Goal: Transaction & Acquisition: Book appointment/travel/reservation

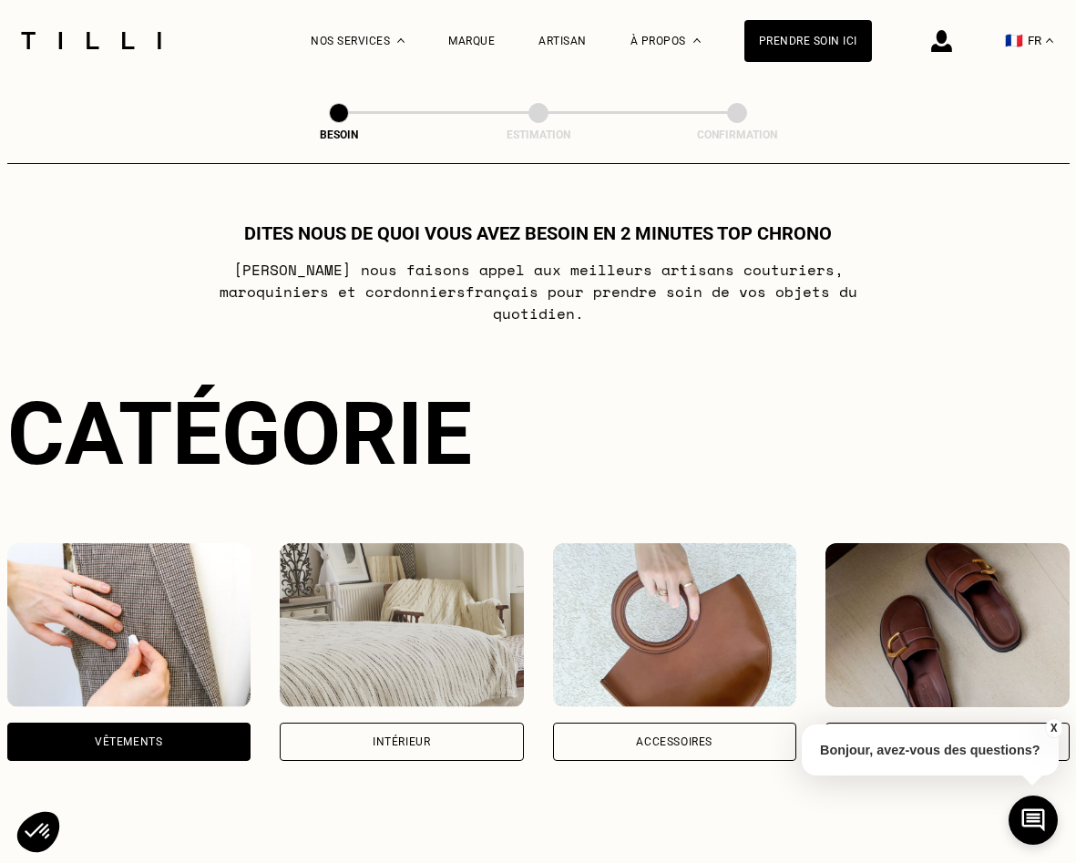
select select "FR"
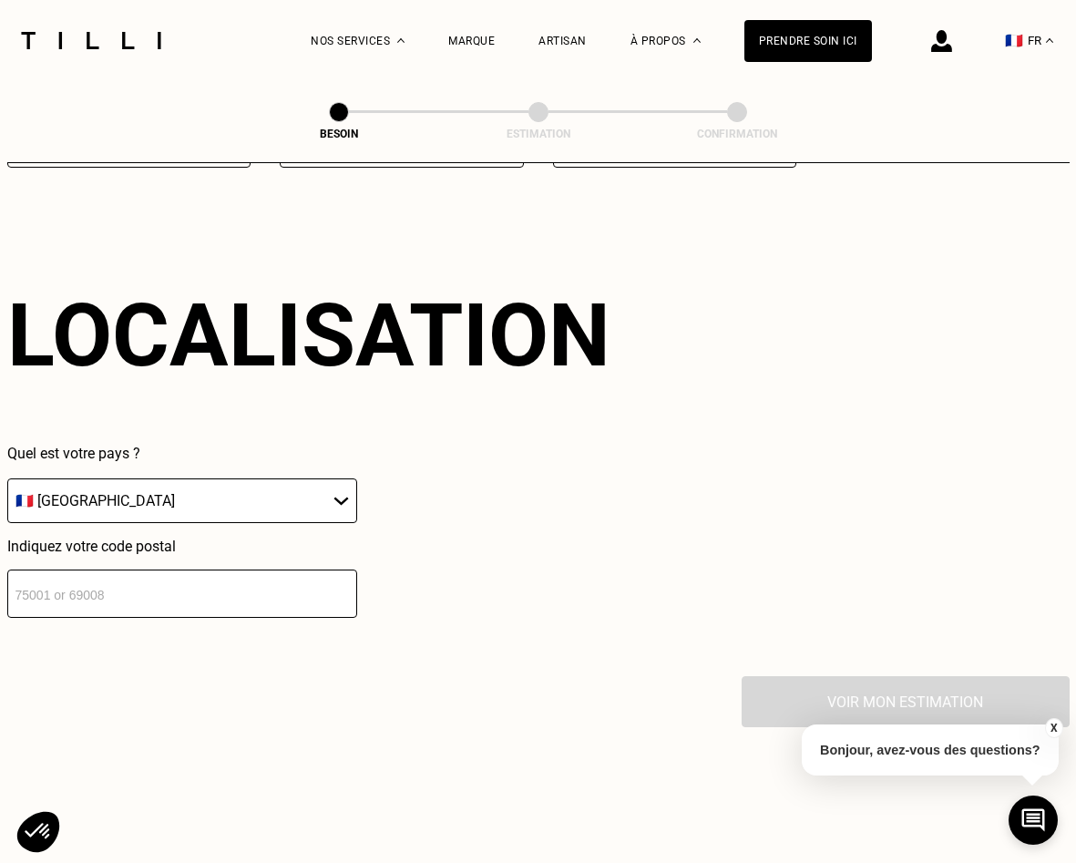
scroll to position [2445, 0]
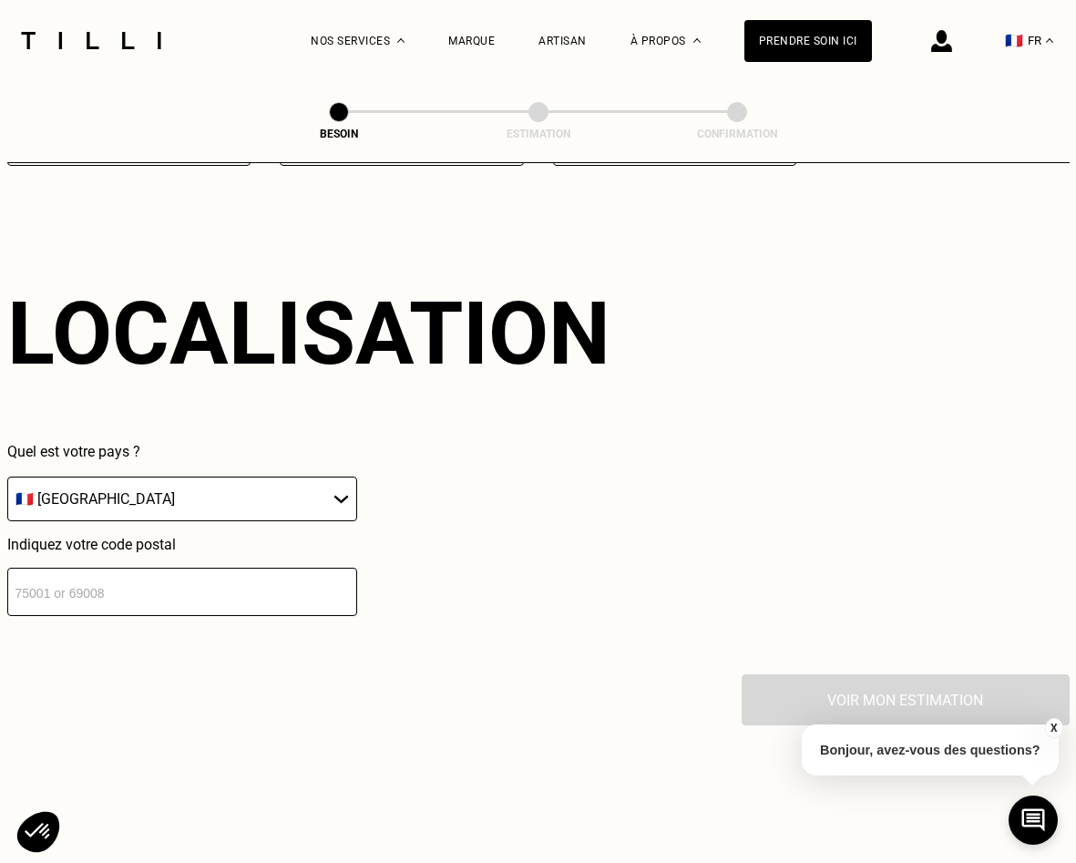
click at [238, 587] on input "number" at bounding box center [182, 592] width 350 height 48
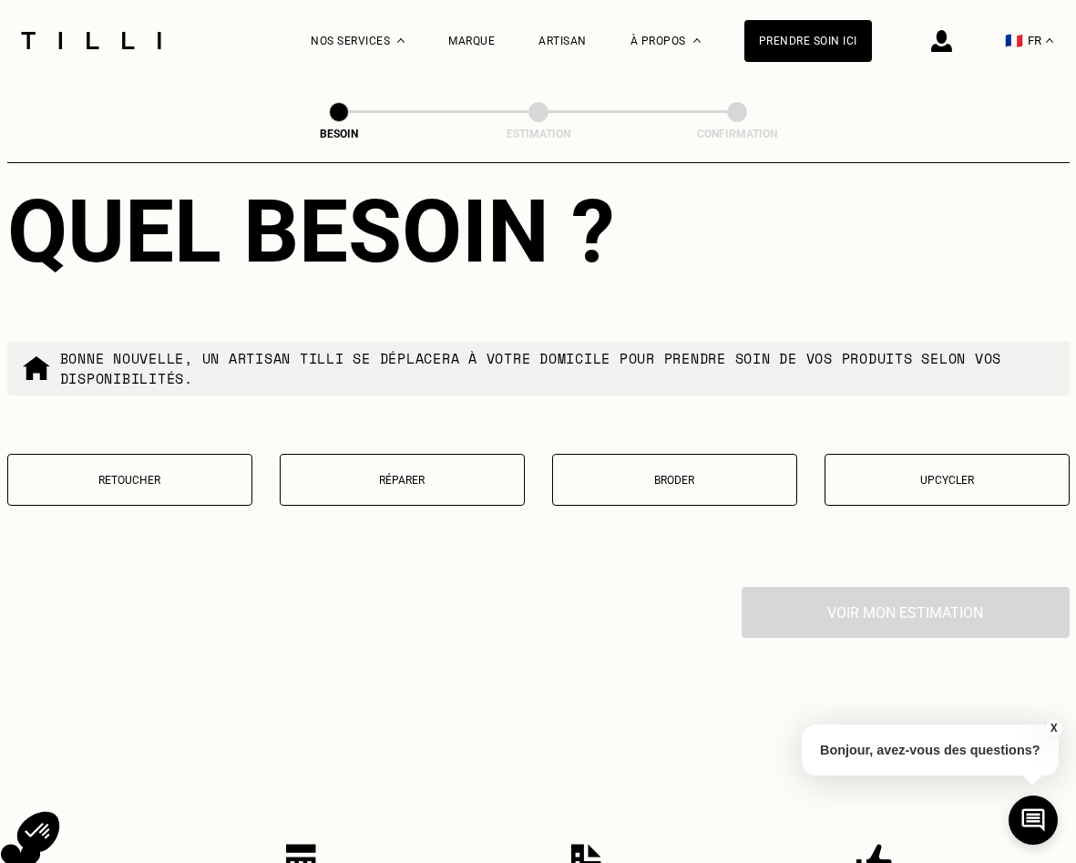
scroll to position [3028, 0]
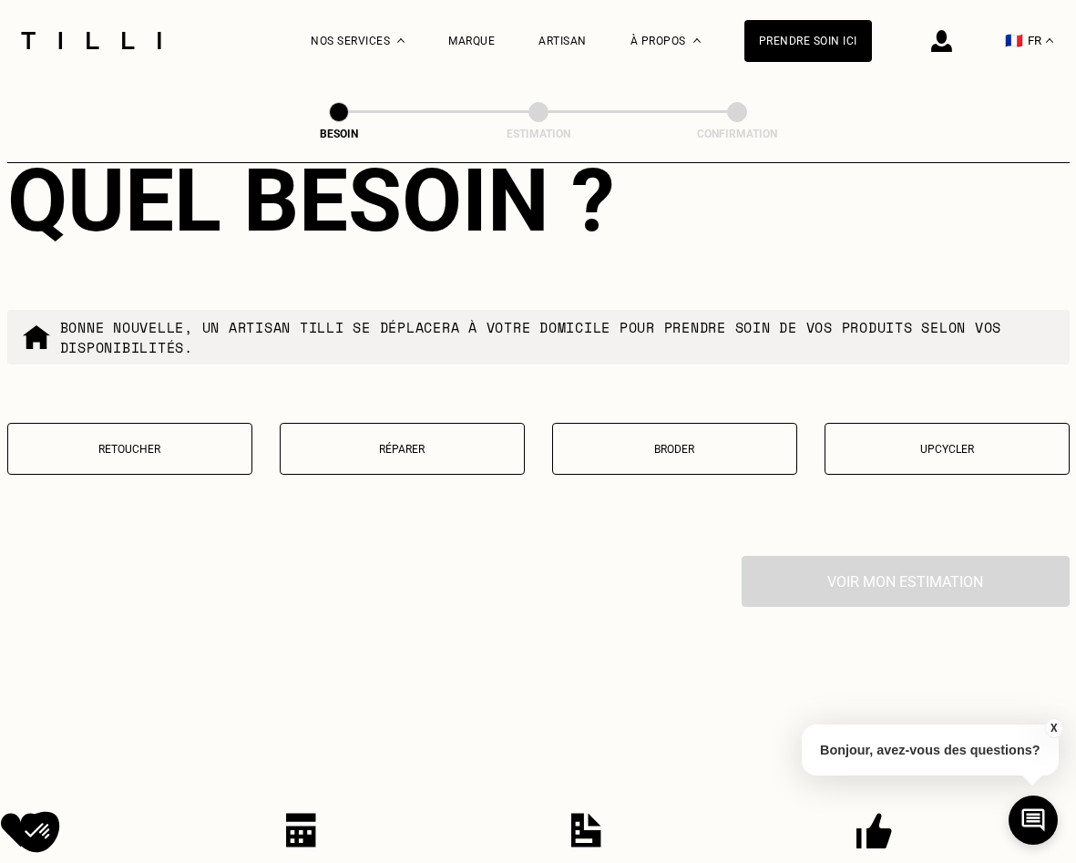
type input "93450"
click at [169, 438] on button "Retoucher" at bounding box center [129, 449] width 245 height 52
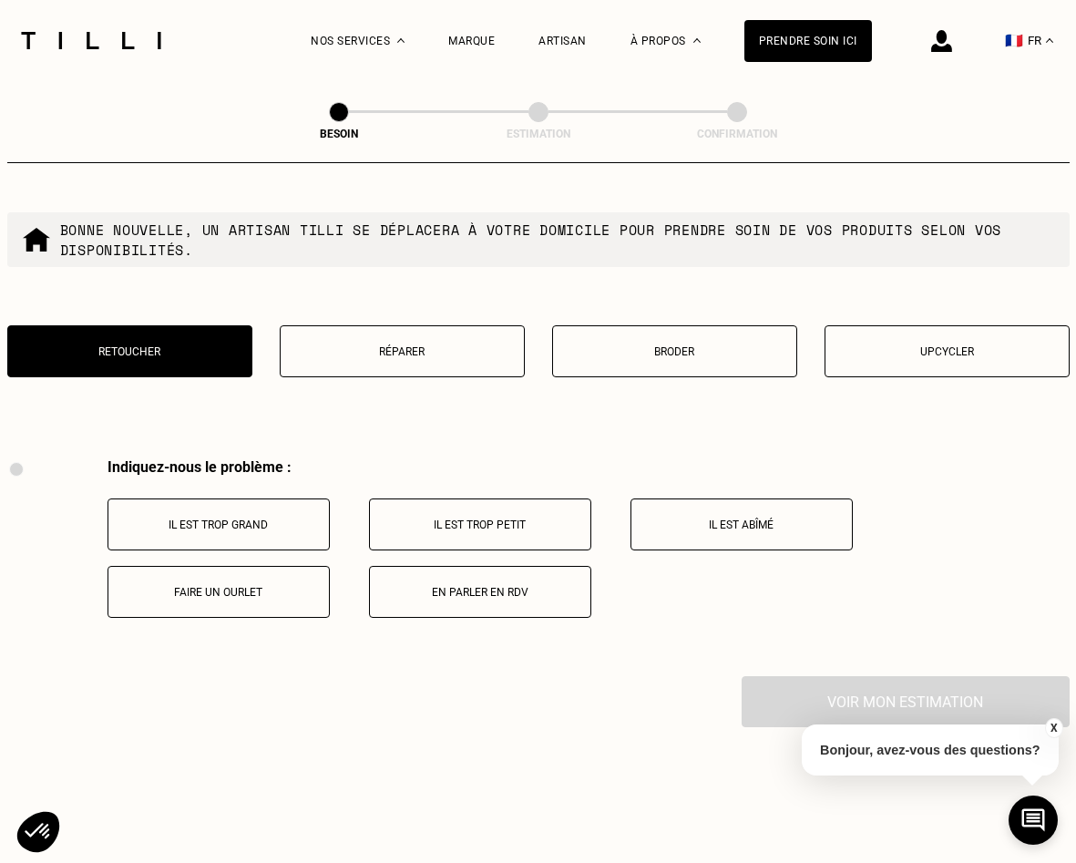
scroll to position [3014, 0]
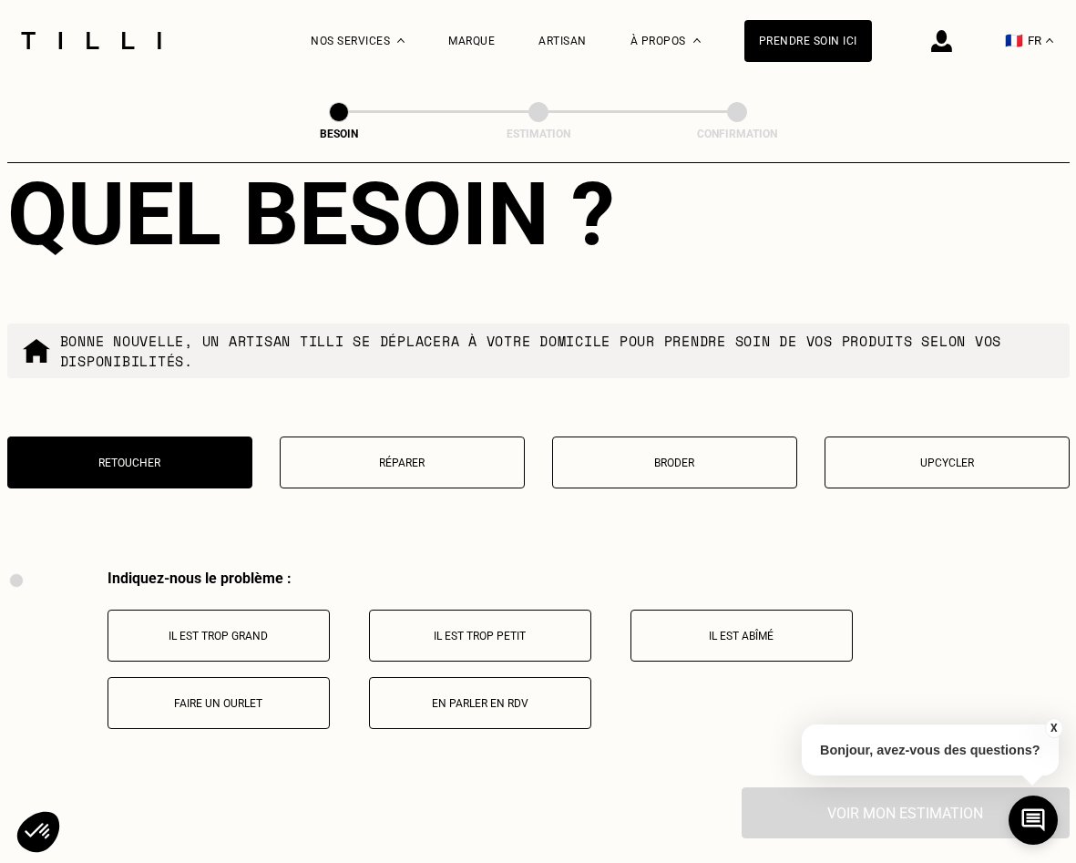
click at [385, 458] on button "Réparer" at bounding box center [402, 463] width 245 height 52
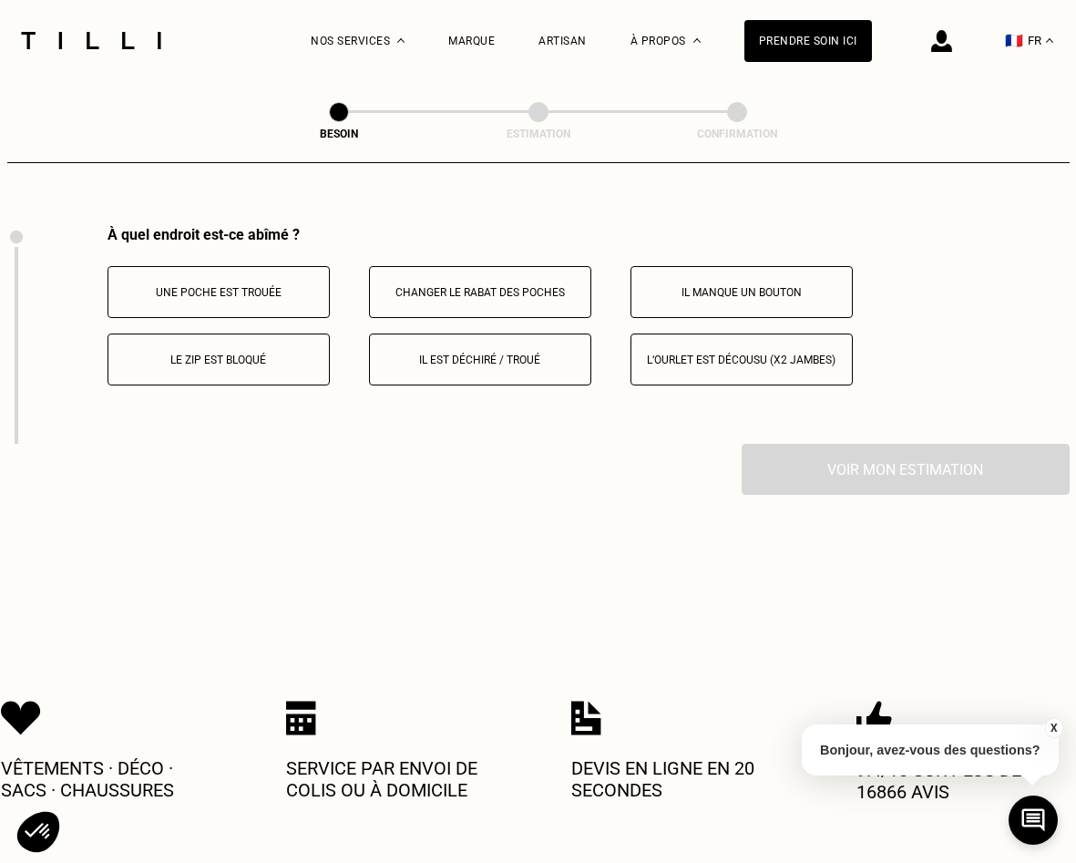
scroll to position [3362, 0]
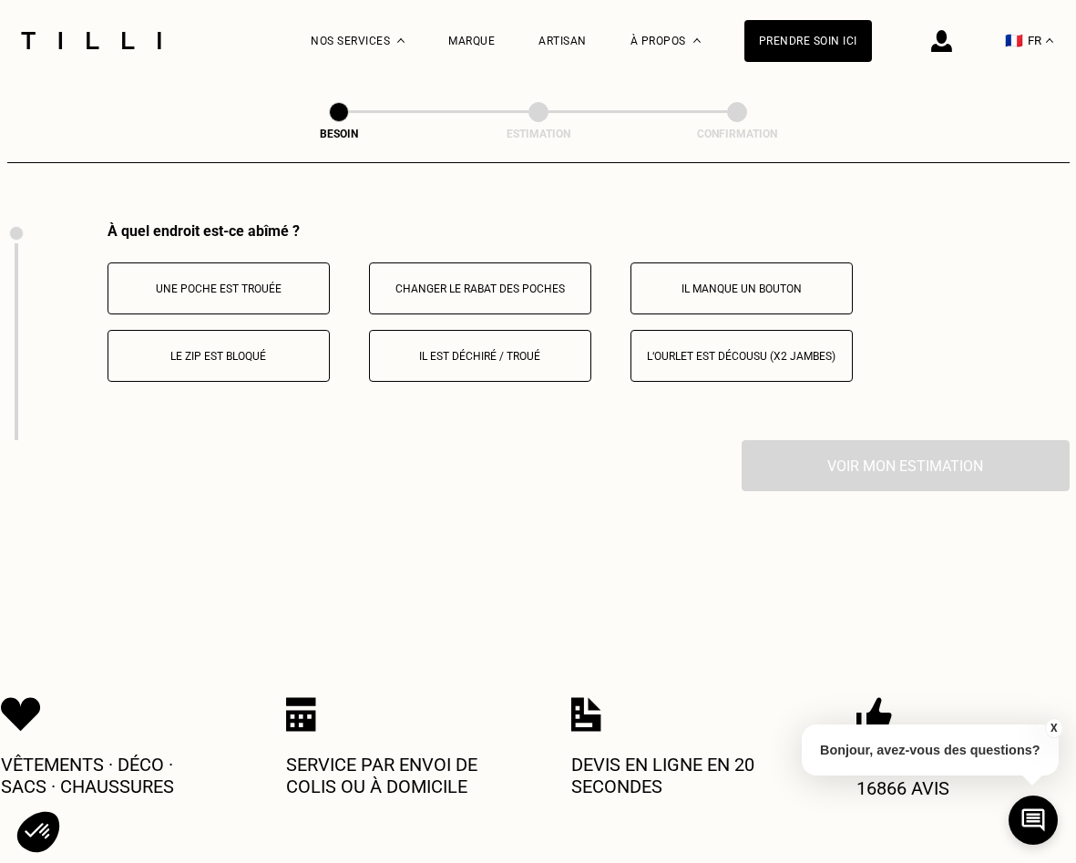
click at [738, 356] on button "L‘ourlet est décousu (x2 jambes)" at bounding box center [742, 356] width 222 height 52
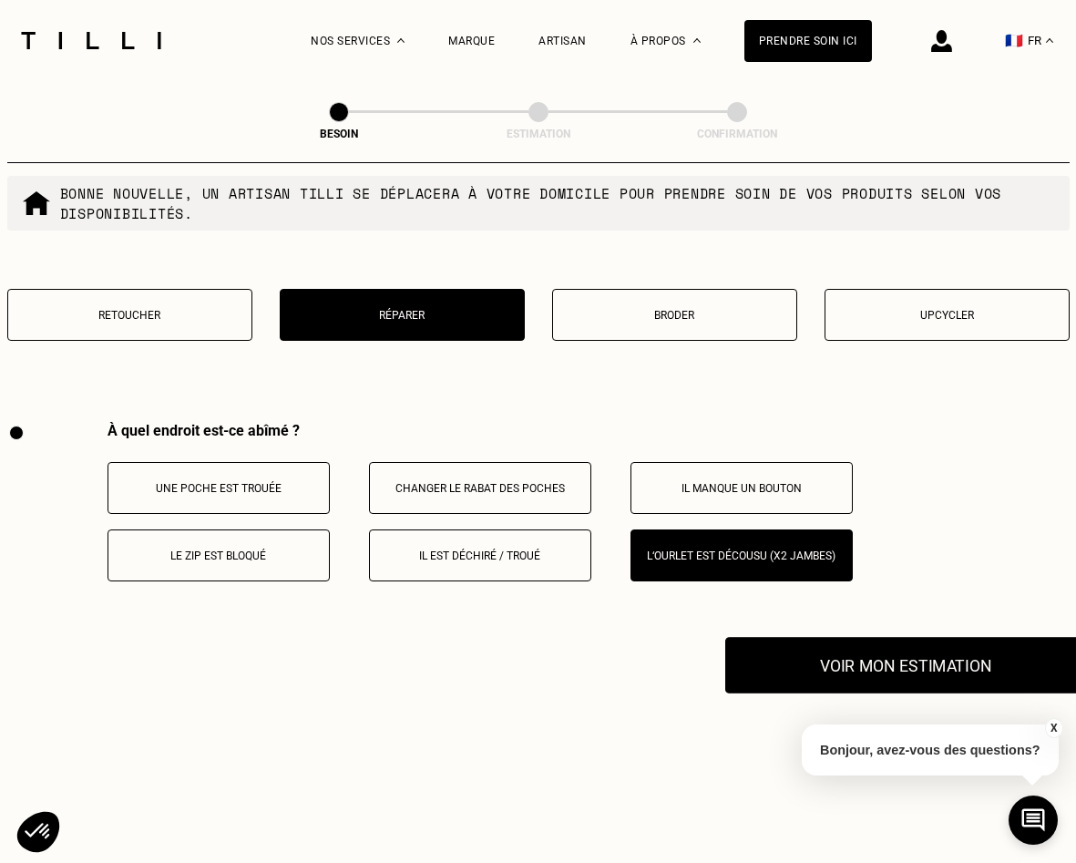
scroll to position [2871, 0]
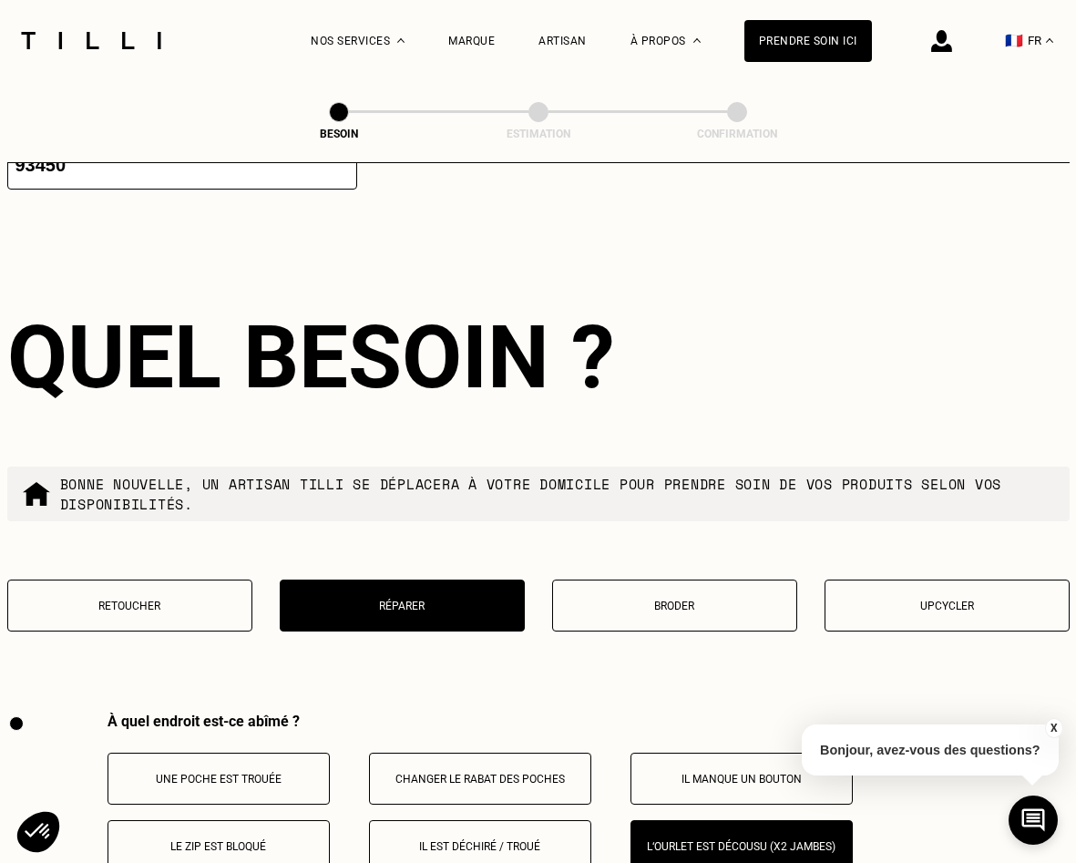
click at [179, 610] on button "Retoucher" at bounding box center [129, 606] width 245 height 52
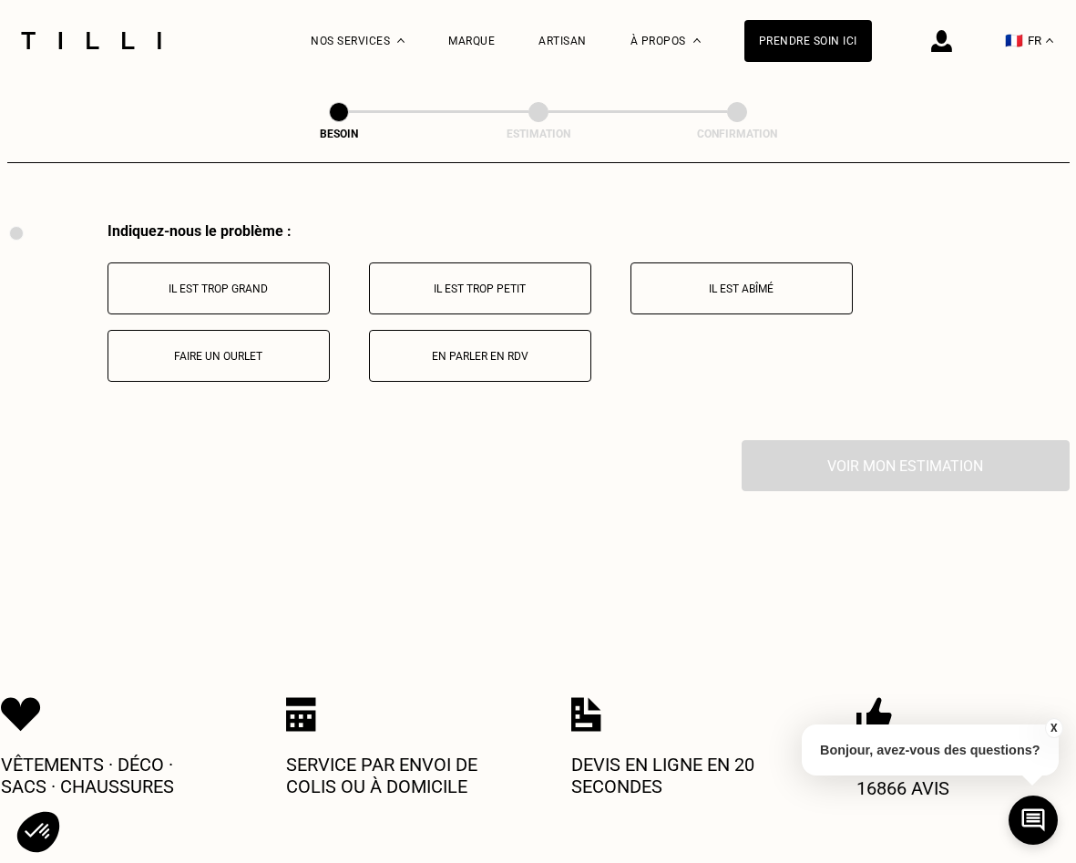
scroll to position [3352, 0]
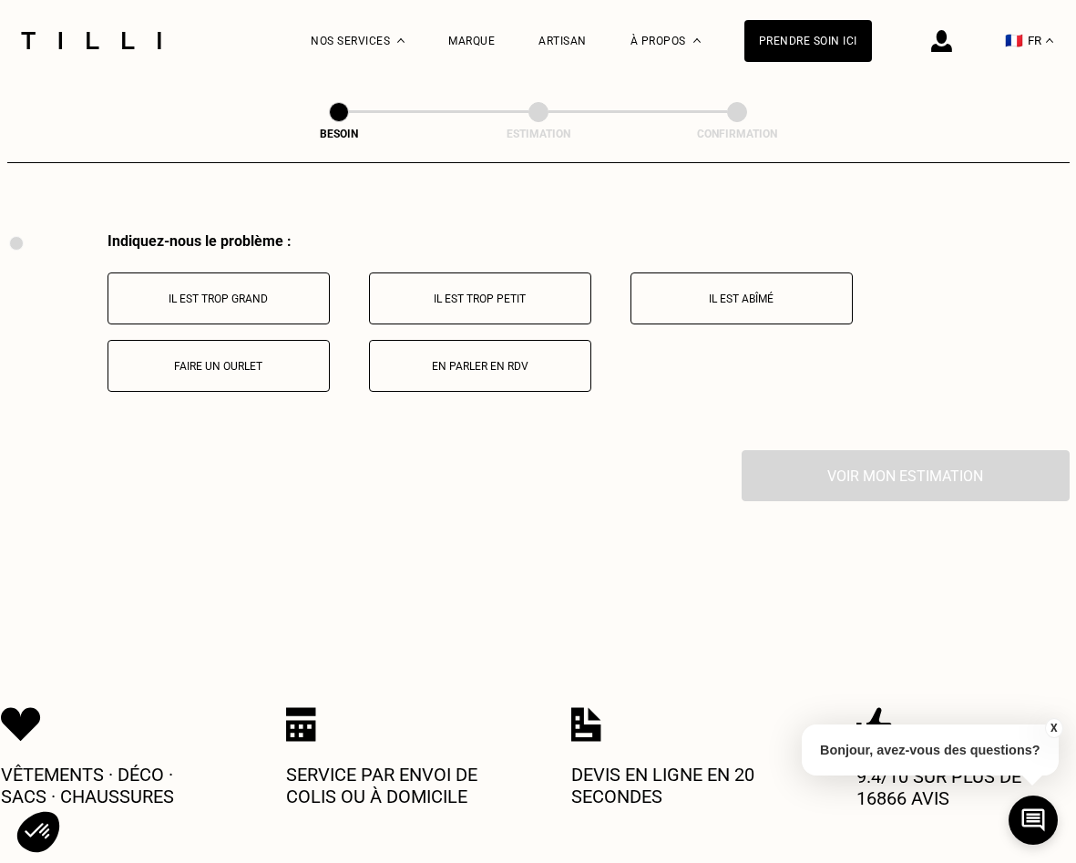
click at [237, 358] on button "Faire un ourlet" at bounding box center [219, 366] width 222 height 52
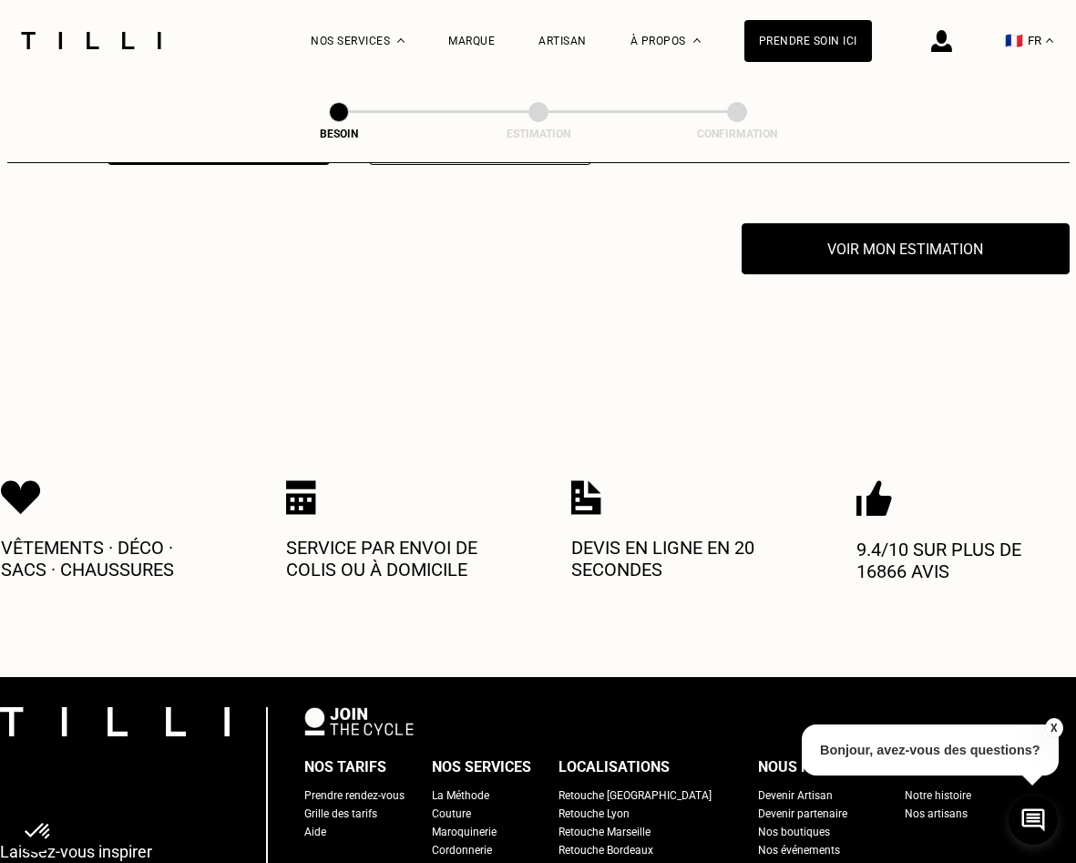
scroll to position [3579, 0]
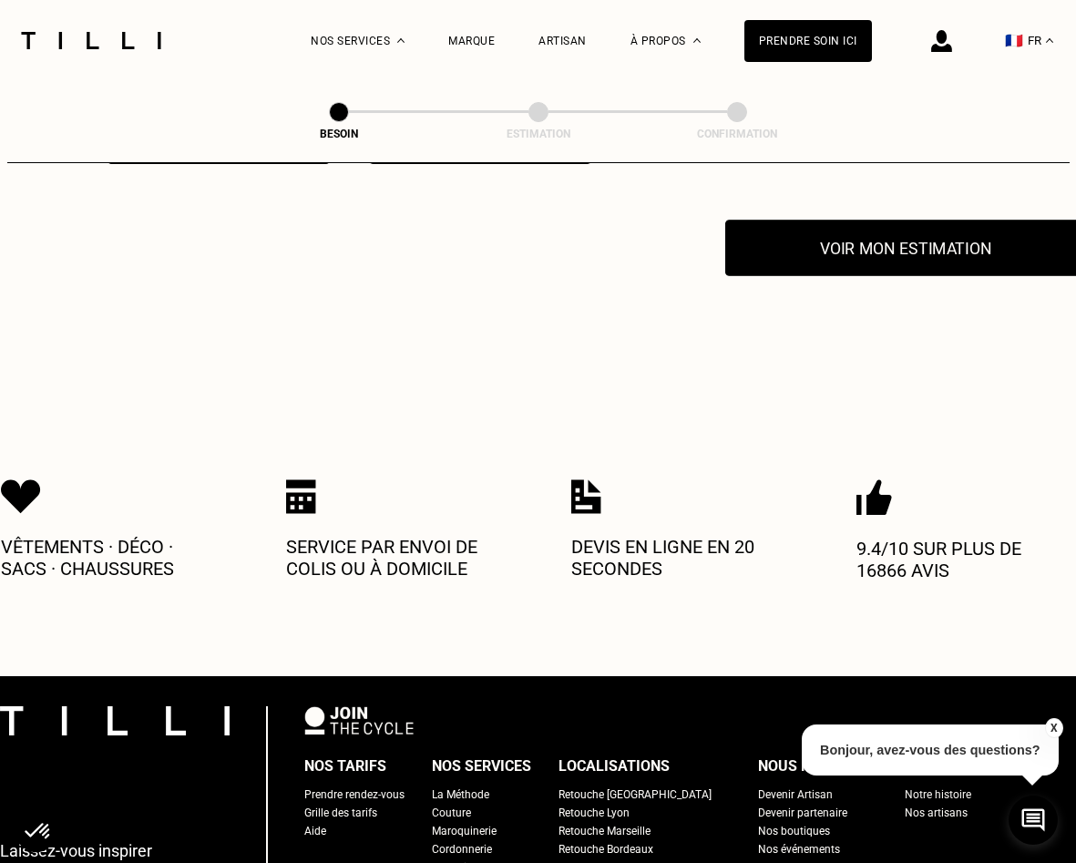
click at [880, 234] on button "Voir mon estimation" at bounding box center [906, 248] width 361 height 57
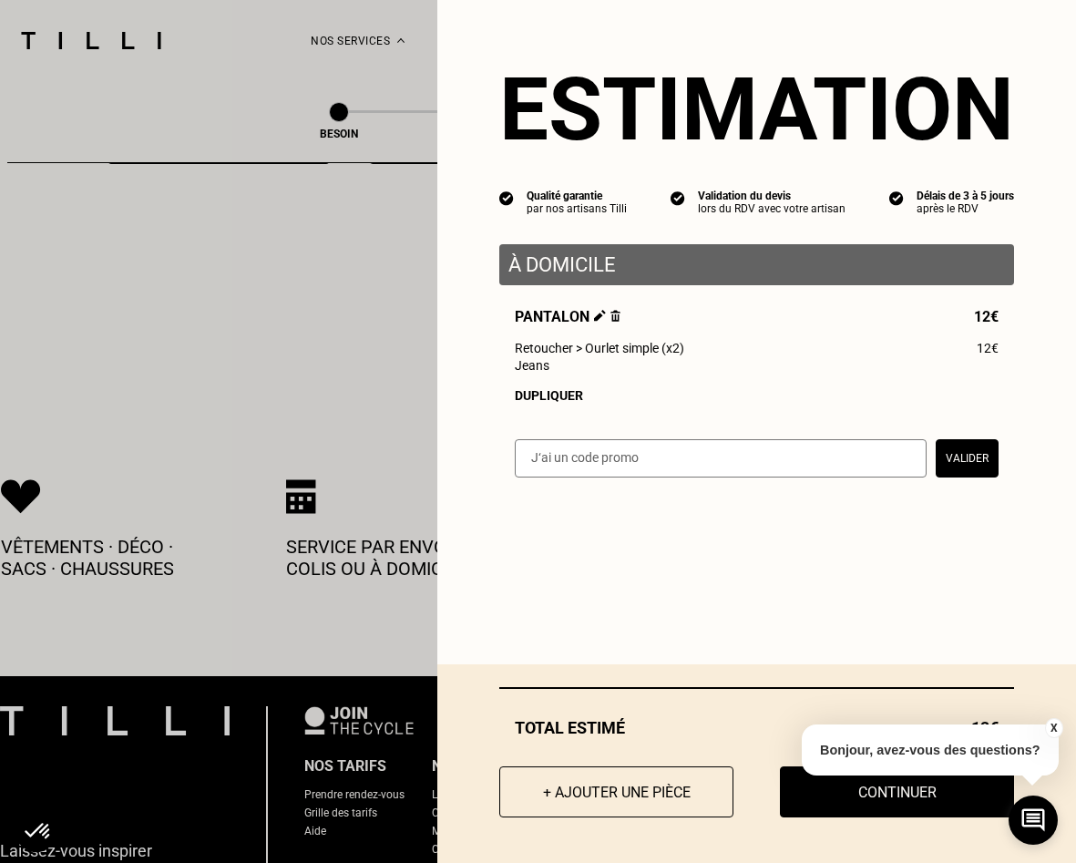
click at [720, 460] on input "text" at bounding box center [721, 458] width 412 height 38
click at [456, 375] on div "Estimation Qualité garantie par nos artisans Tilli Validation du devis lors du …" at bounding box center [757, 250] width 639 height 500
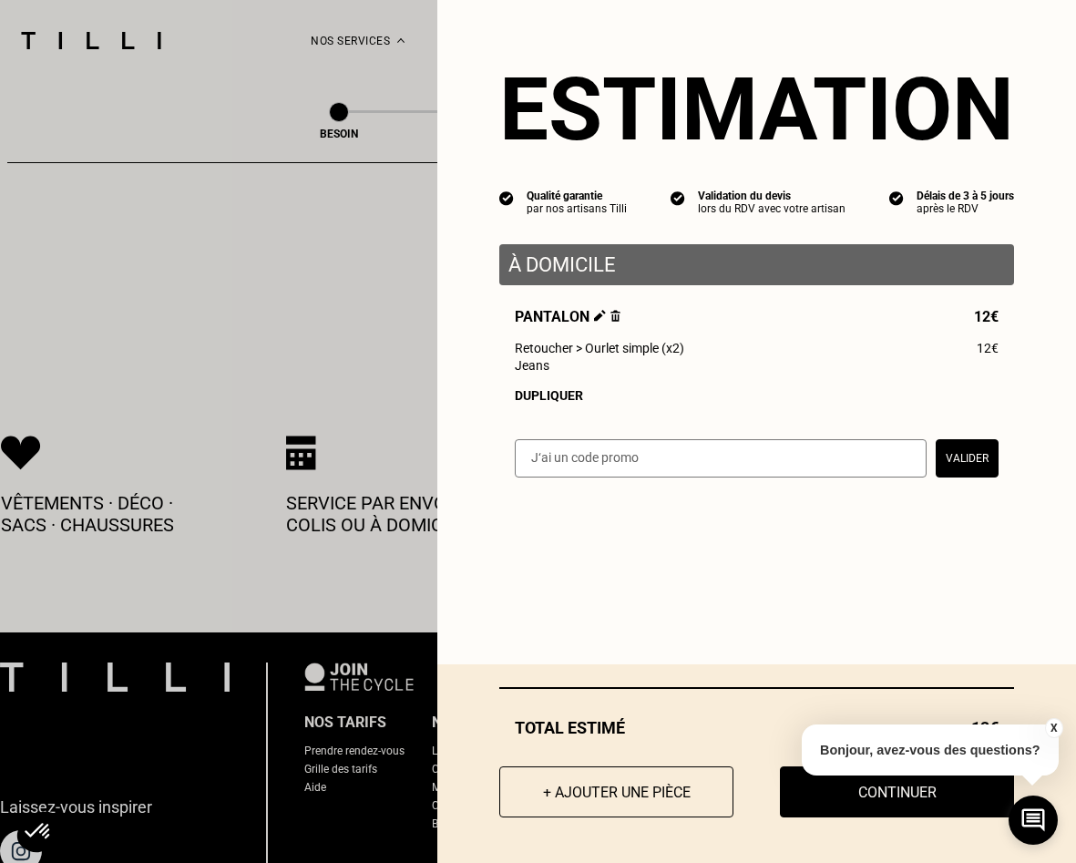
scroll to position [3624, 0]
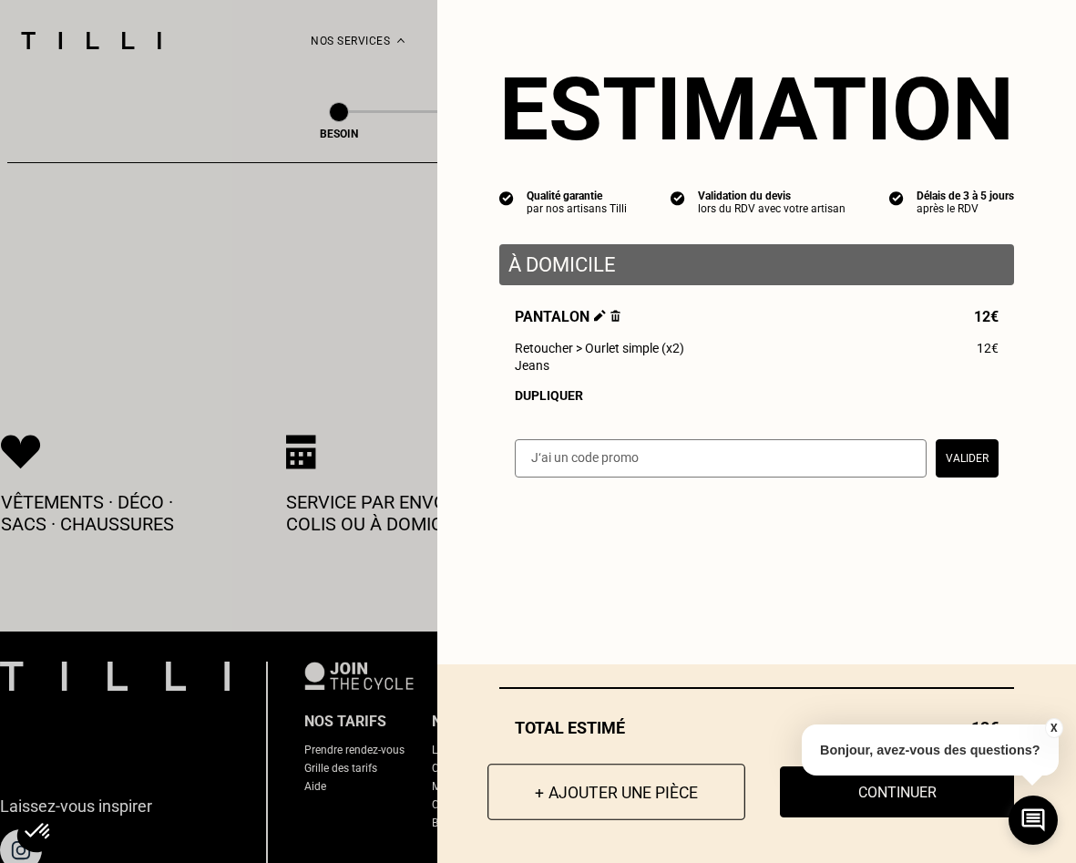
click at [644, 803] on button "+ Ajouter une pièce" at bounding box center [617, 792] width 258 height 57
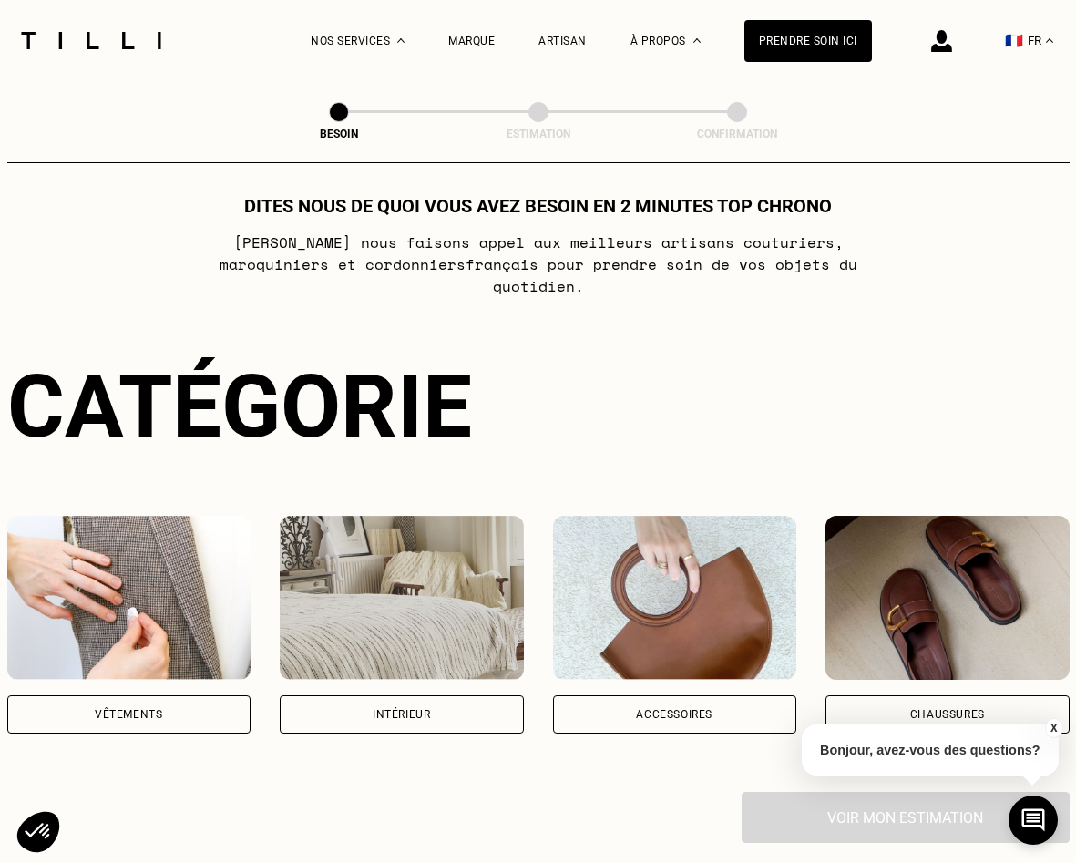
scroll to position [33, 0]
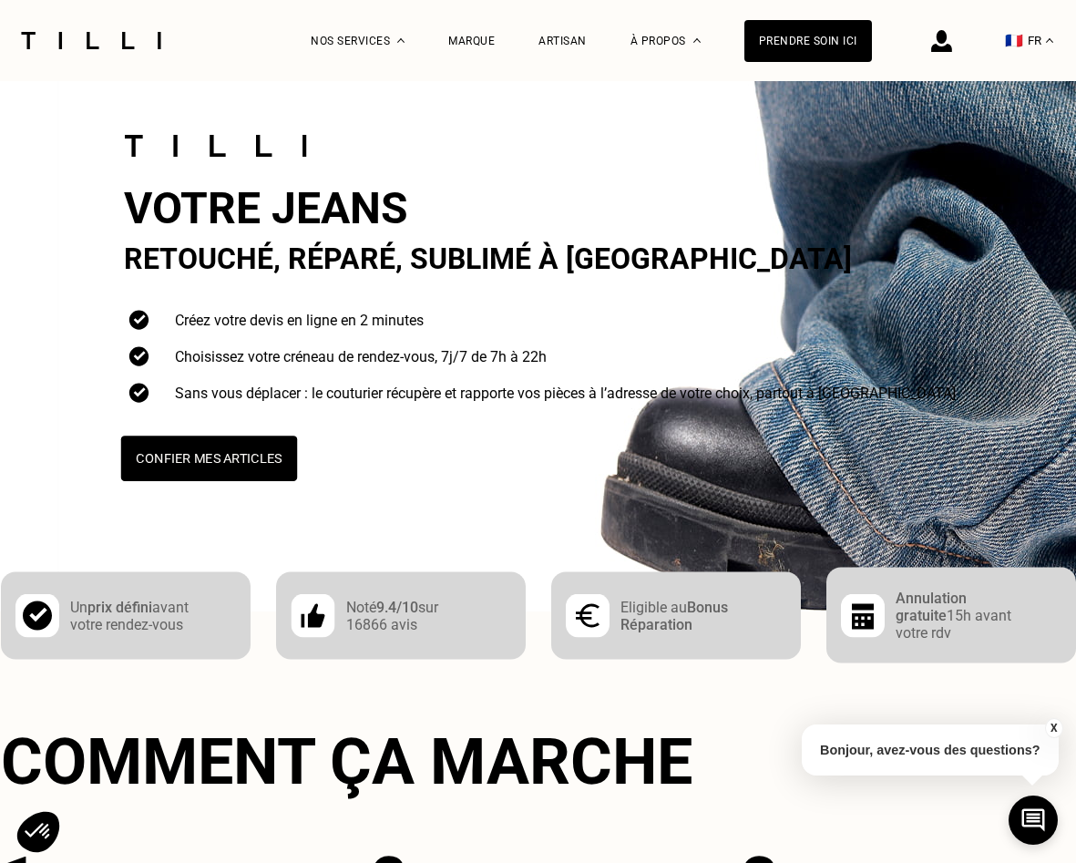
click at [256, 451] on button "Confier mes articles" at bounding box center [208, 459] width 176 height 46
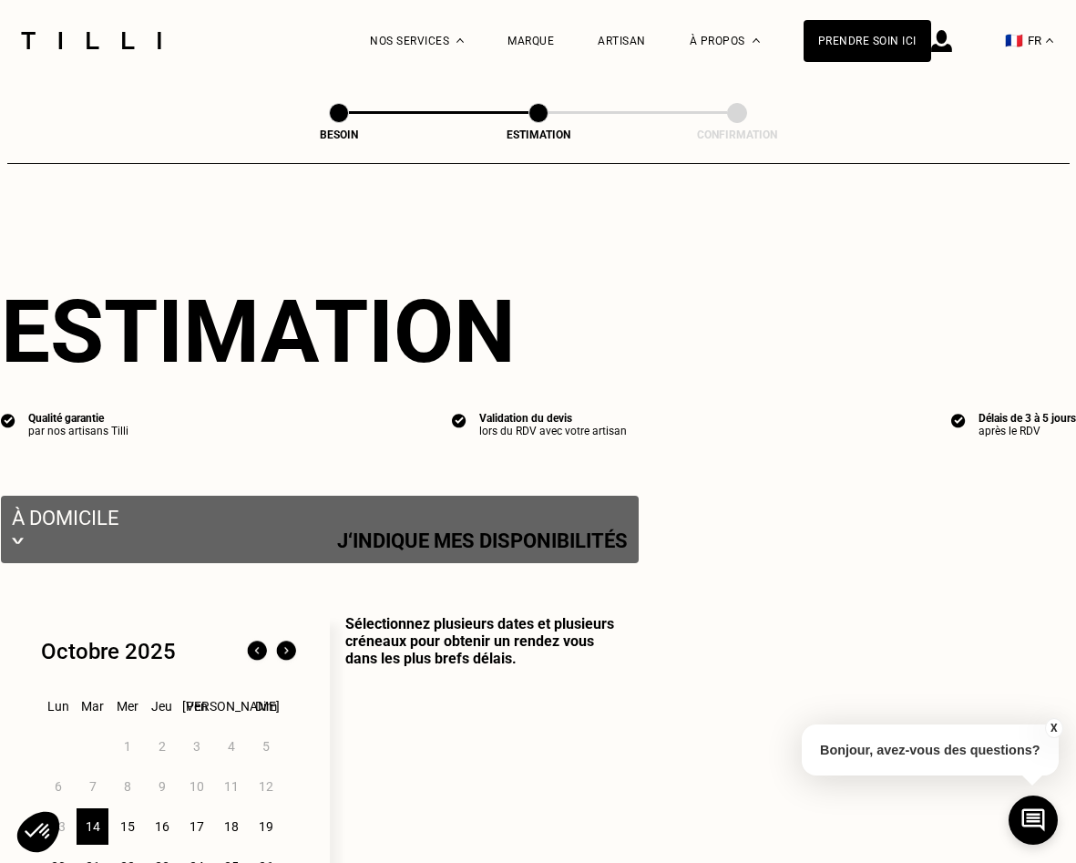
select select "FR"
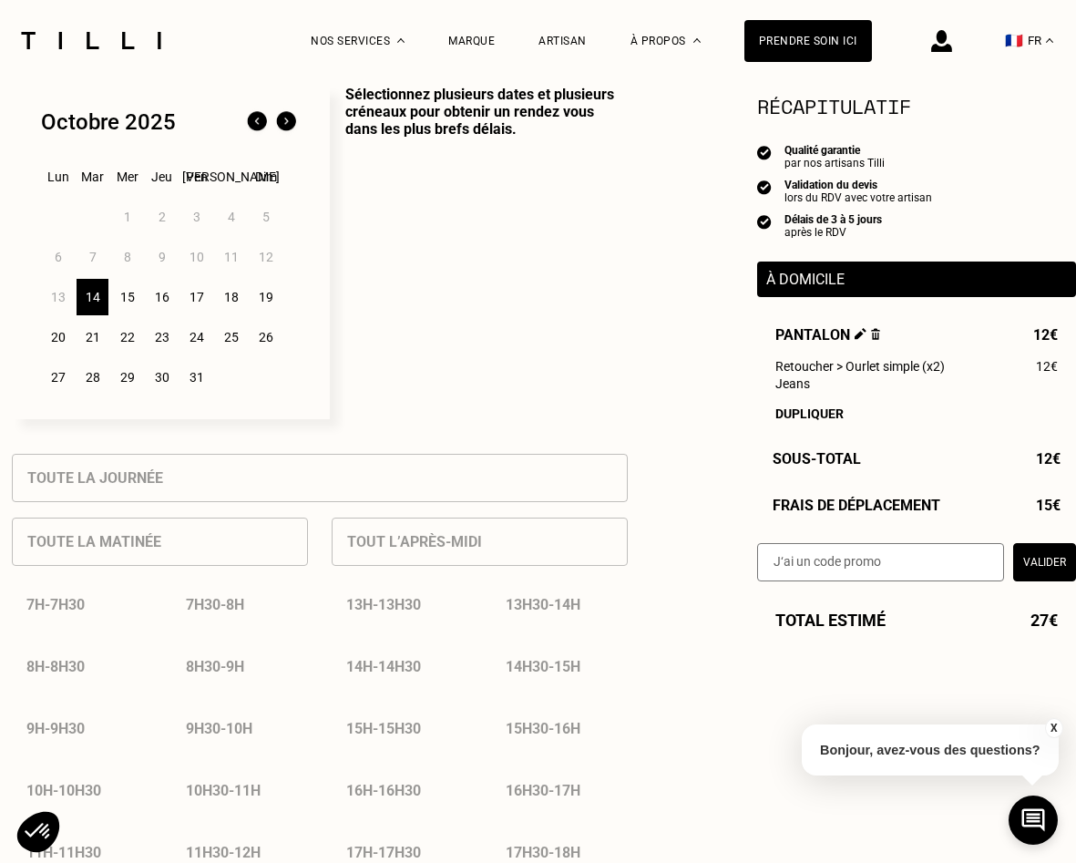
scroll to position [499, 0]
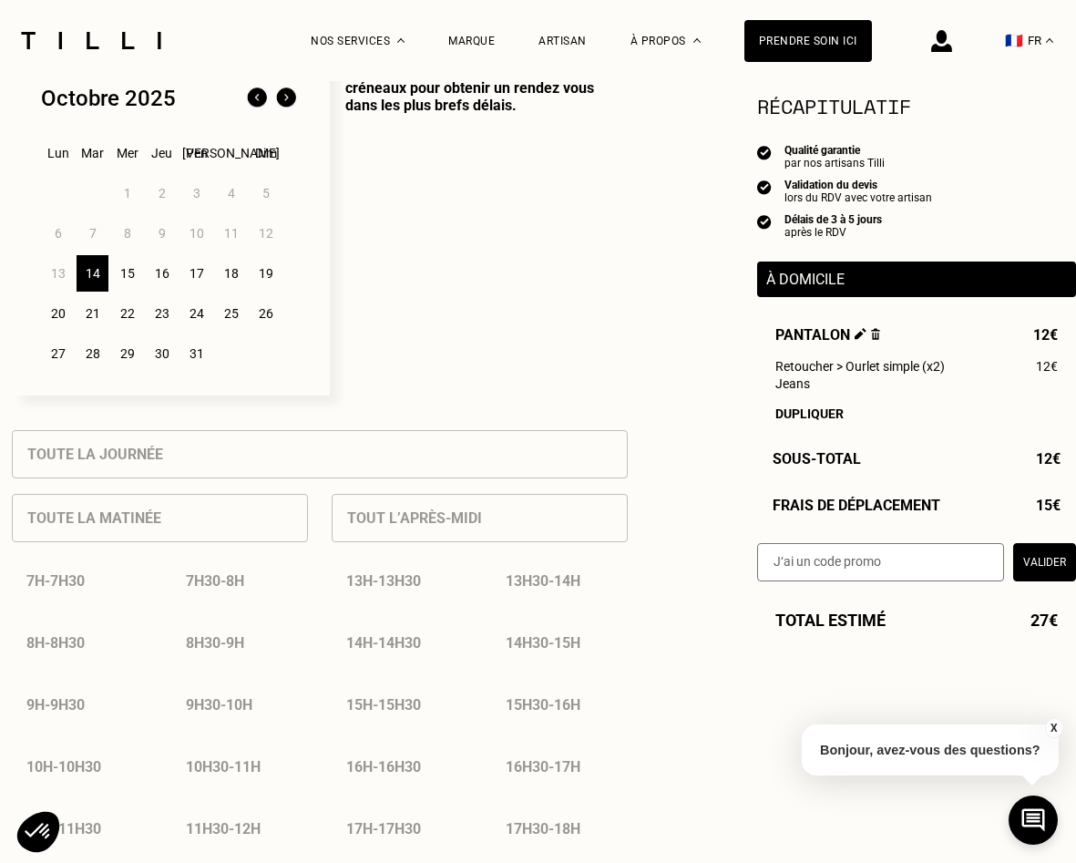
click at [398, 584] on div "13h - 13h30" at bounding box center [400, 581] width 137 height 46
click at [202, 459] on div "Toute la journée Toute la matinée 7h - 7h30 7h30 - 8h 8h - 8h30 8h30 - 9h 9h - …" at bounding box center [320, 828] width 616 height 796
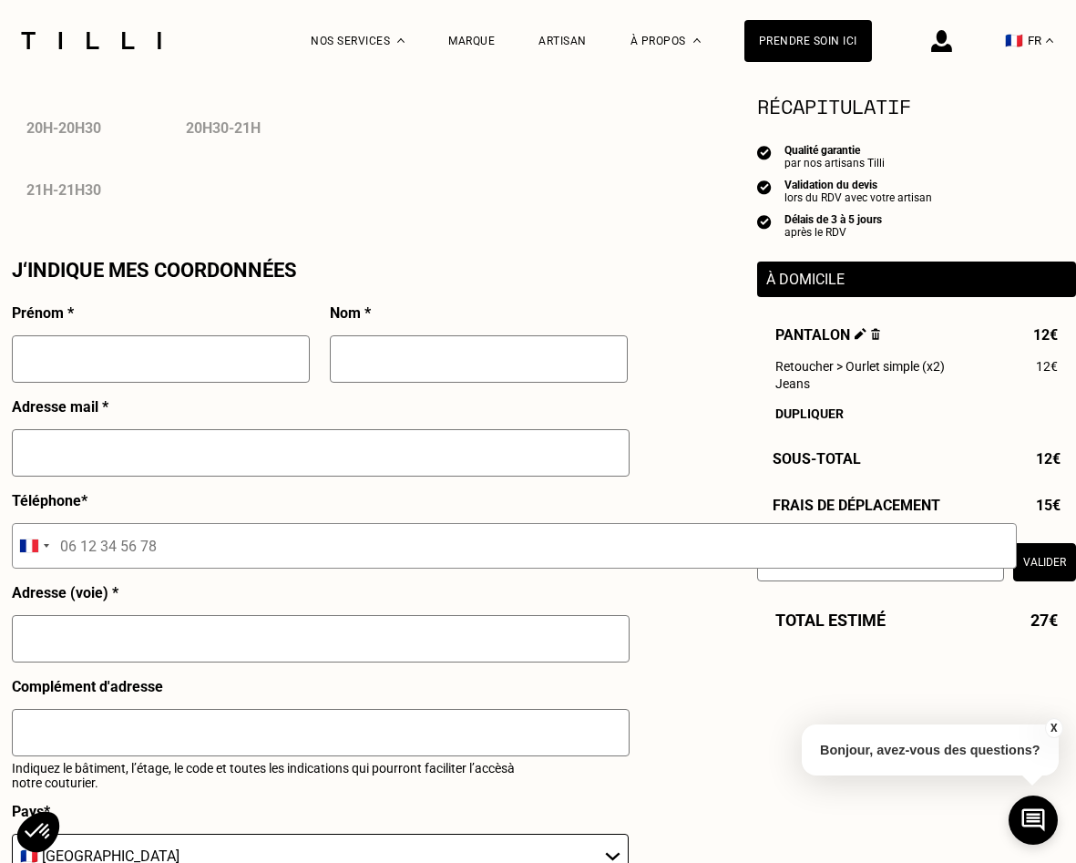
scroll to position [1654, 0]
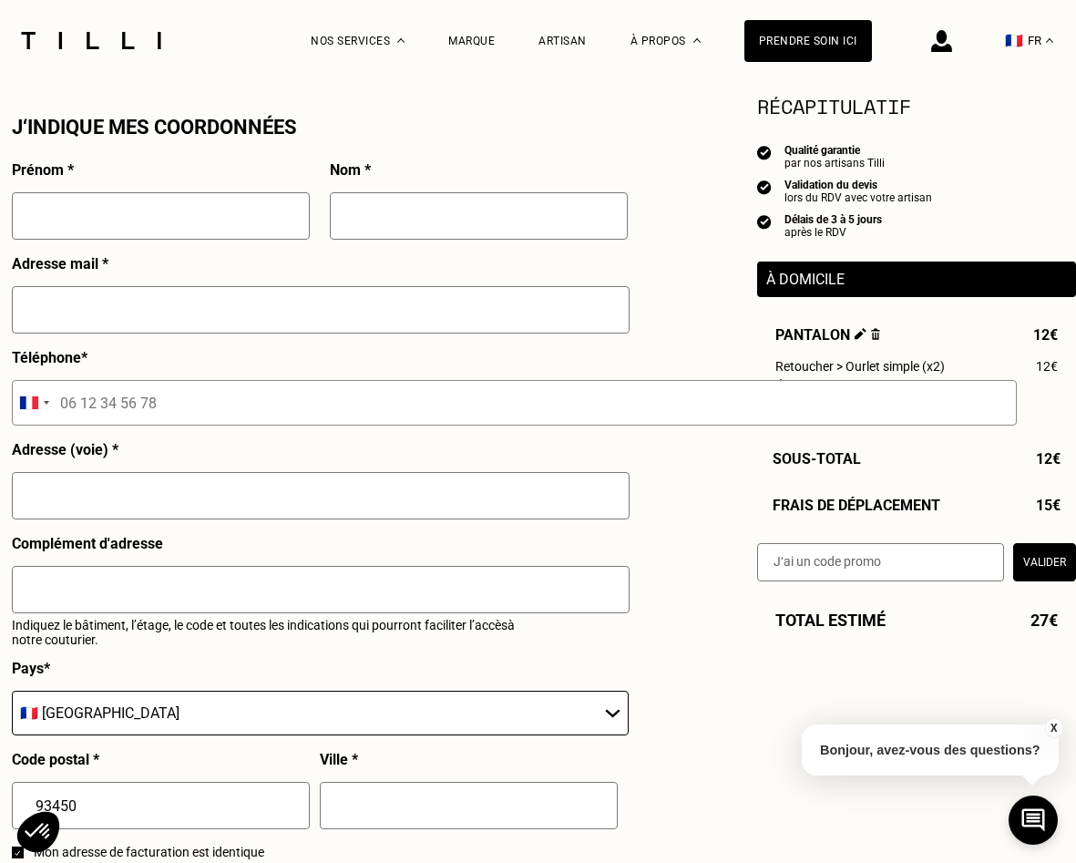
click at [180, 222] on input "text" at bounding box center [161, 215] width 298 height 47
type input "[PERSON_NAME]"
type input "Beaumont"
type input "[EMAIL_ADDRESS][DOMAIN_NAME]"
type input "06 76 14 14 60"
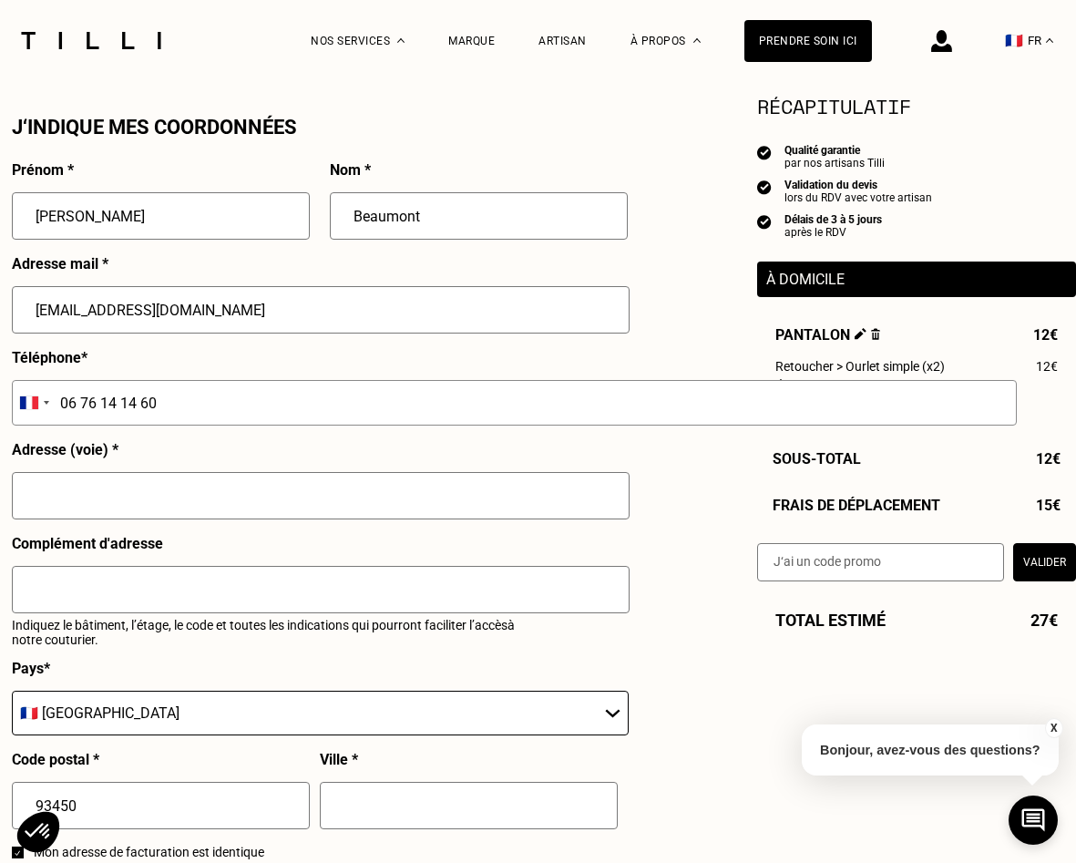
type input "[STREET_ADDRESS][PERSON_NAME]"
type input "L'[GEOGRAPHIC_DATA]"
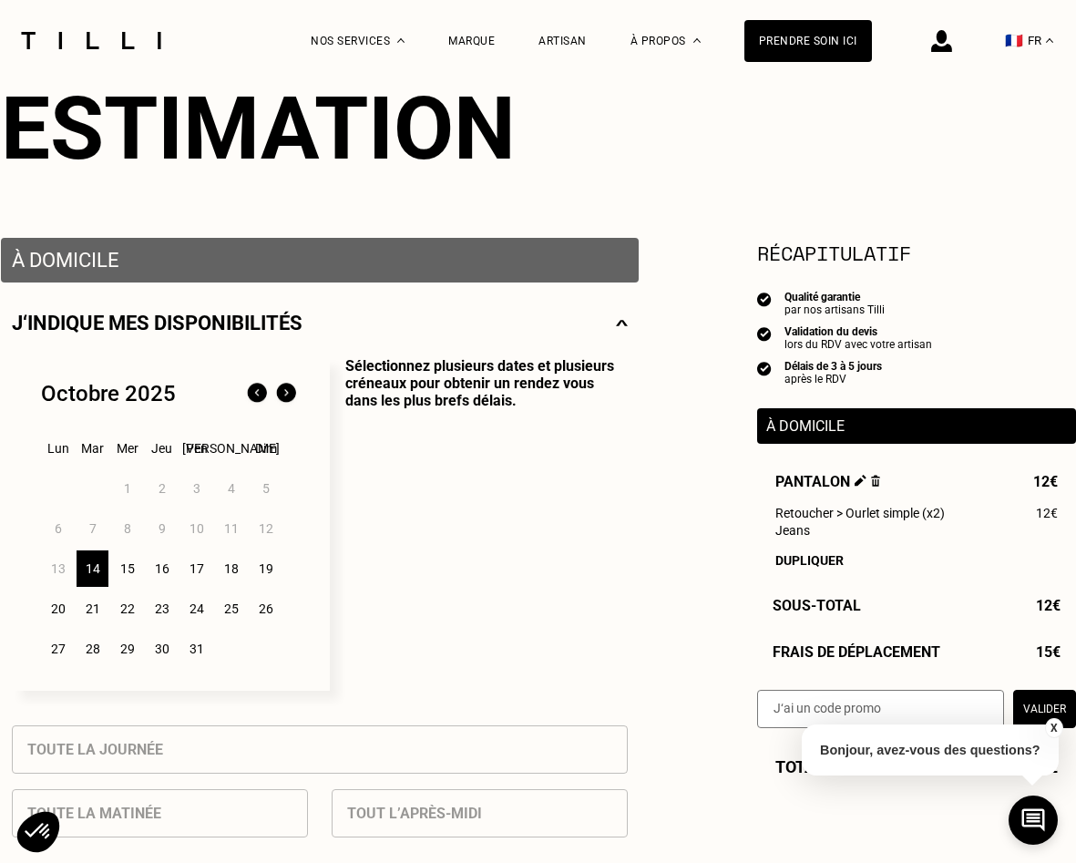
scroll to position [204, 0]
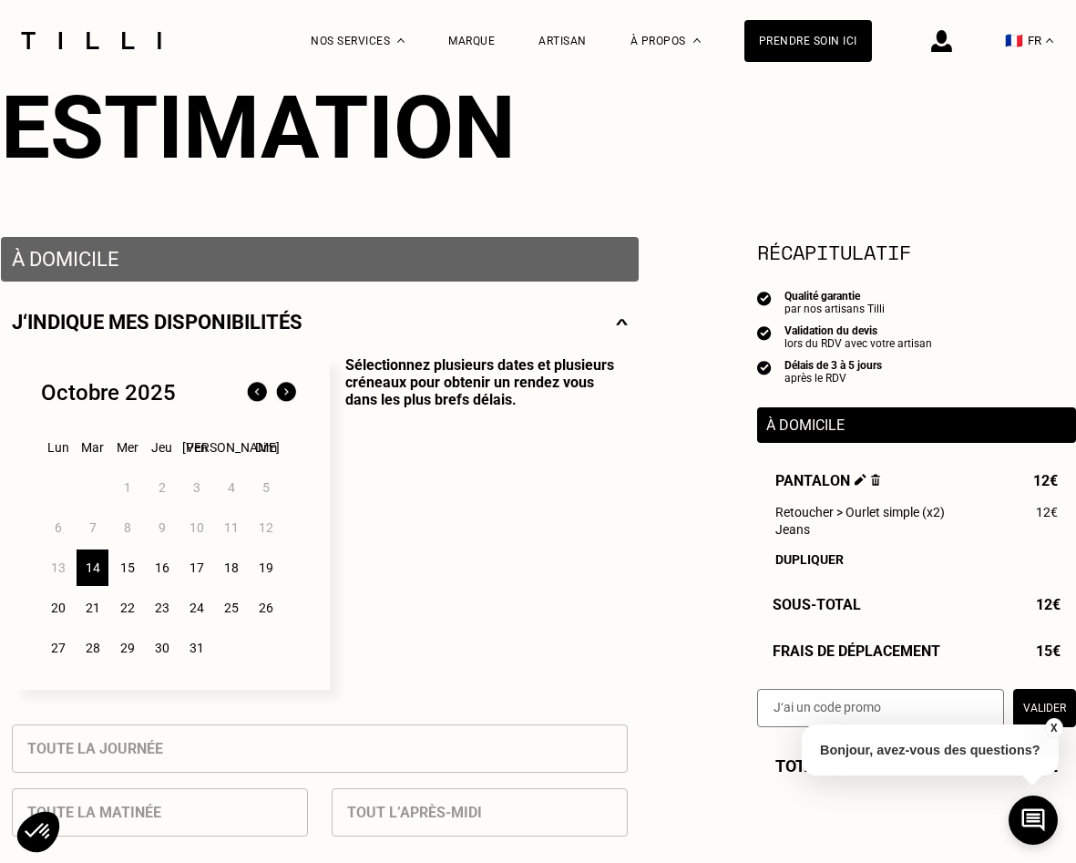
click at [883, 510] on span "Retoucher > Ourlet simple (x2)" at bounding box center [861, 512] width 170 height 15
click at [582, 561] on p "Sélectionnez plusieurs dates et plusieurs créneaux pour obtenir un rendez vous …" at bounding box center [479, 523] width 298 height 334
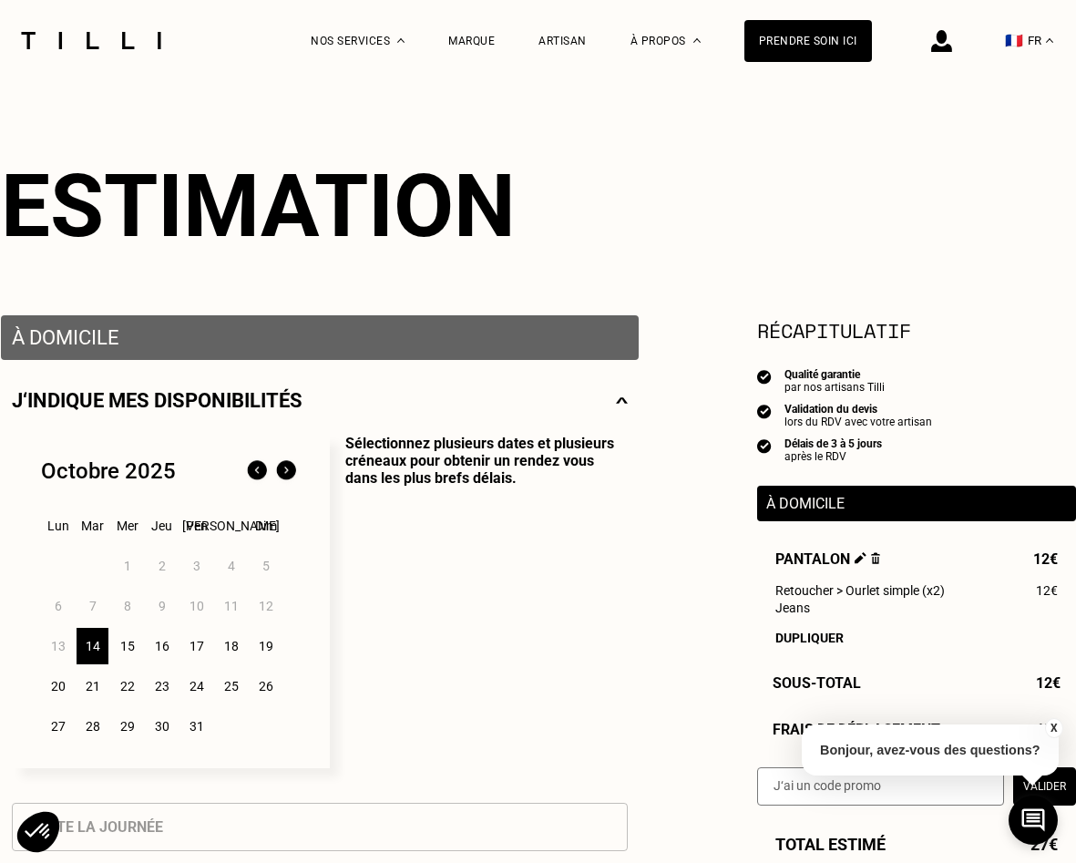
scroll to position [0, 0]
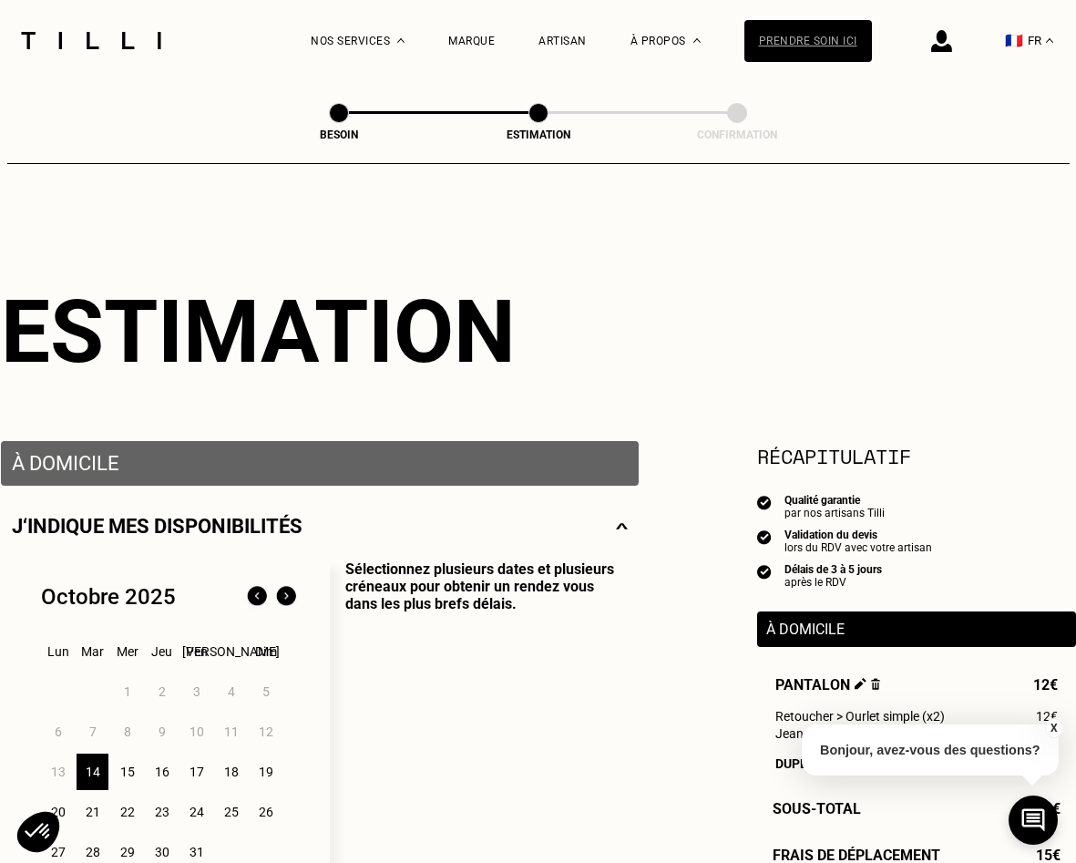
click at [792, 47] on div "Prendre soin ici" at bounding box center [809, 41] width 128 height 42
click at [777, 46] on div "Prendre soin ici" at bounding box center [809, 41] width 128 height 42
click at [546, 117] on span at bounding box center [539, 113] width 20 height 20
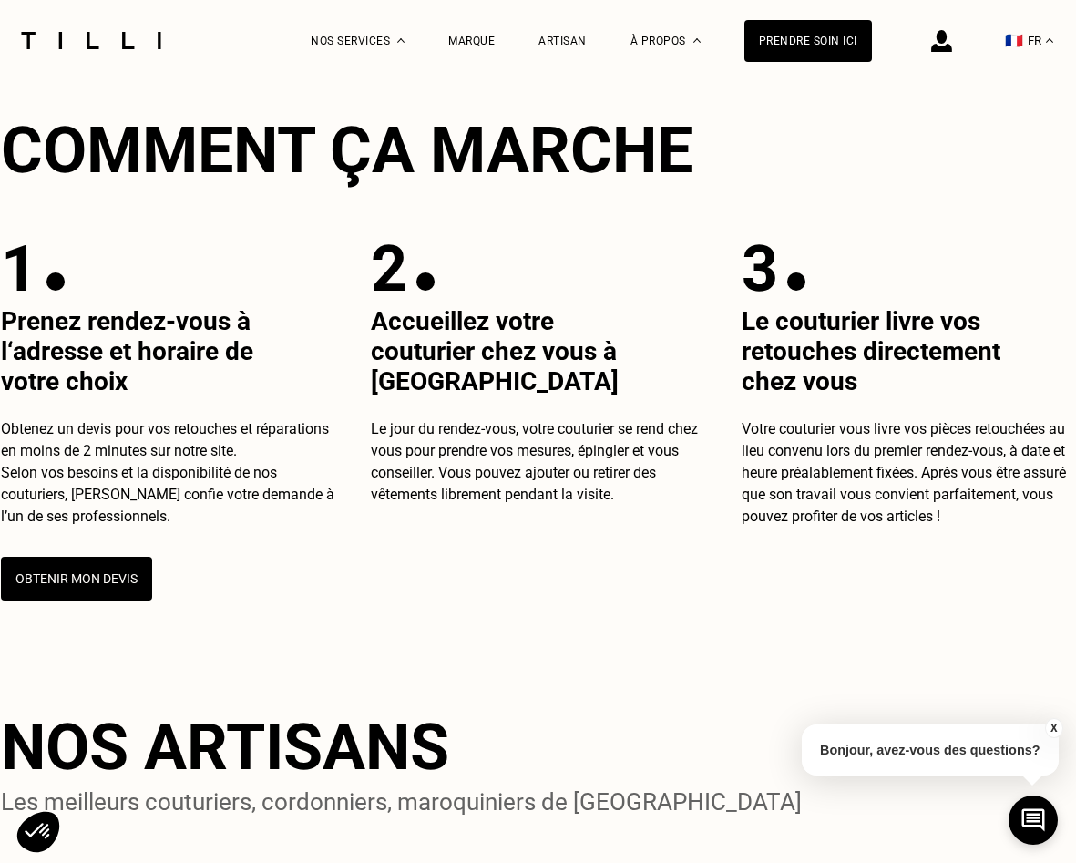
scroll to position [692, 0]
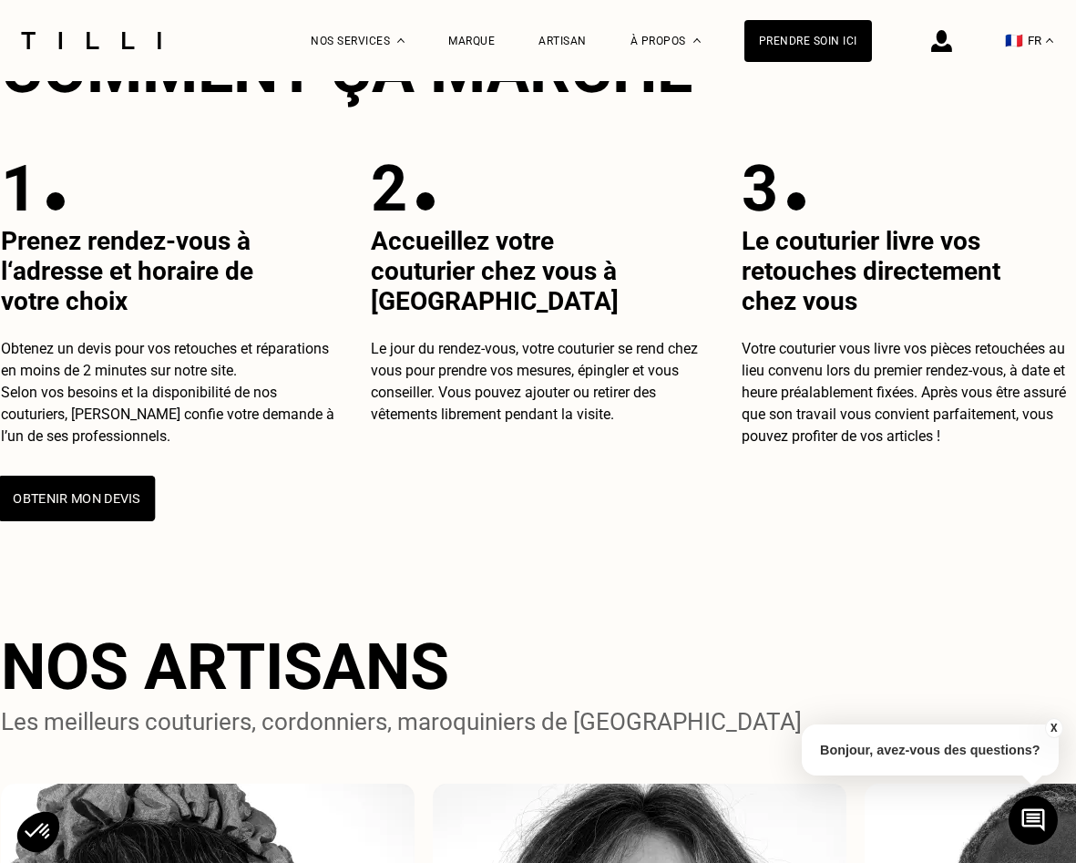
click at [94, 499] on button "Obtenir mon devis" at bounding box center [76, 499] width 158 height 46
select select "FR"
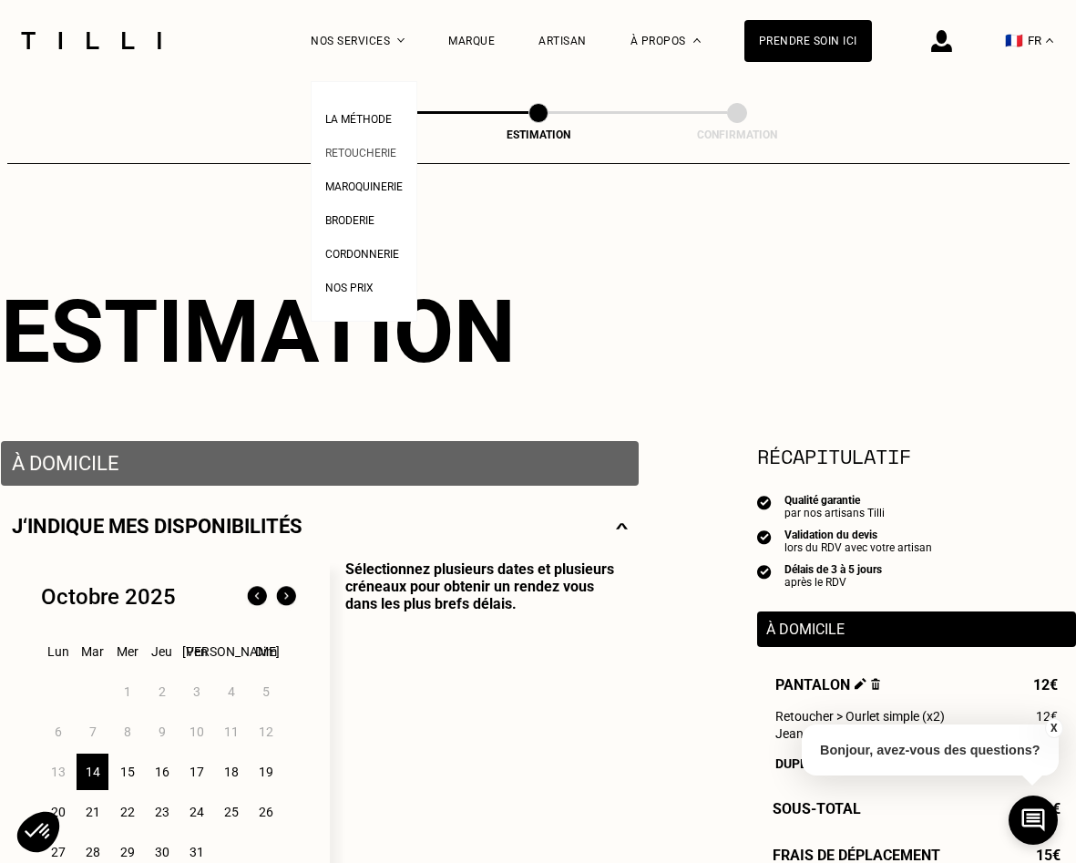
click at [383, 143] on link "Retoucherie" at bounding box center [360, 150] width 71 height 19
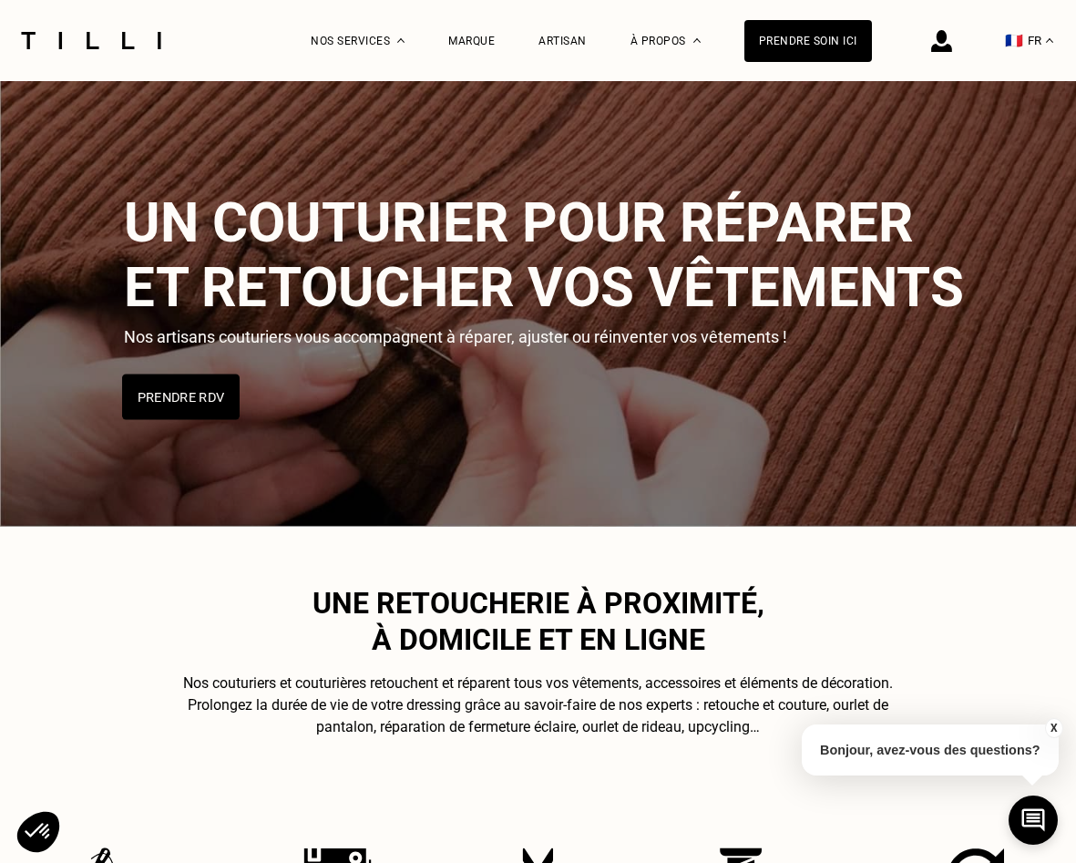
click at [212, 417] on button "Prendre RDV" at bounding box center [181, 397] width 118 height 46
select select "FR"
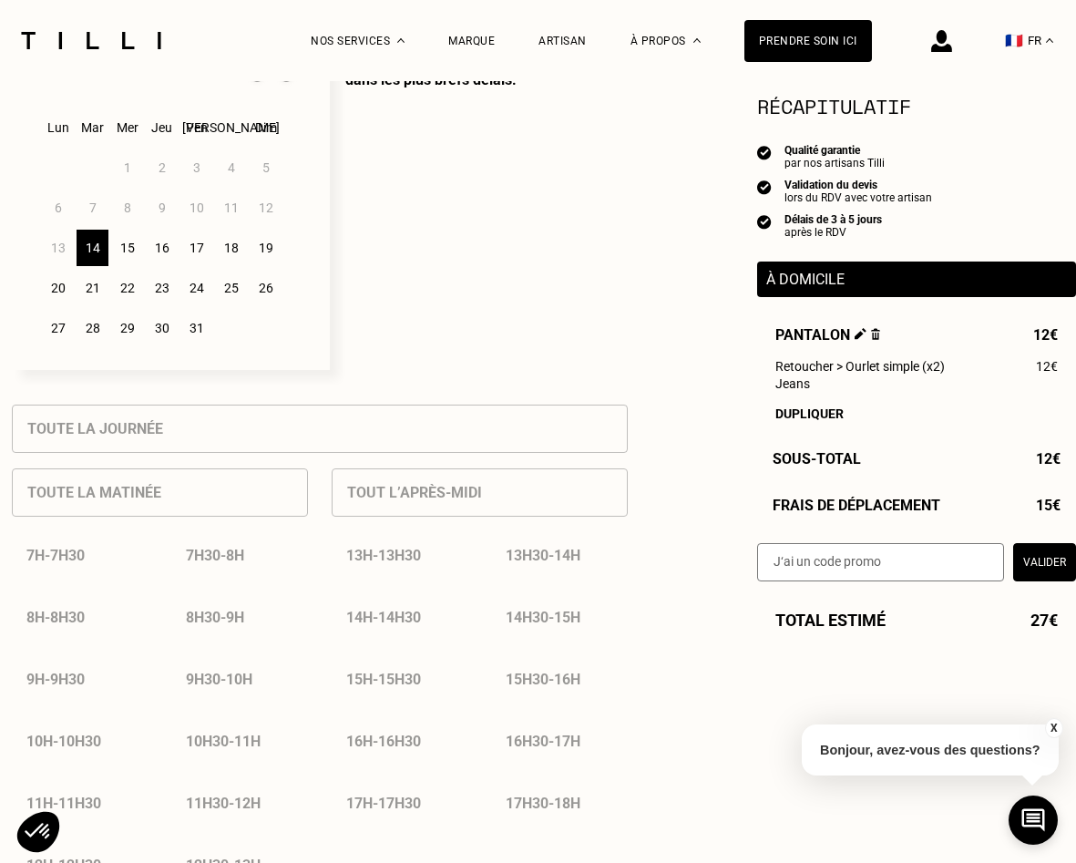
scroll to position [613, 0]
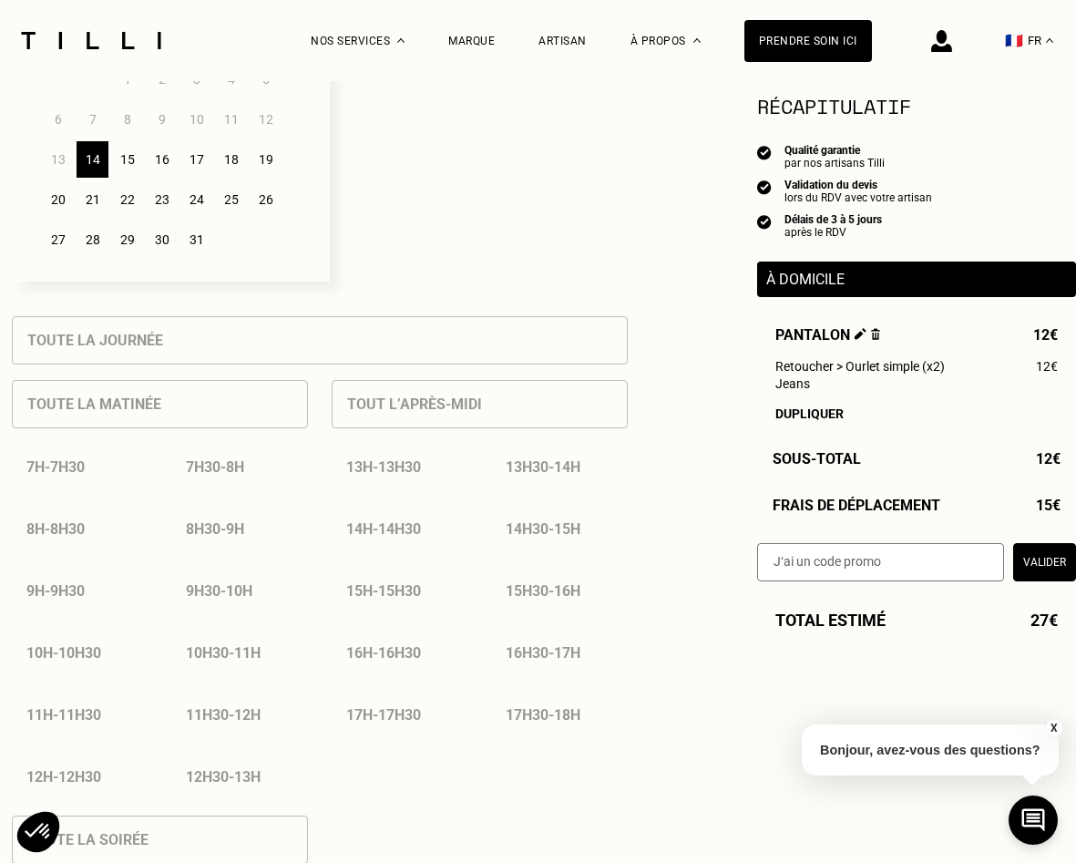
click at [875, 334] on img at bounding box center [876, 334] width 10 height 12
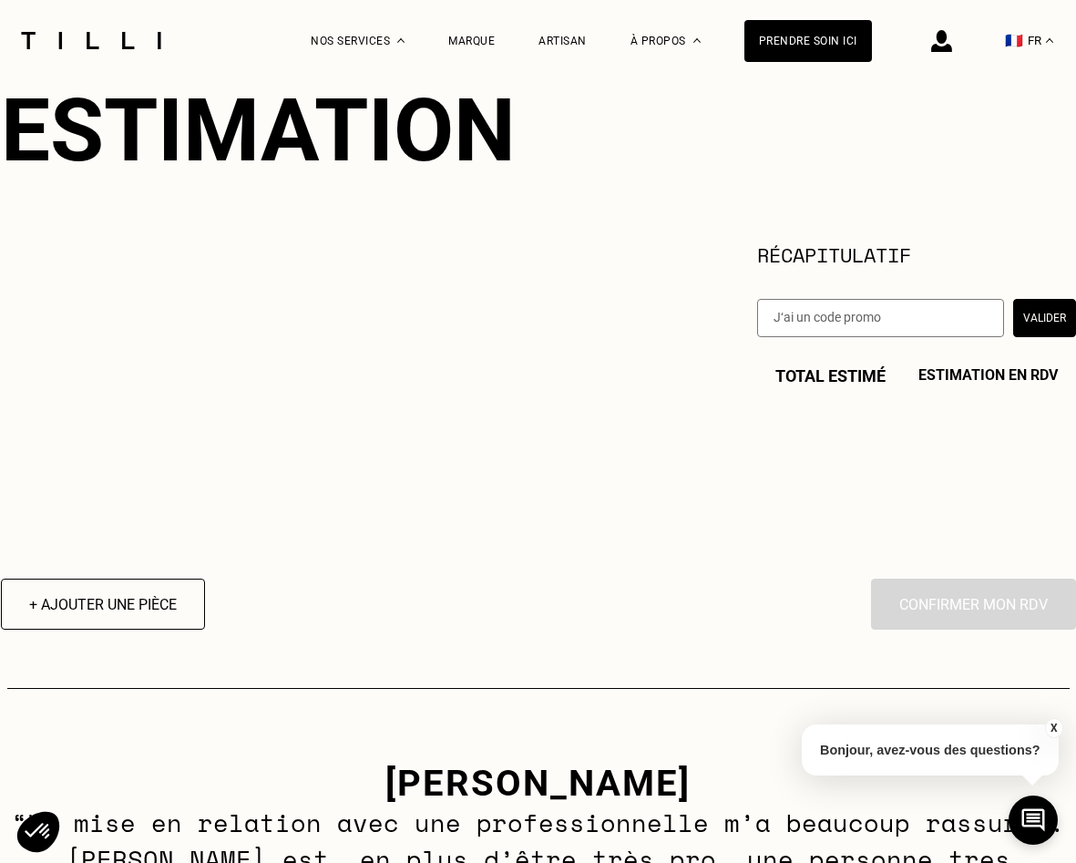
scroll to position [0, 0]
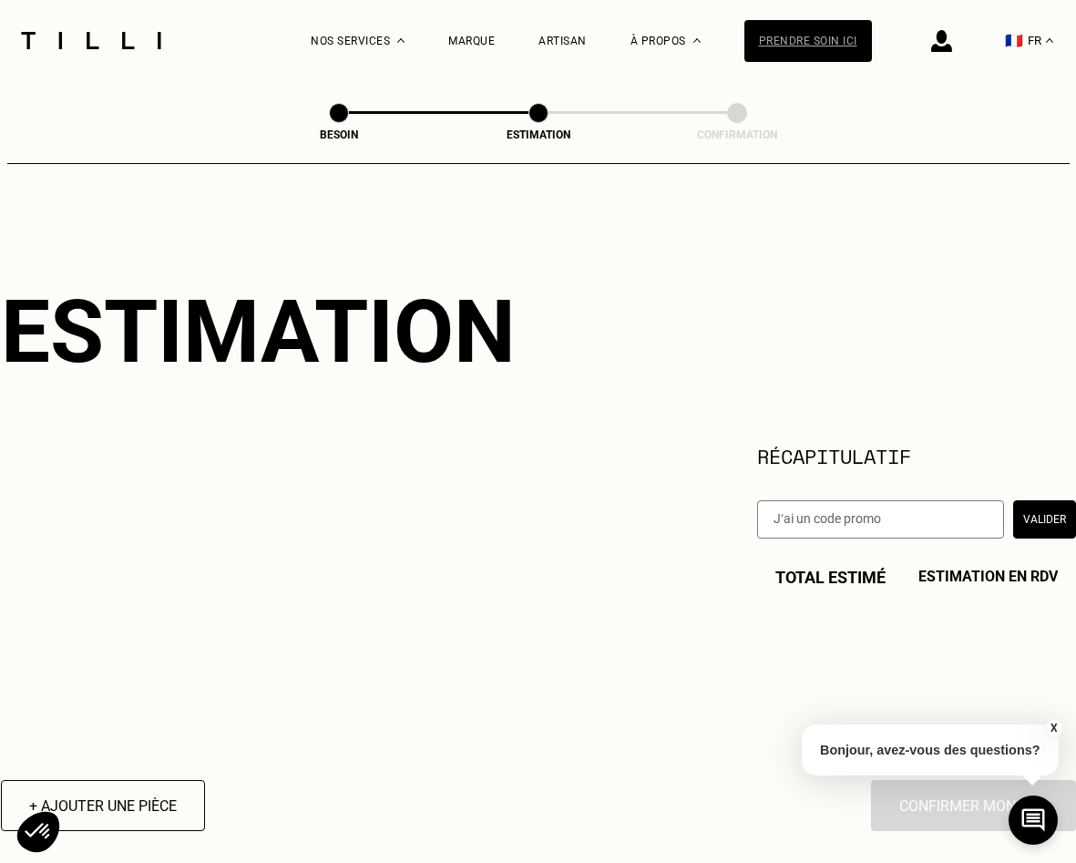
click at [784, 38] on div "Prendre soin ici" at bounding box center [809, 41] width 128 height 42
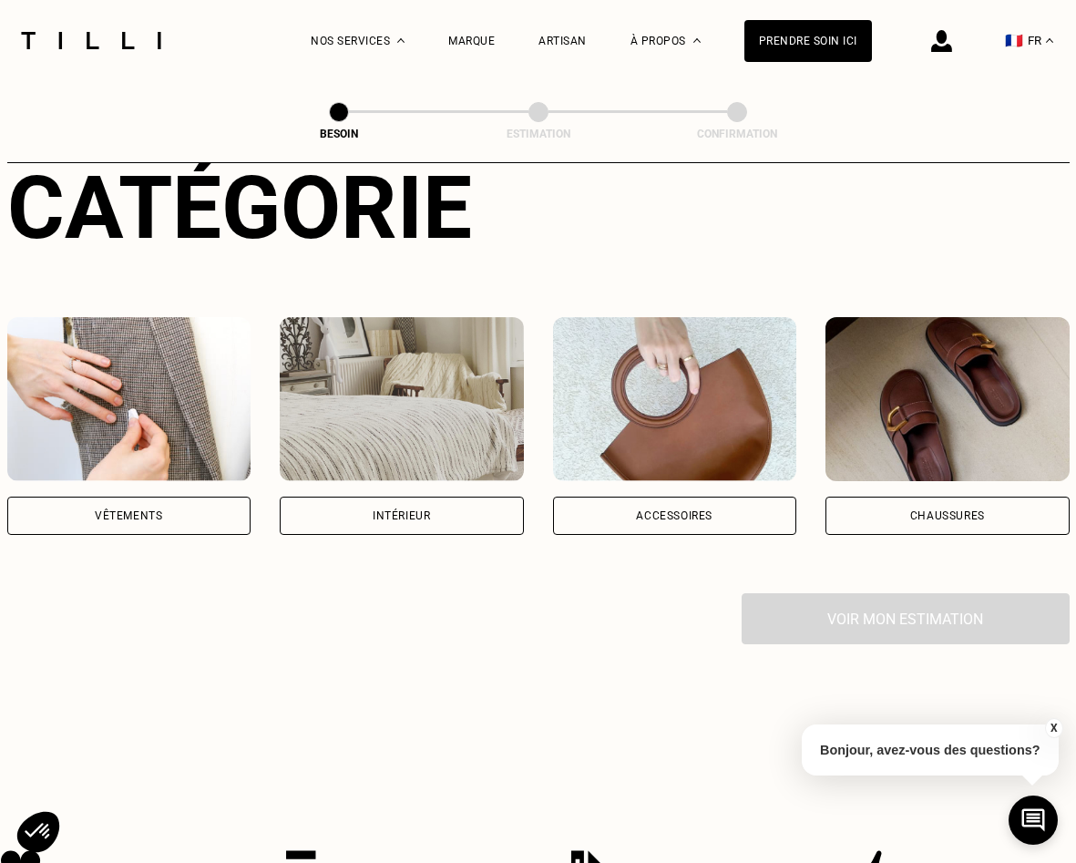
scroll to position [283, 0]
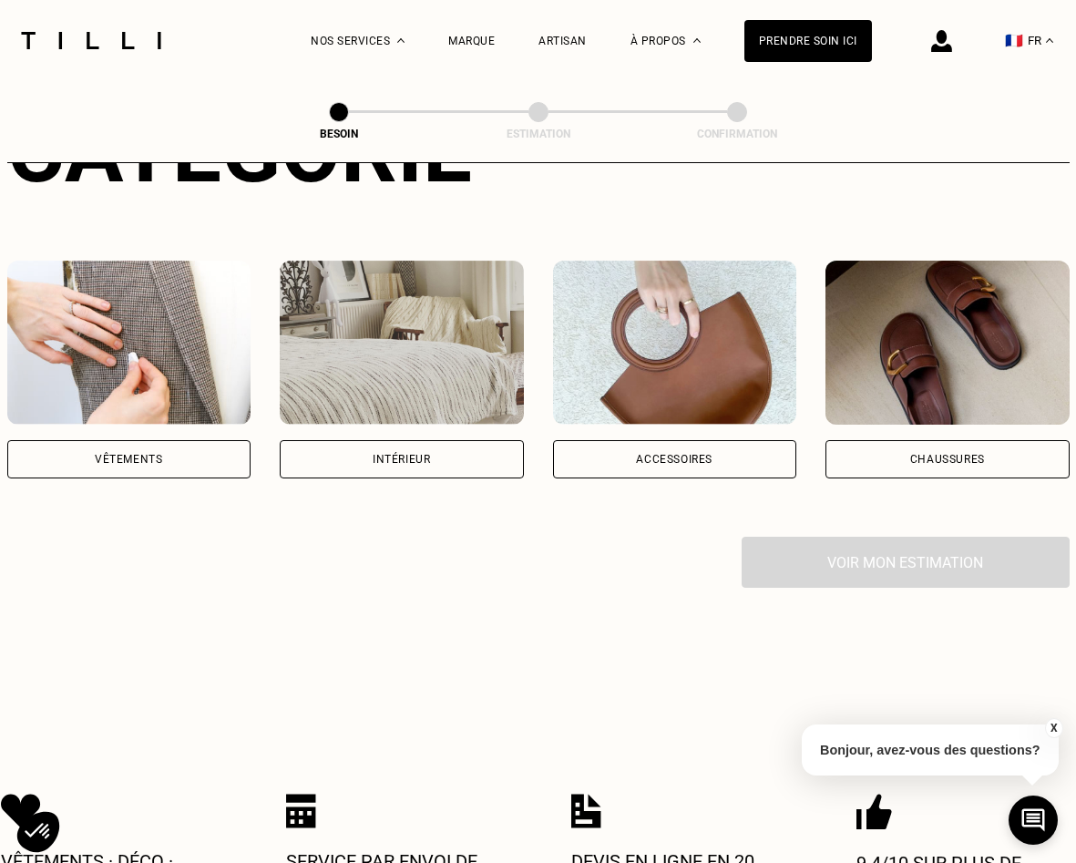
click at [141, 324] on img at bounding box center [129, 343] width 244 height 164
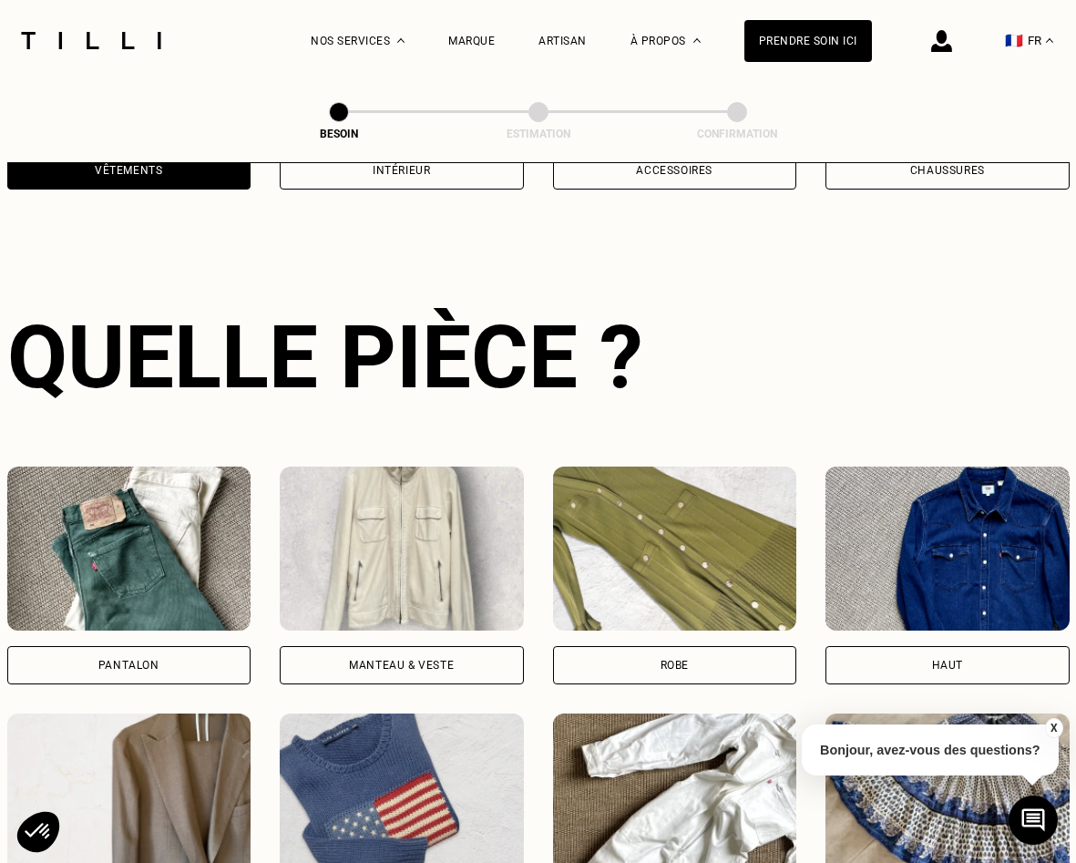
scroll to position [593, 0]
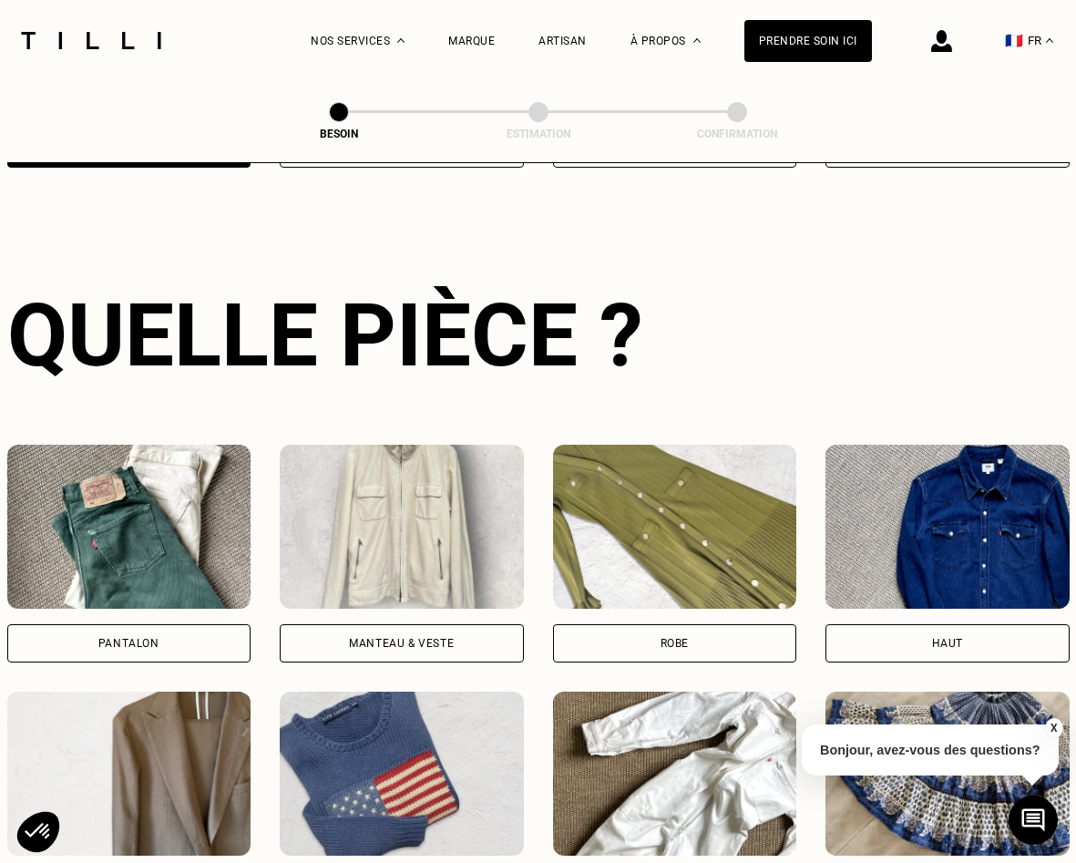
click at [153, 530] on img at bounding box center [129, 527] width 244 height 164
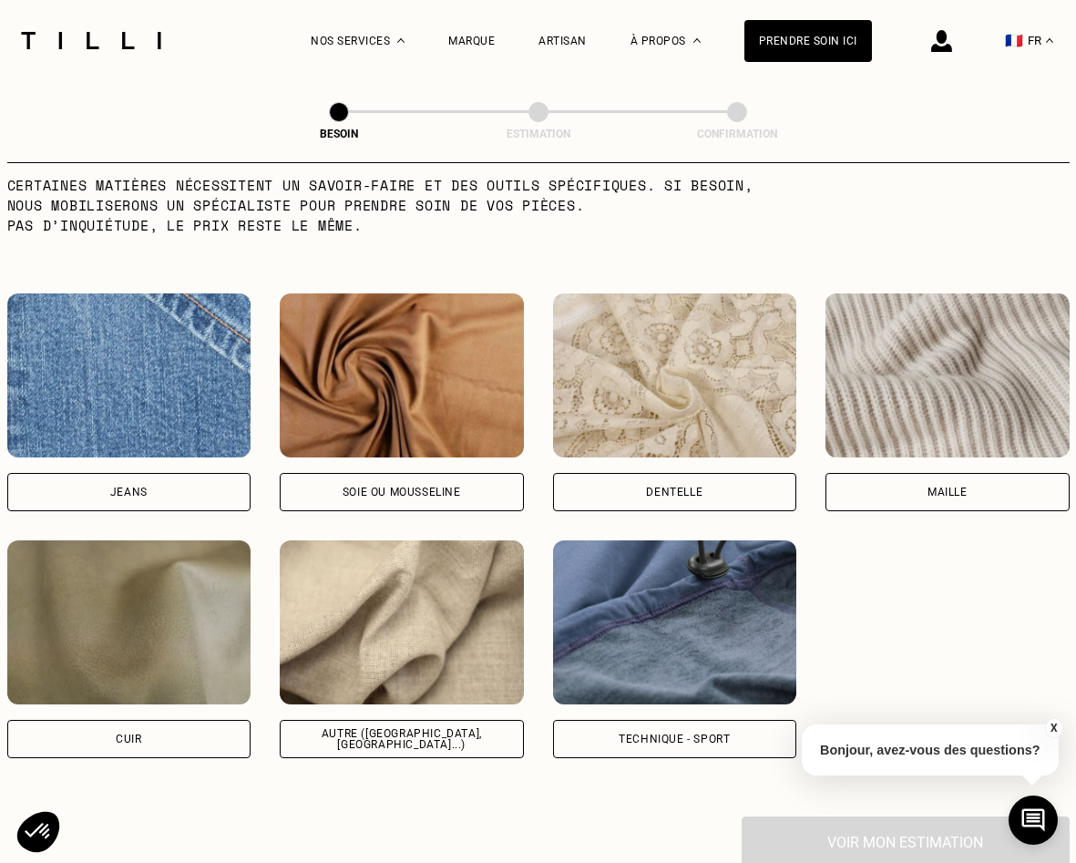
scroll to position [1887, 0]
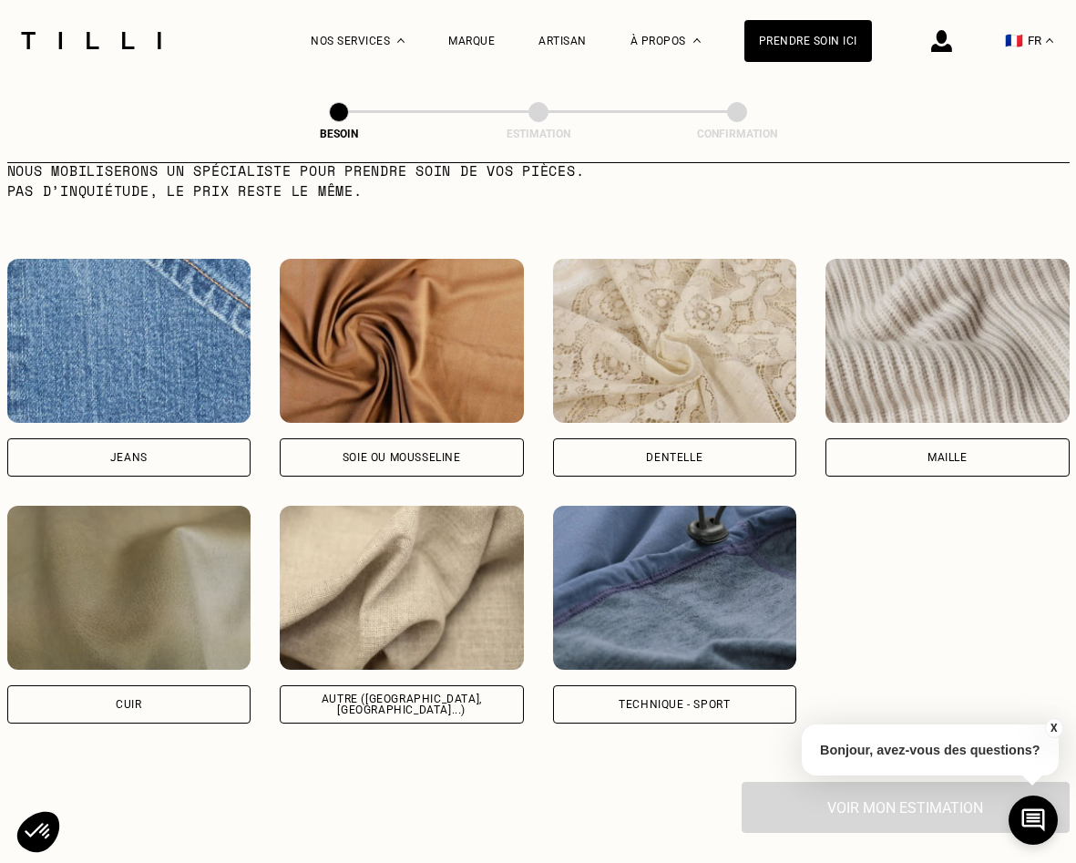
click at [128, 330] on img at bounding box center [129, 341] width 244 height 164
select select "FR"
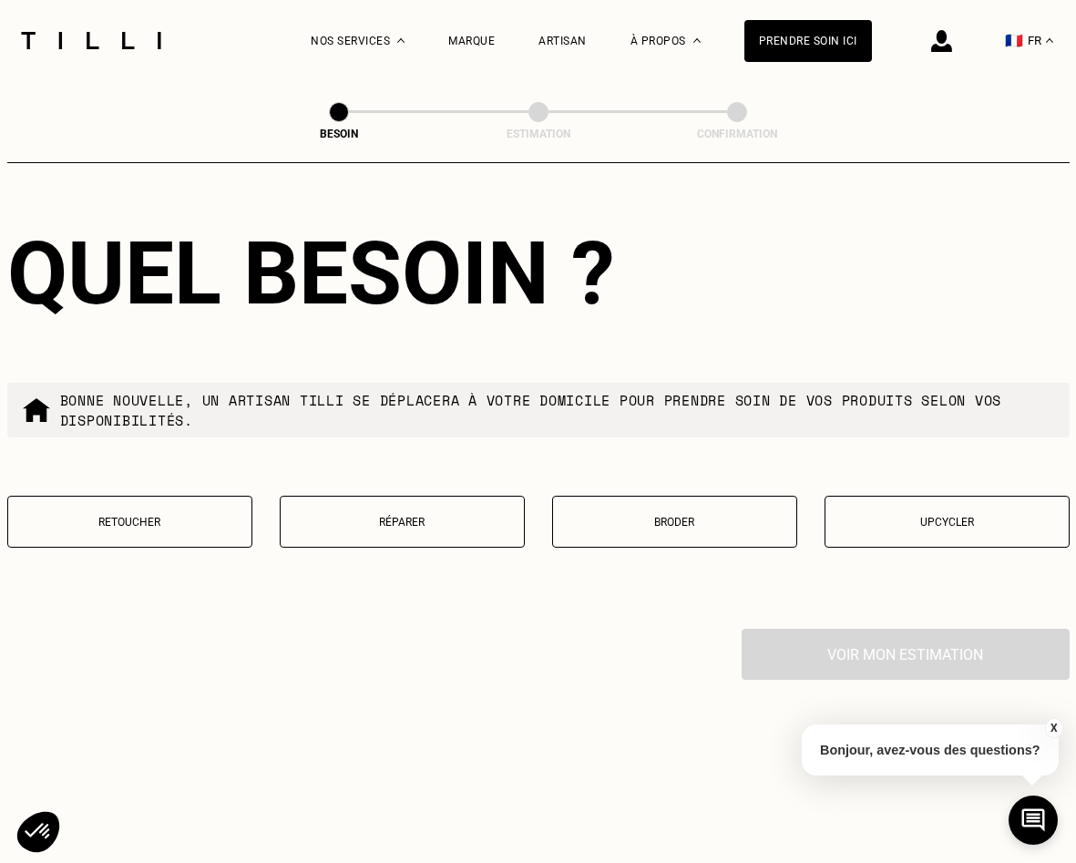
scroll to position [2957, 0]
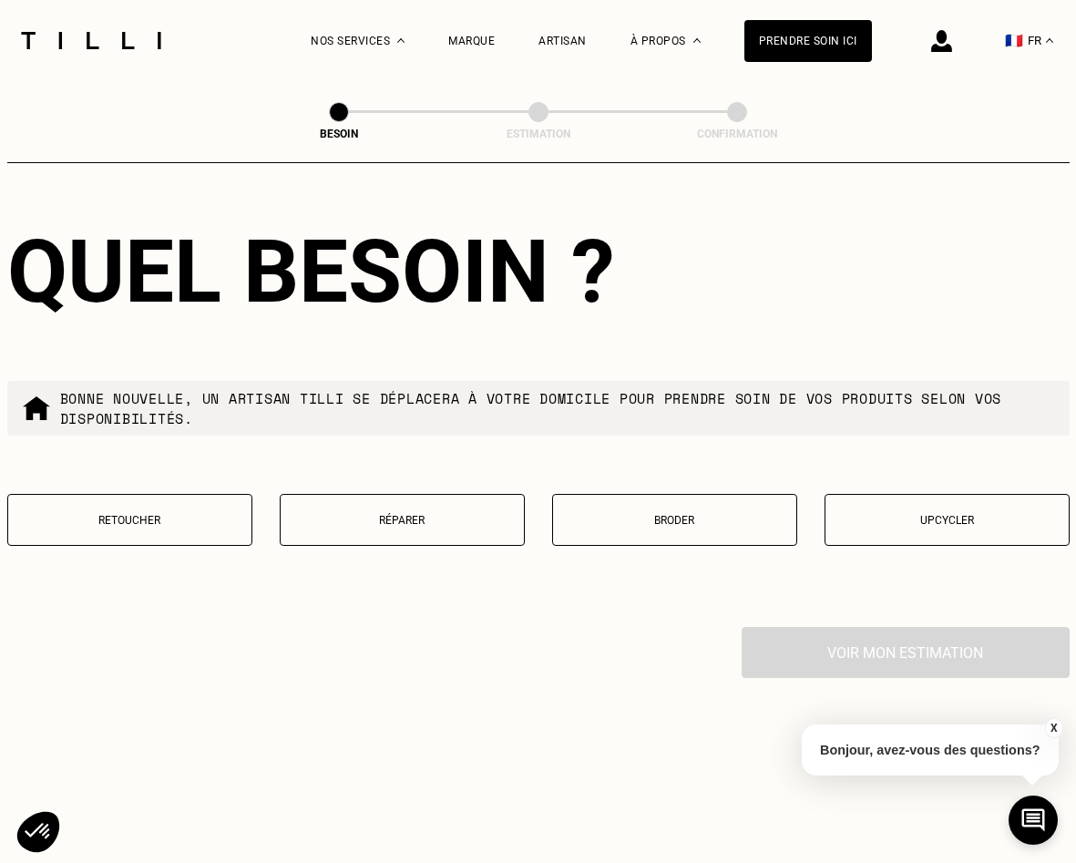
click at [127, 519] on button "Retoucher" at bounding box center [129, 520] width 245 height 52
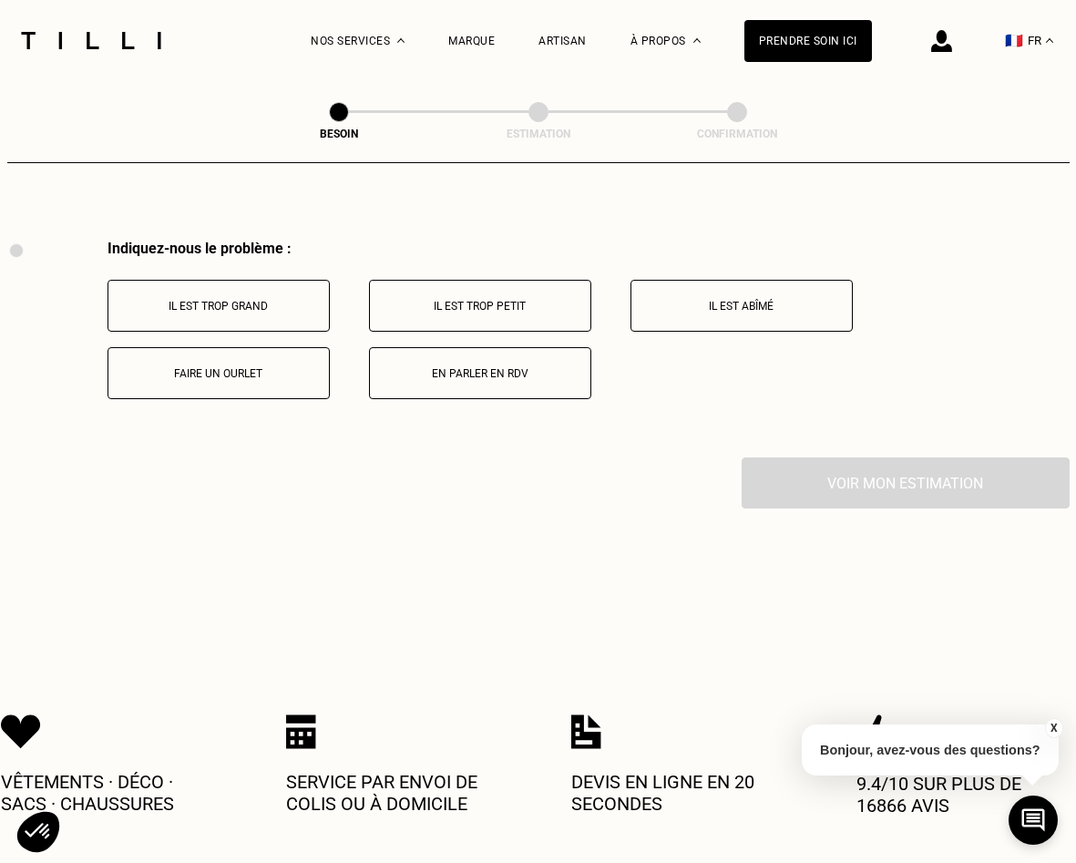
scroll to position [3362, 0]
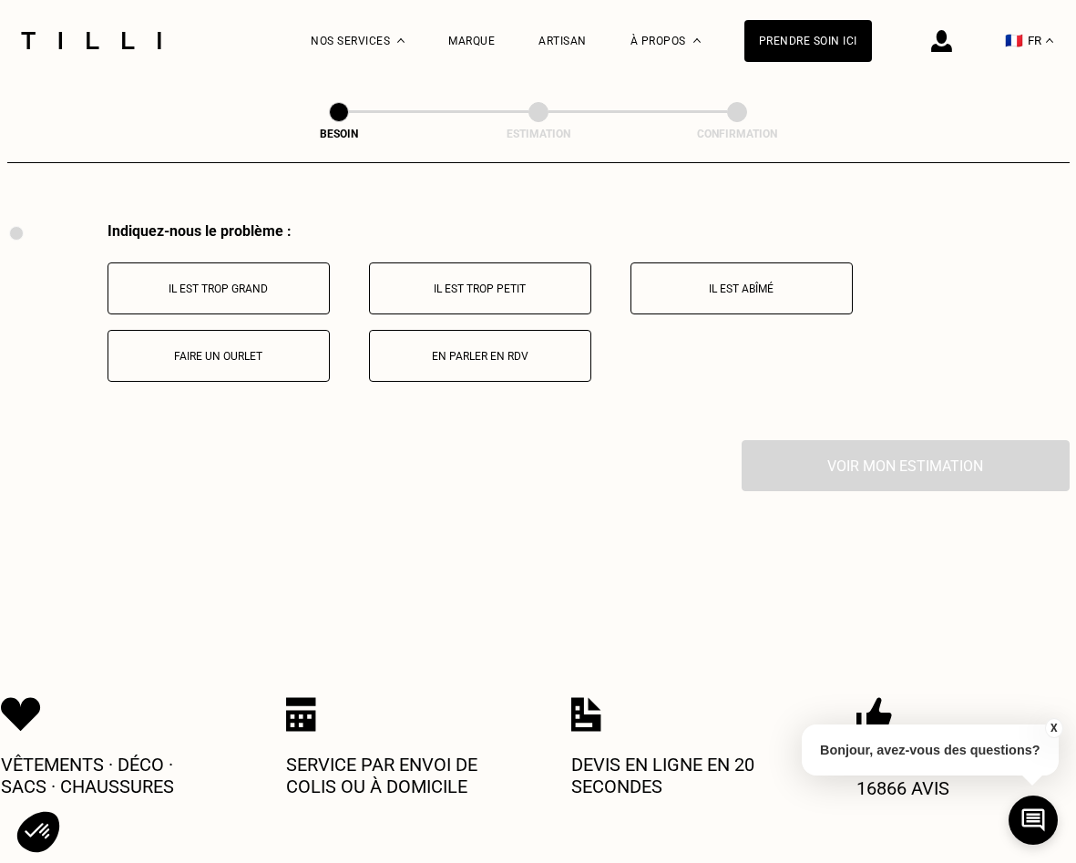
click at [780, 263] on button "Il est abîmé" at bounding box center [742, 289] width 222 height 52
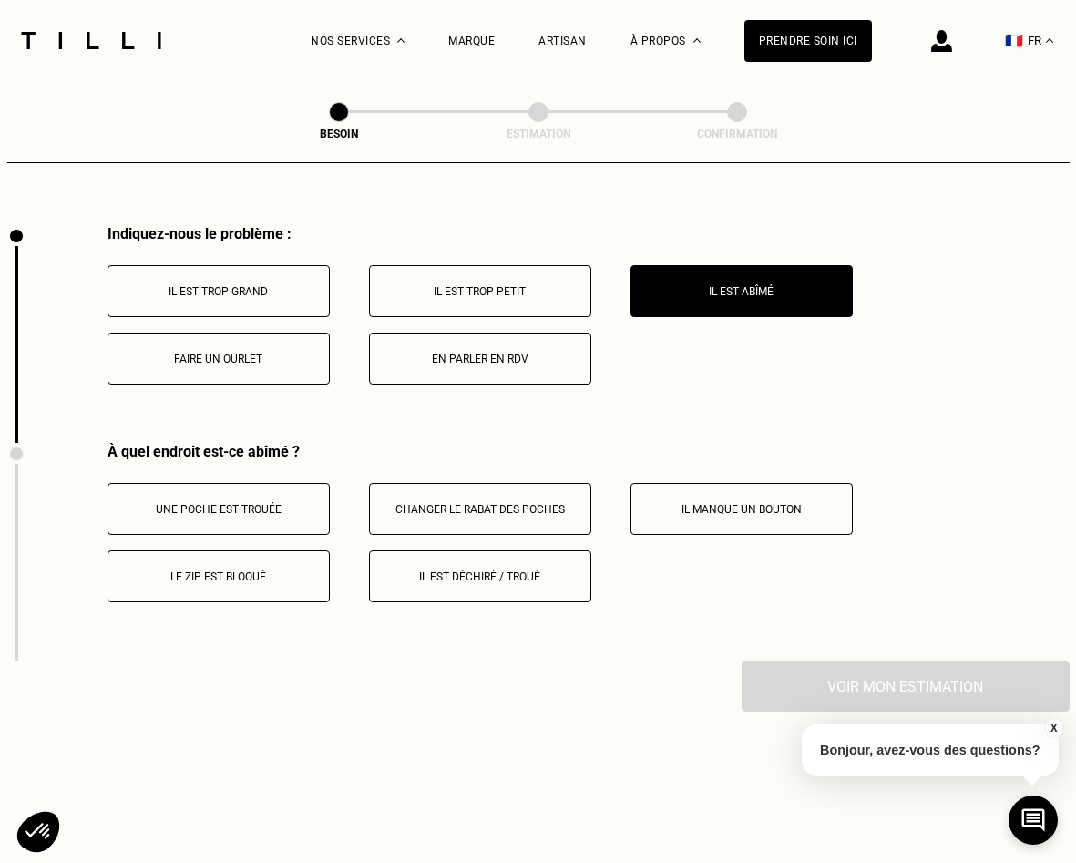
scroll to position [3360, 0]
click at [263, 332] on button "Faire un ourlet" at bounding box center [219, 358] width 222 height 52
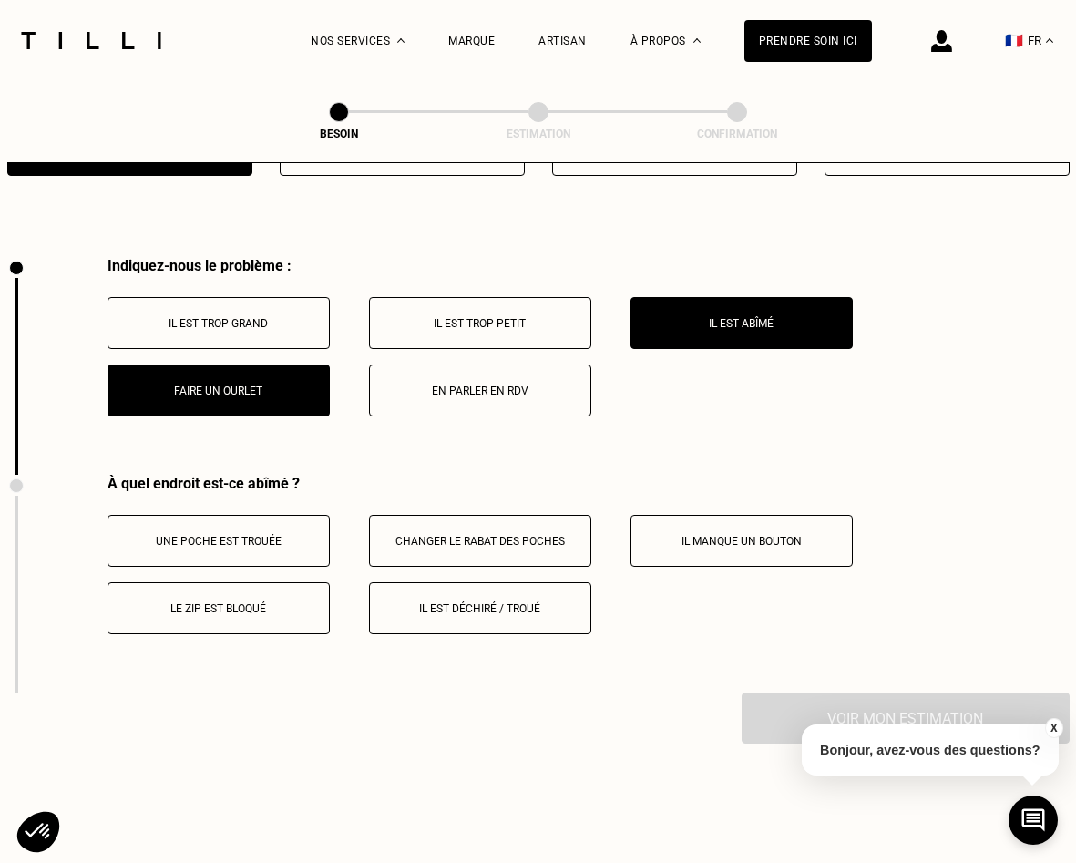
scroll to position [3482, 0]
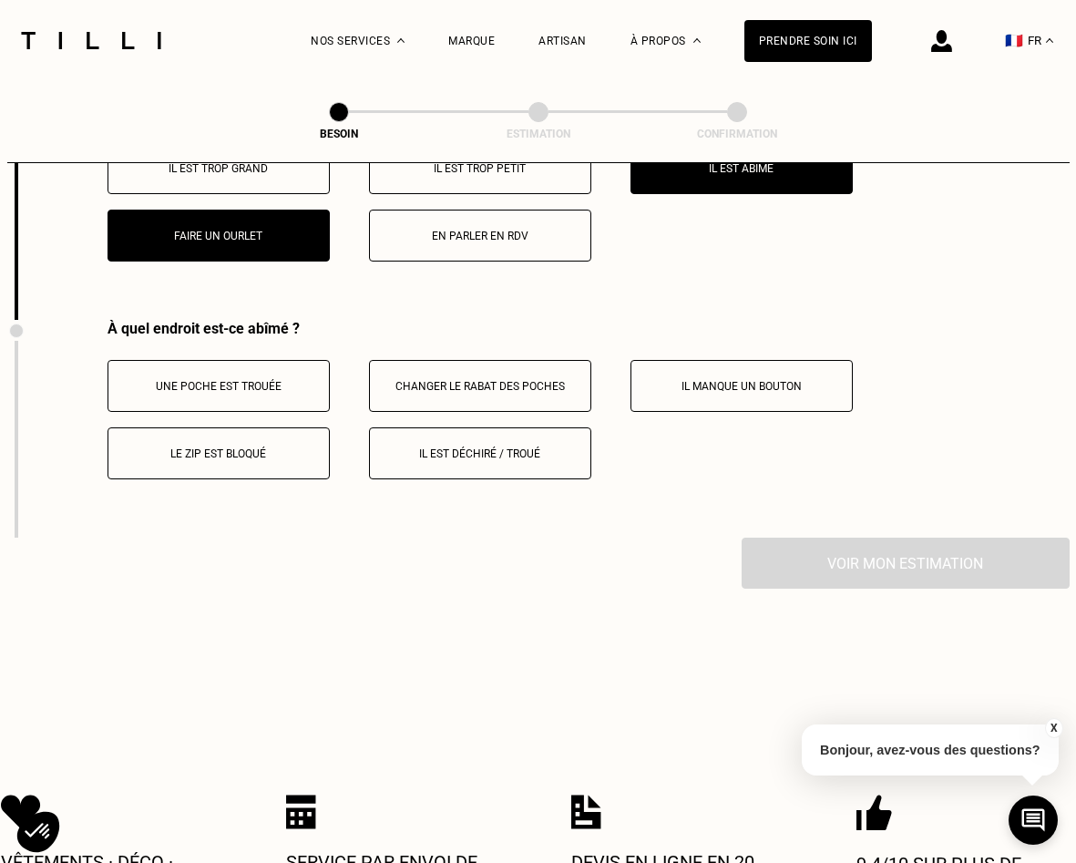
click at [521, 230] on p "En parler en RDV" at bounding box center [480, 236] width 202 height 13
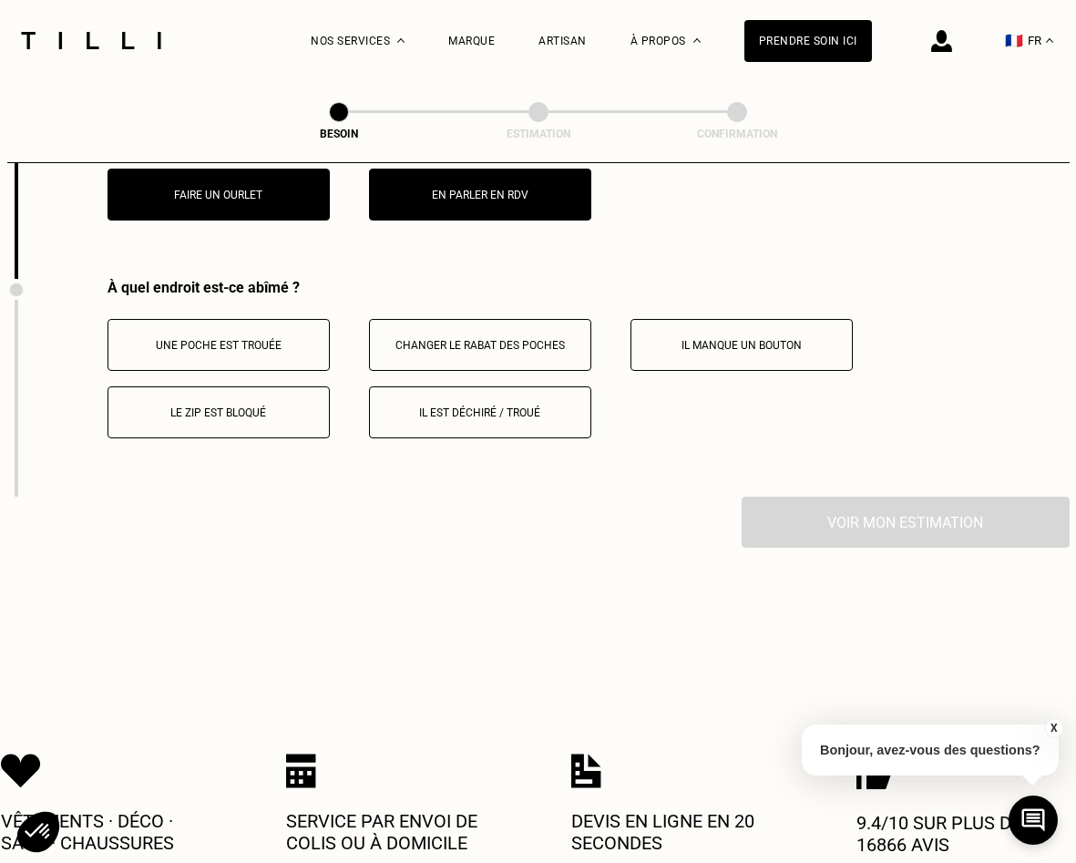
scroll to position [3501, 0]
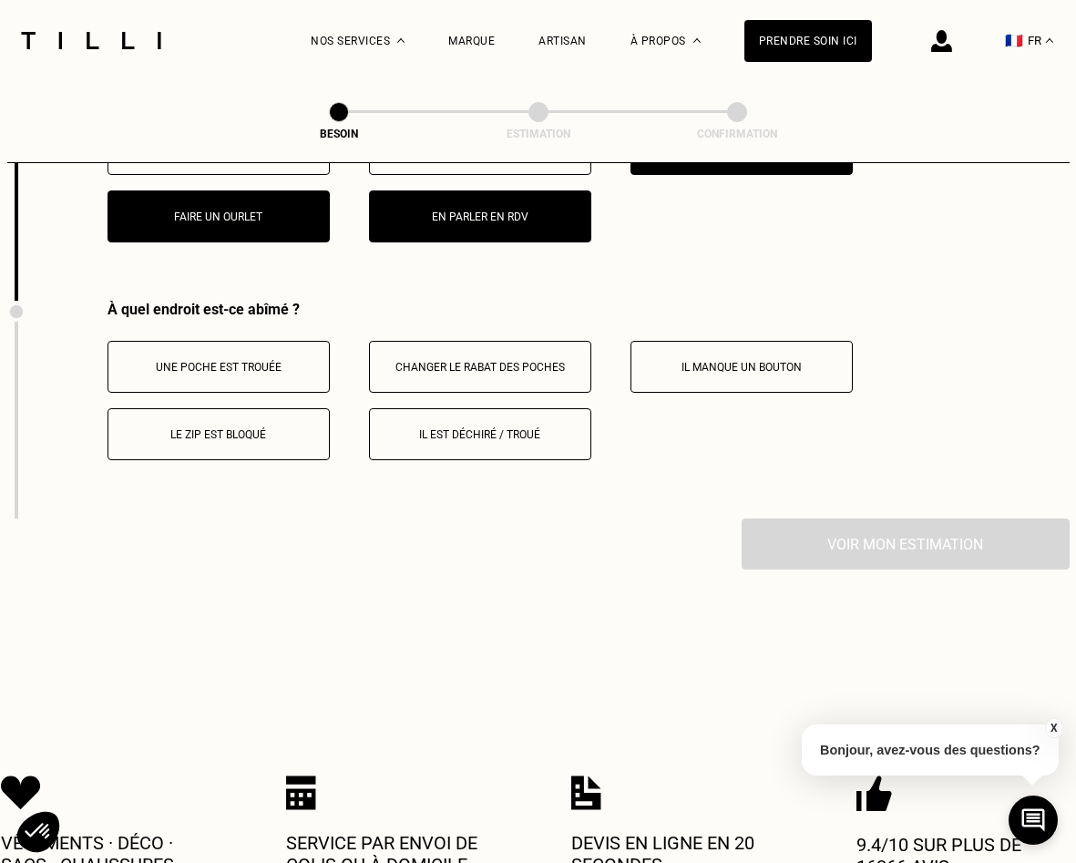
click at [529, 438] on button "Il est déchiré / troué" at bounding box center [480, 434] width 222 height 52
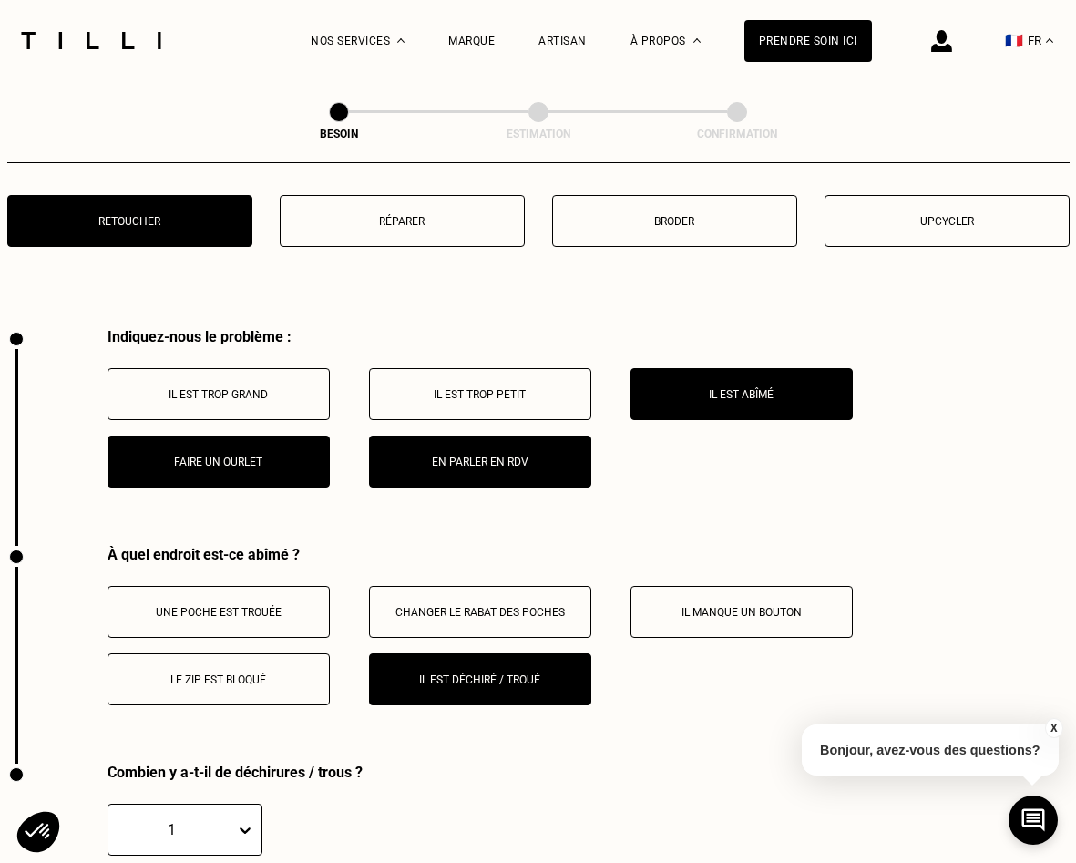
scroll to position [3190, 0]
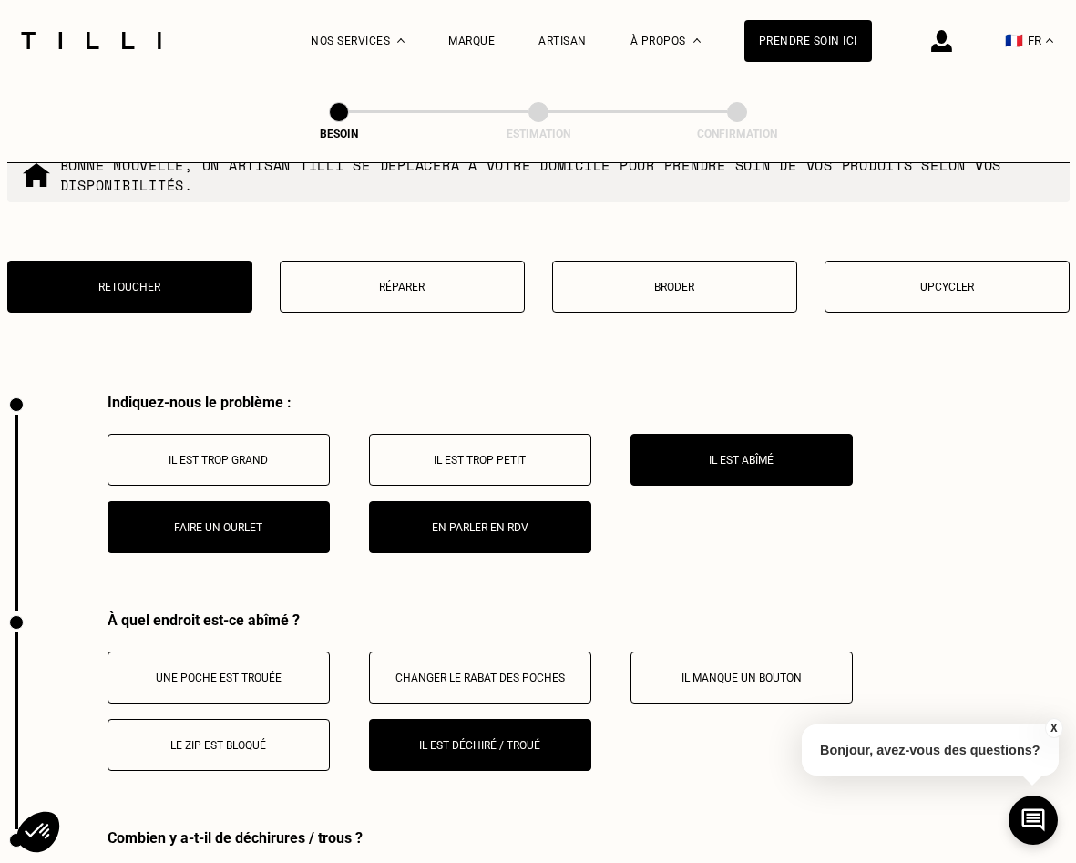
click at [500, 739] on p "Il est déchiré / troué" at bounding box center [480, 745] width 202 height 13
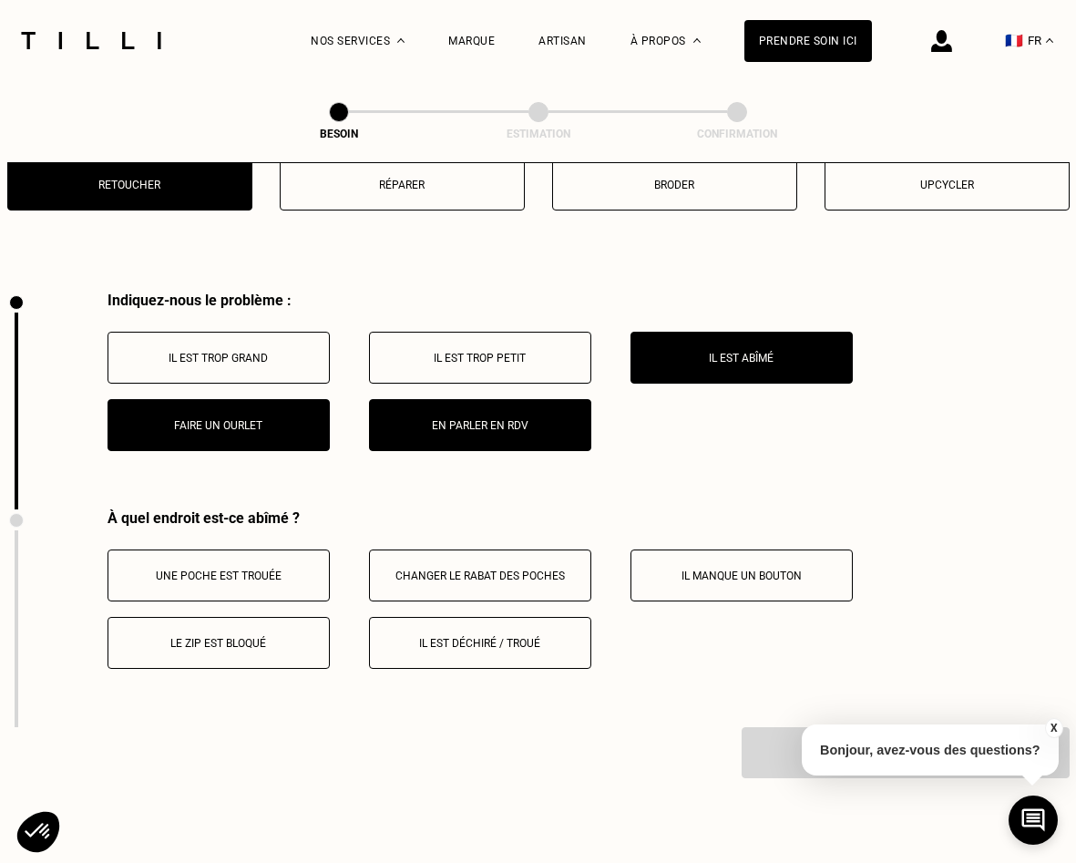
scroll to position [3277, 0]
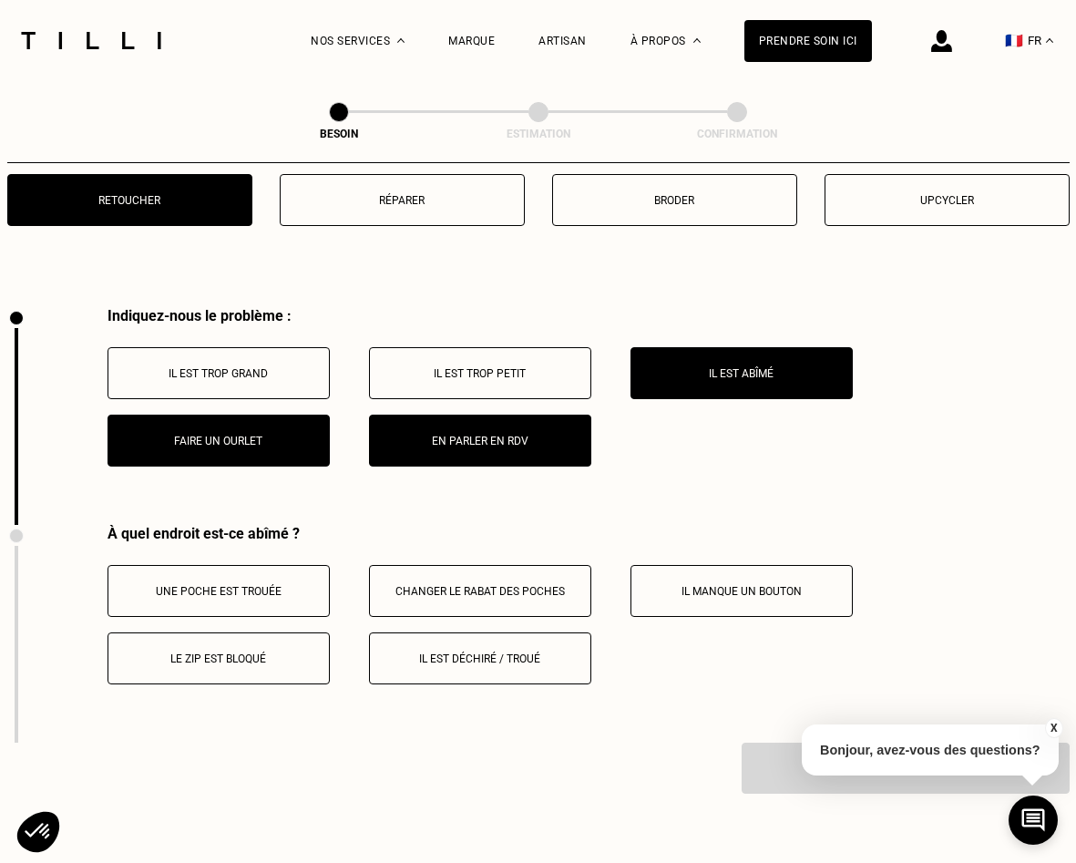
click at [705, 347] on button "Il est abîmé" at bounding box center [742, 373] width 222 height 52
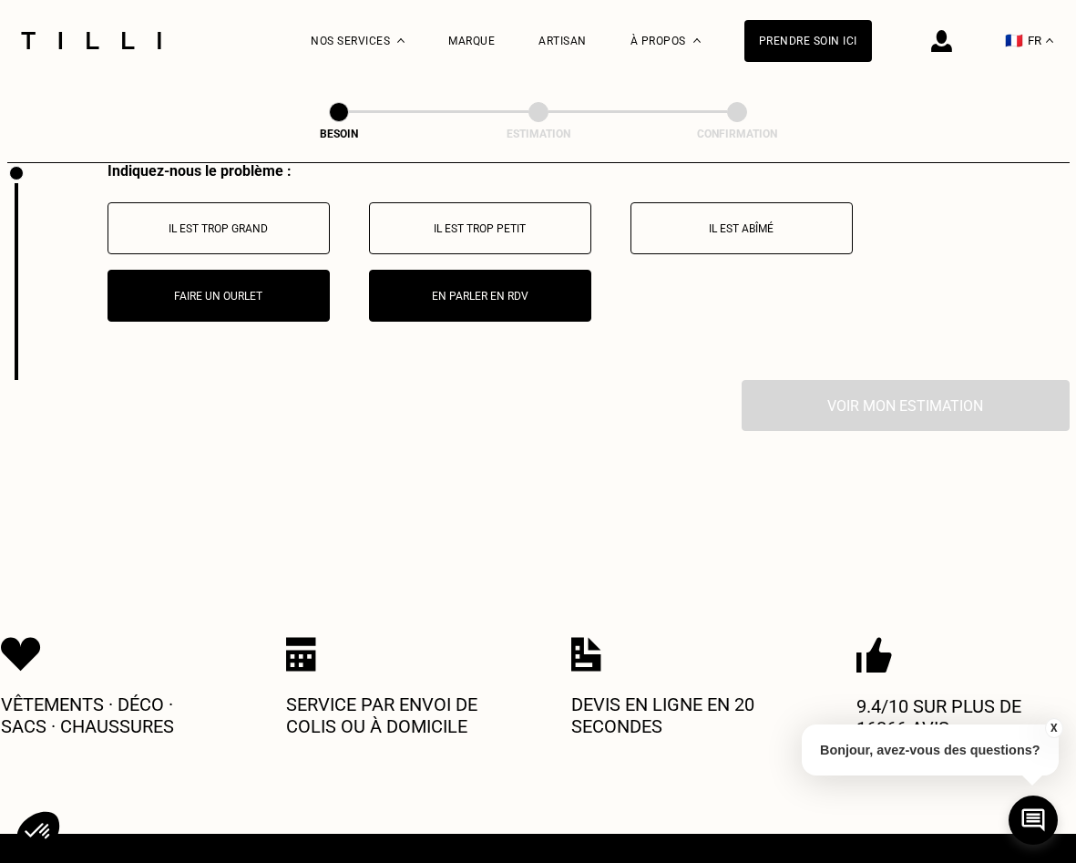
scroll to position [3357, 0]
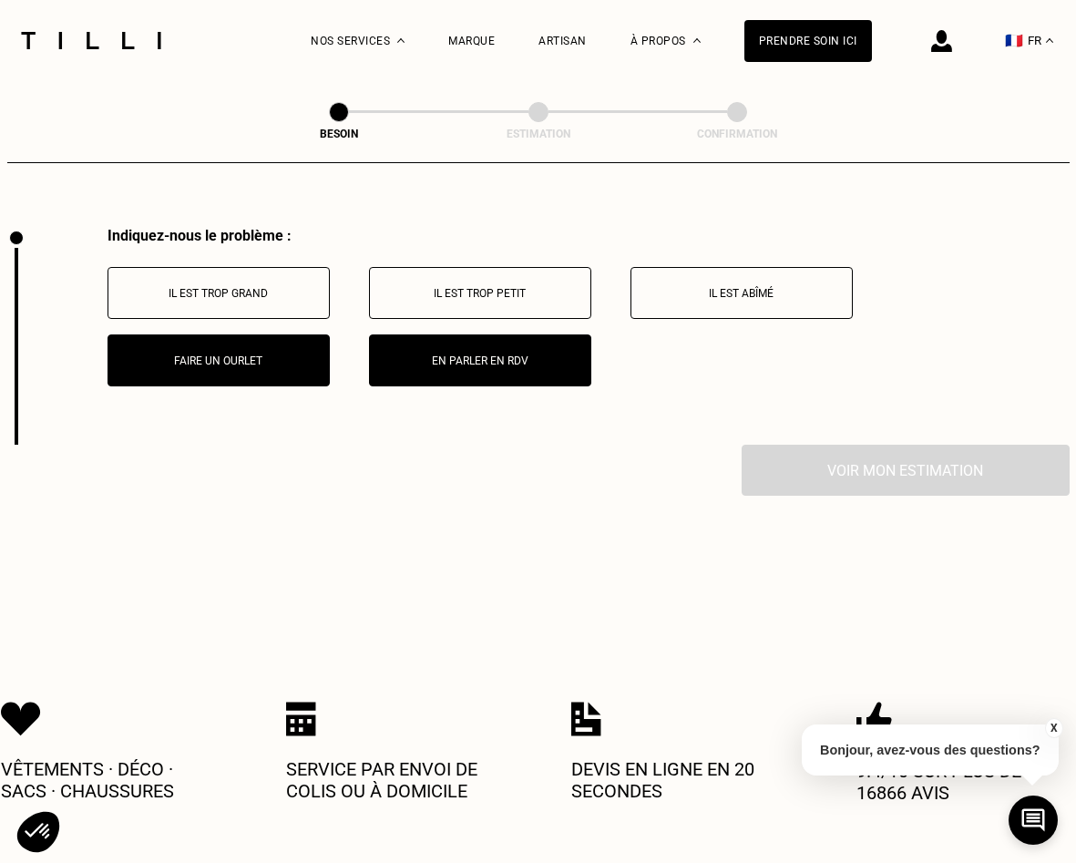
click at [877, 423] on div "Indiquez-nous le problème : Il est trop grand Il est trop petit Il est abîmé Fa…" at bounding box center [538, 336] width 1063 height 218
click at [877, 445] on div "Voir mon estimation" at bounding box center [538, 470] width 1063 height 51
click at [441, 335] on button "En parler en RDV" at bounding box center [480, 361] width 222 height 52
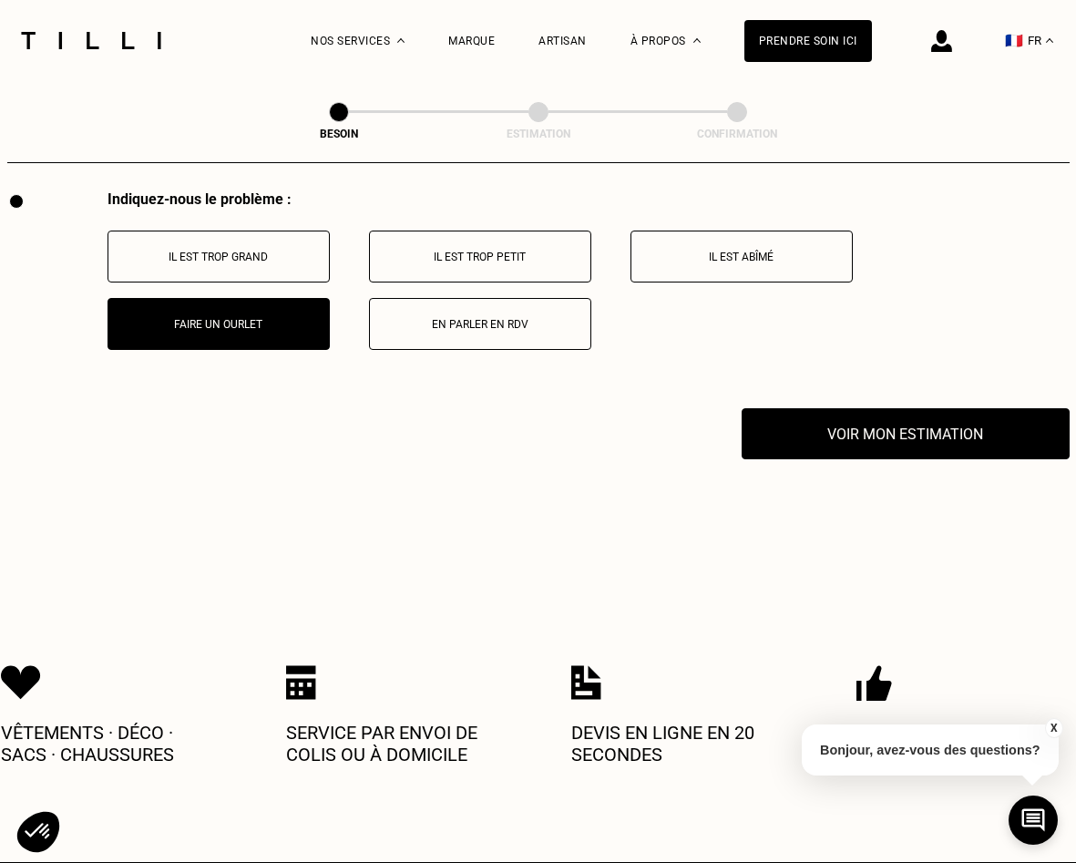
scroll to position [3208, 0]
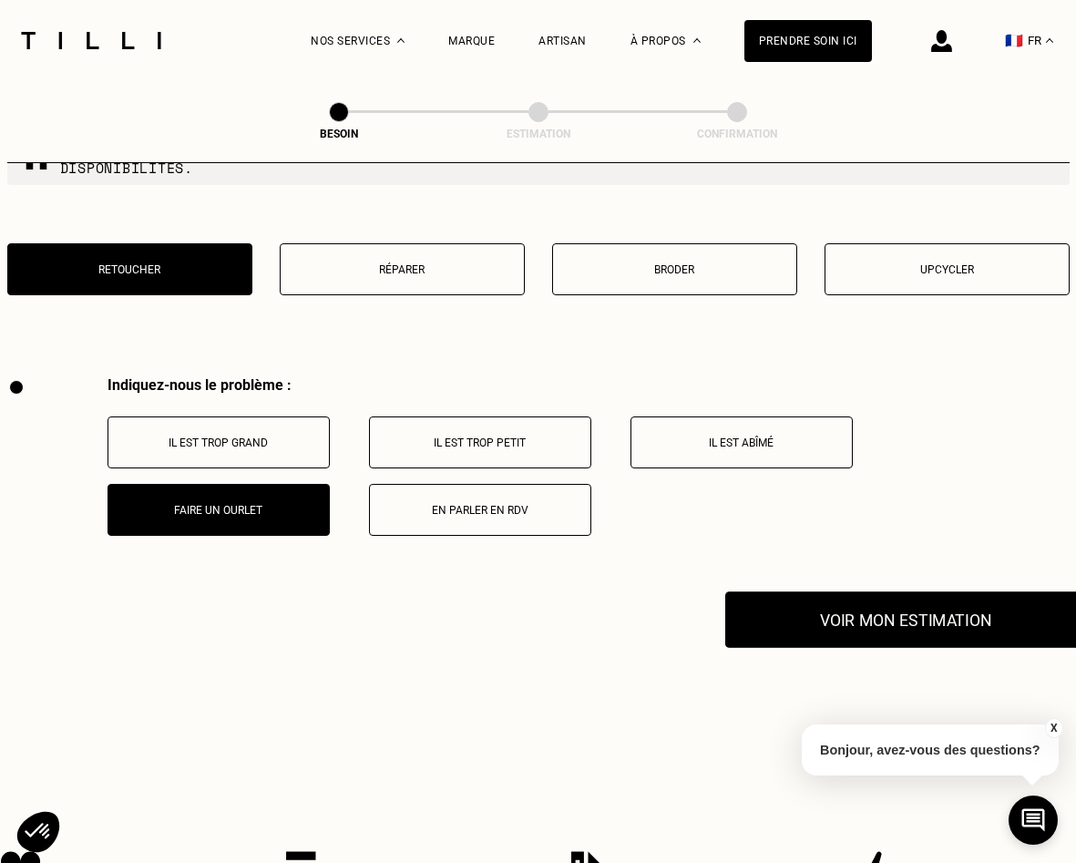
click at [954, 614] on button "Voir mon estimation" at bounding box center [906, 620] width 361 height 57
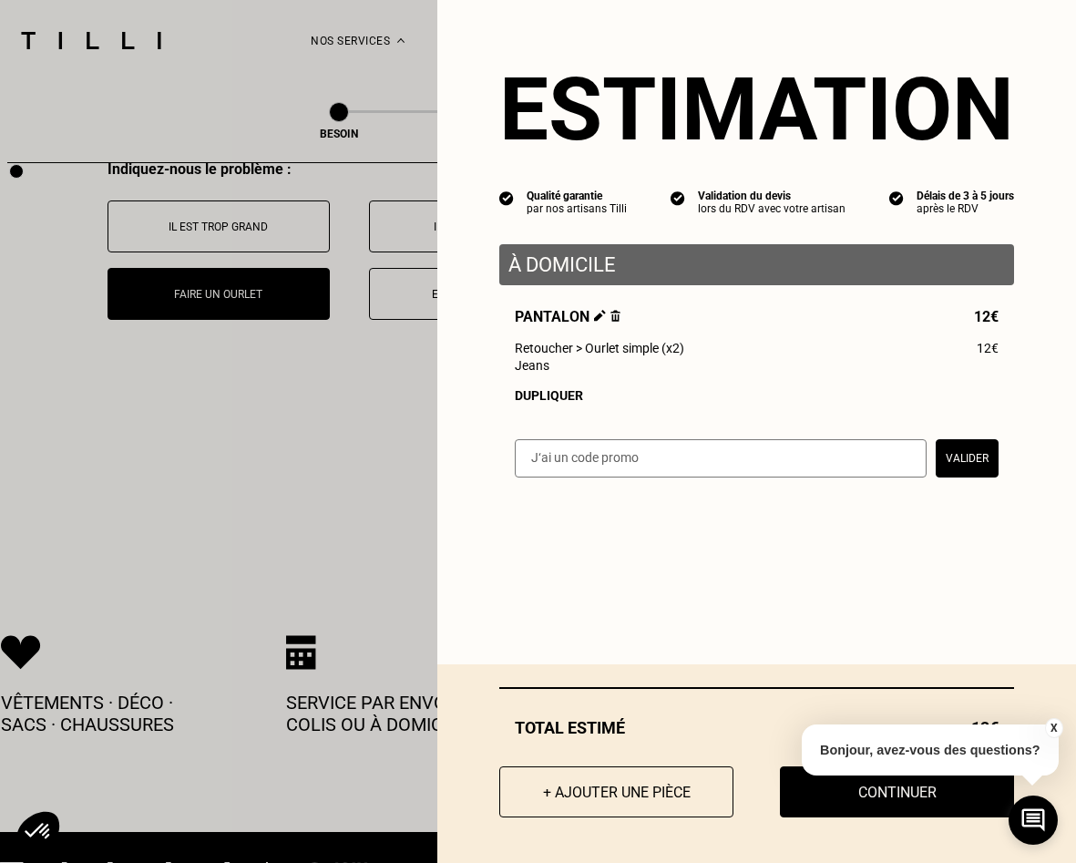
scroll to position [3461, 0]
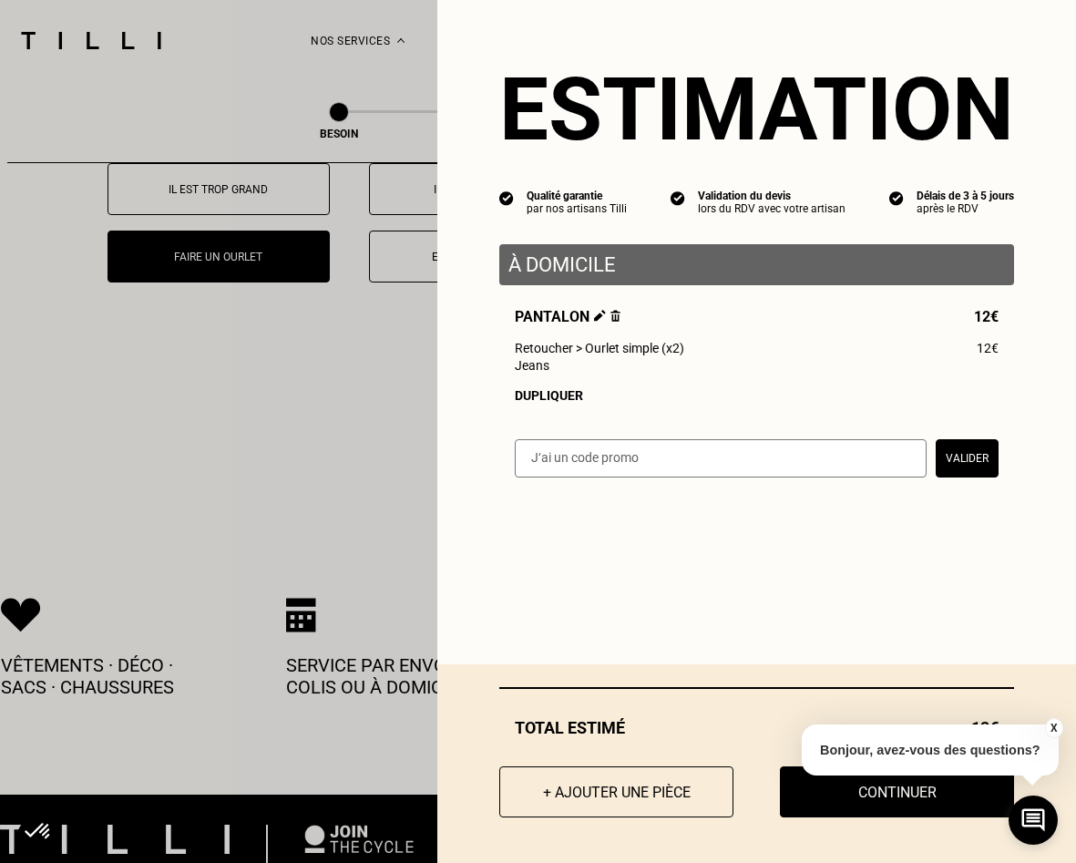
click at [1056, 728] on button "X" at bounding box center [1054, 728] width 18 height 20
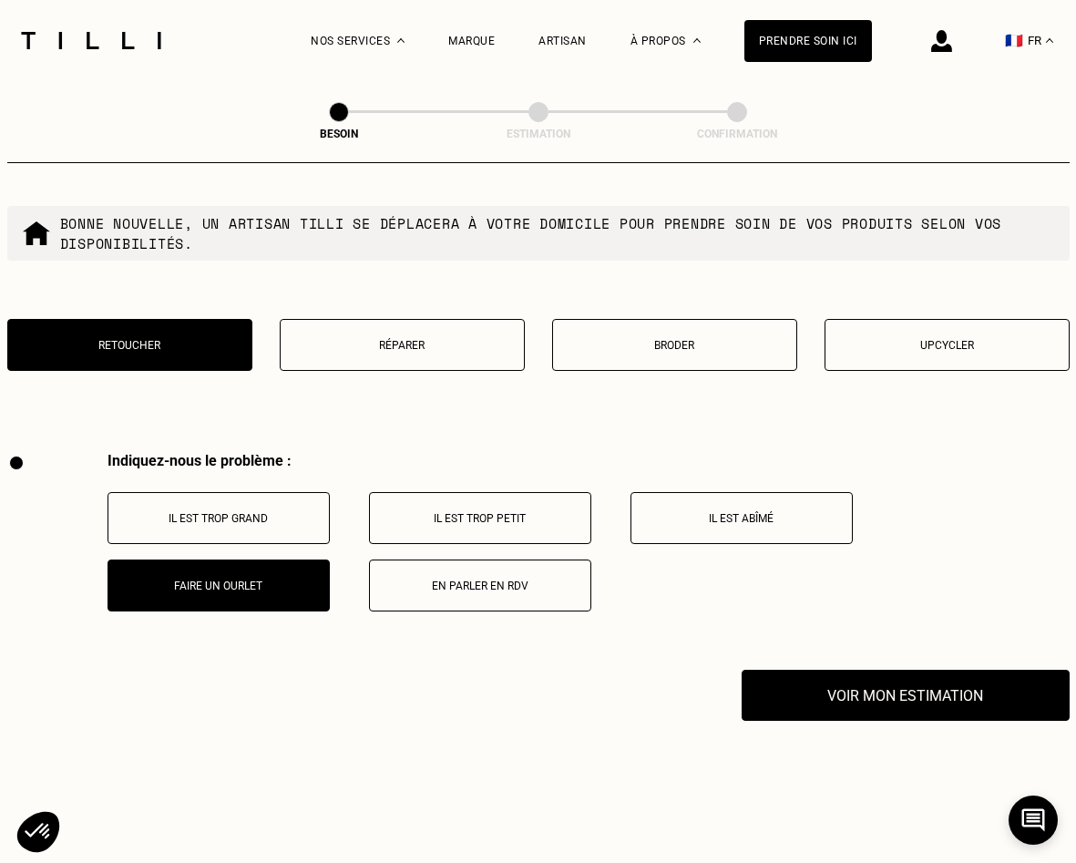
scroll to position [3074, 0]
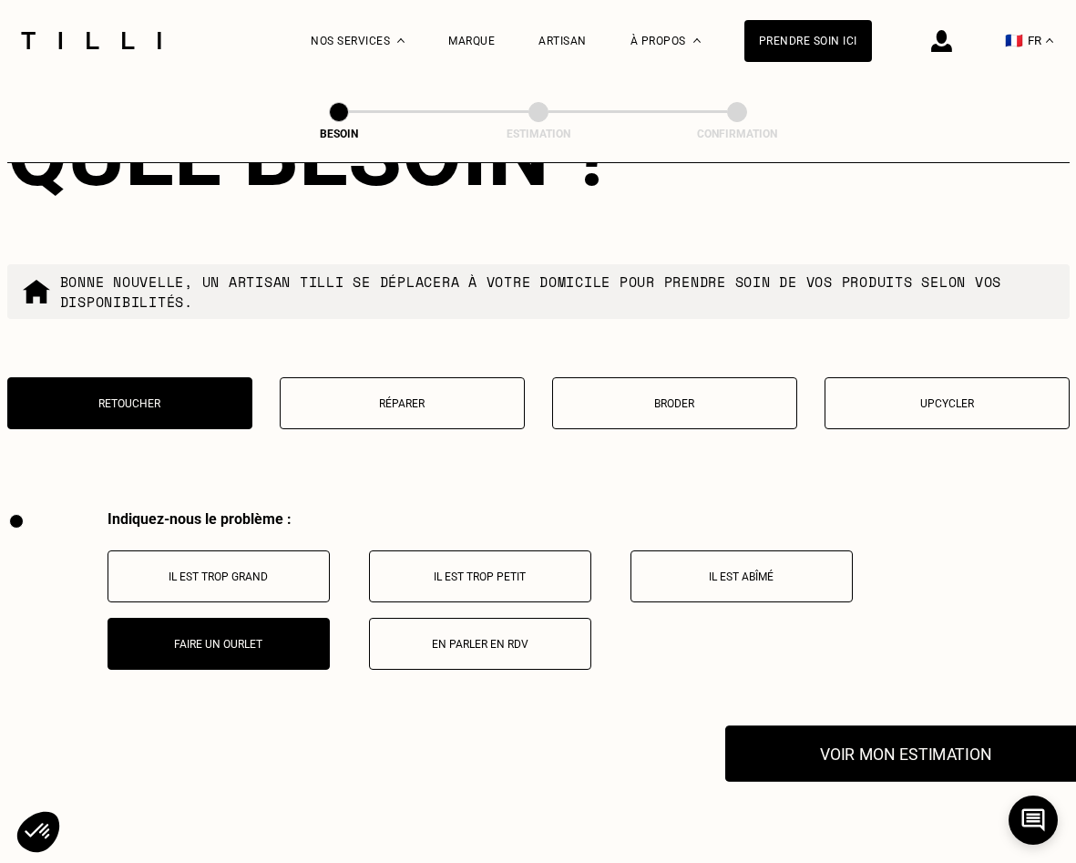
click at [902, 726] on button "Voir mon estimation" at bounding box center [906, 754] width 361 height 57
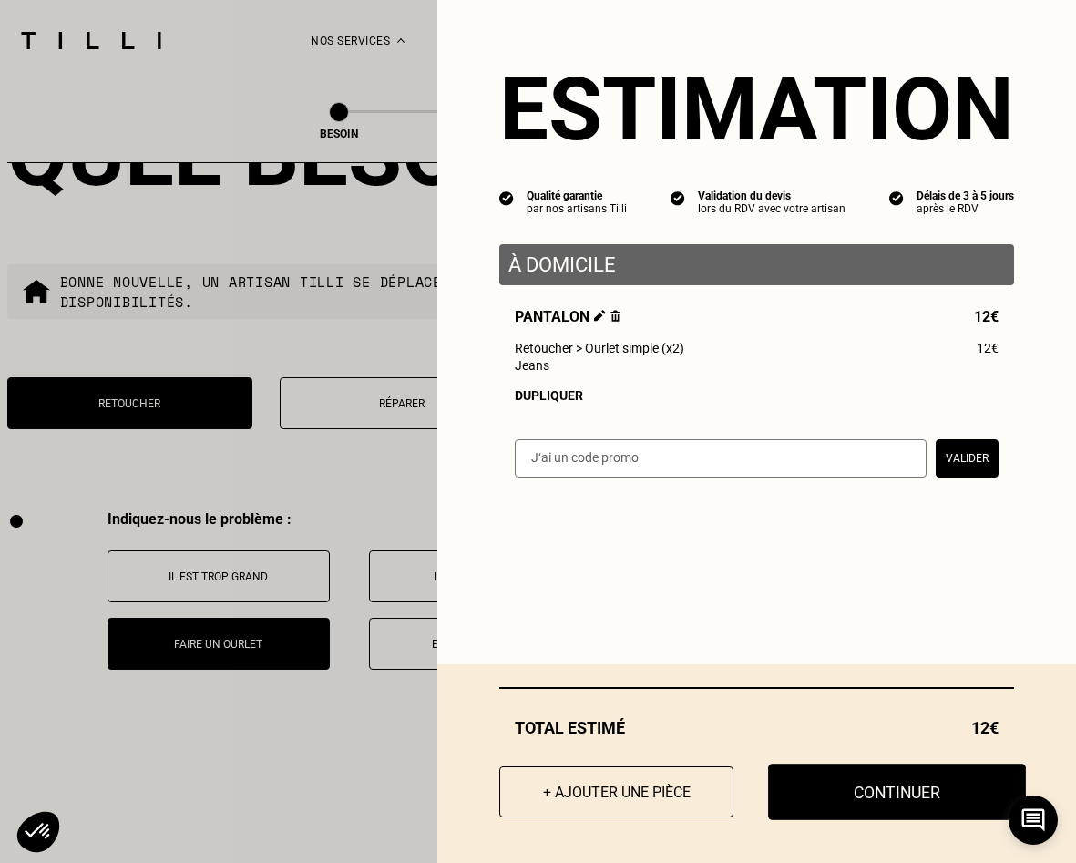
click at [883, 806] on button "Continuer" at bounding box center [897, 792] width 258 height 57
select select "FR"
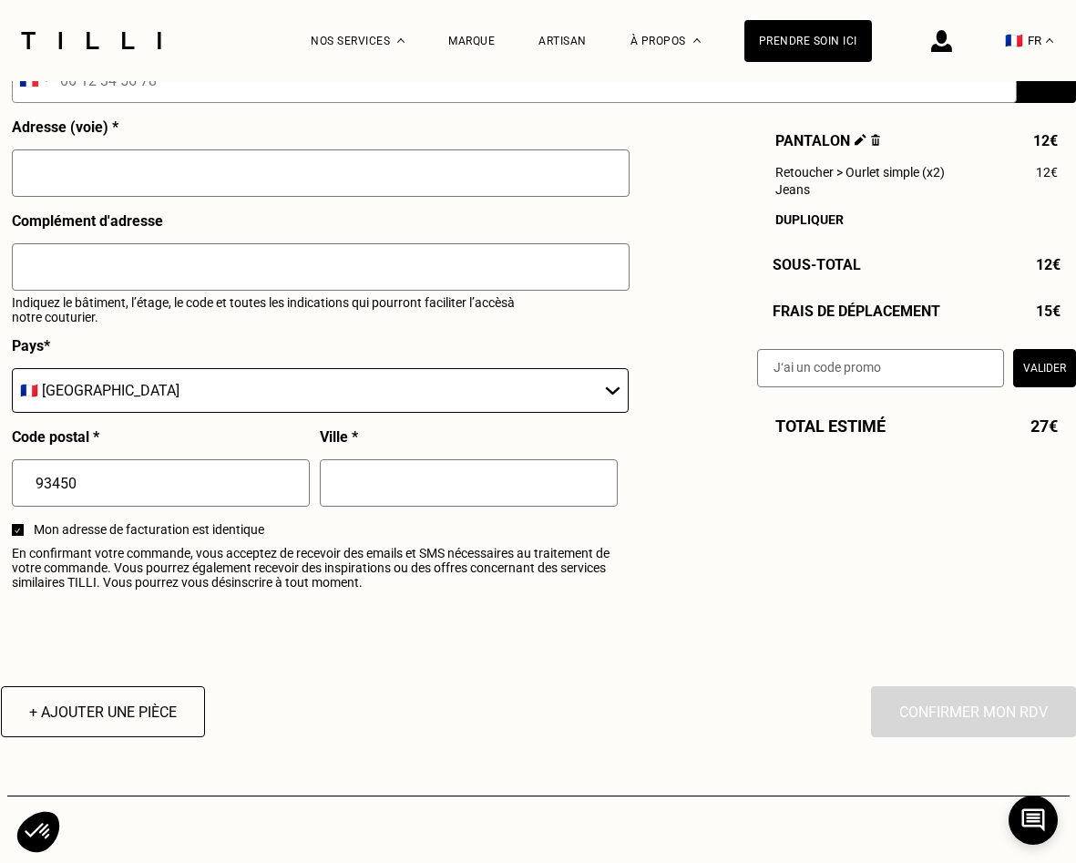
scroll to position [1942, 0]
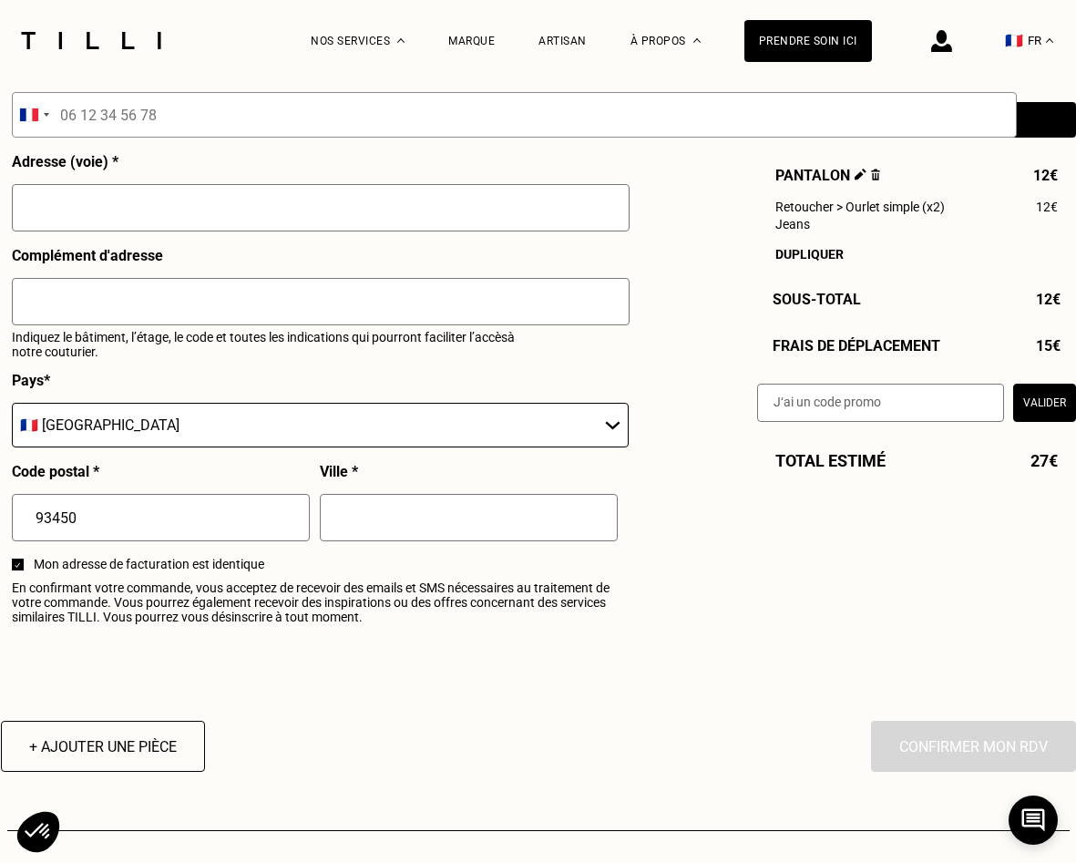
click at [359, 530] on input "text" at bounding box center [469, 517] width 298 height 47
type input "L'[GEOGRAPHIC_DATA]"
type input "[PERSON_NAME]"
type input "Beaumont"
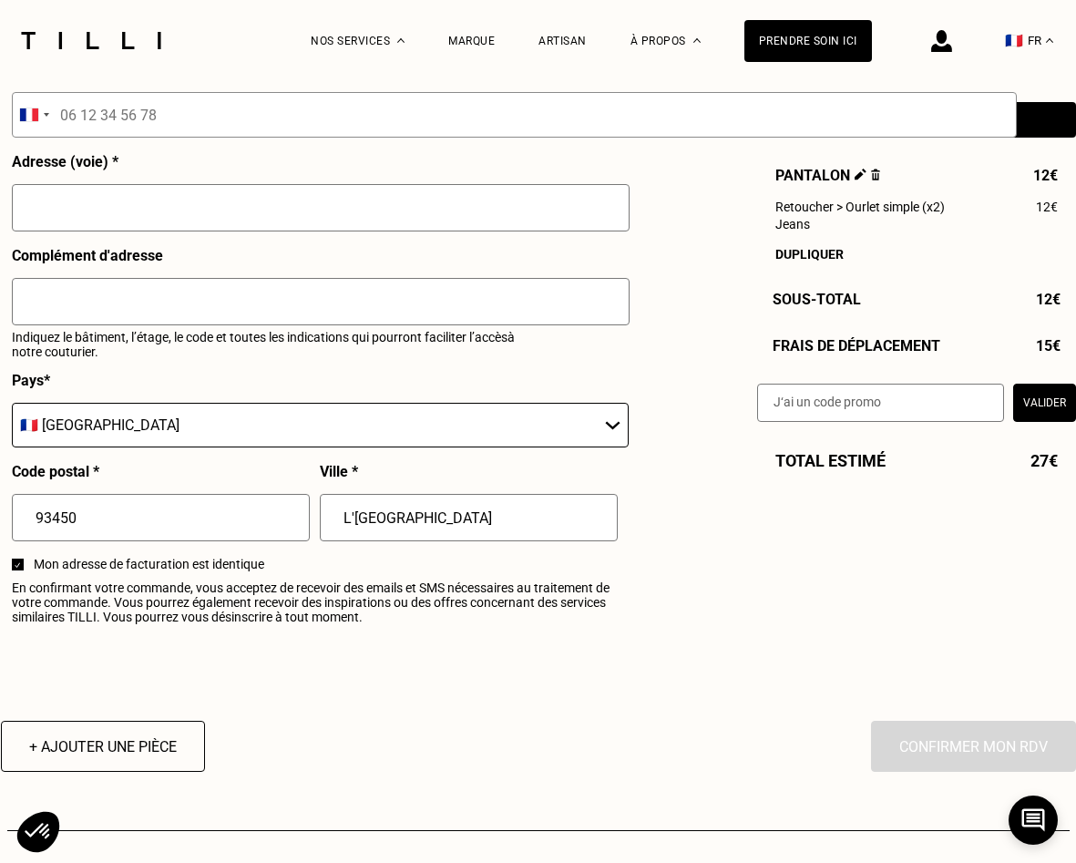
type input "[EMAIL_ADDRESS][DOMAIN_NAME]"
type input "06 76 14 14 60"
type input "[STREET_ADDRESS][PERSON_NAME]"
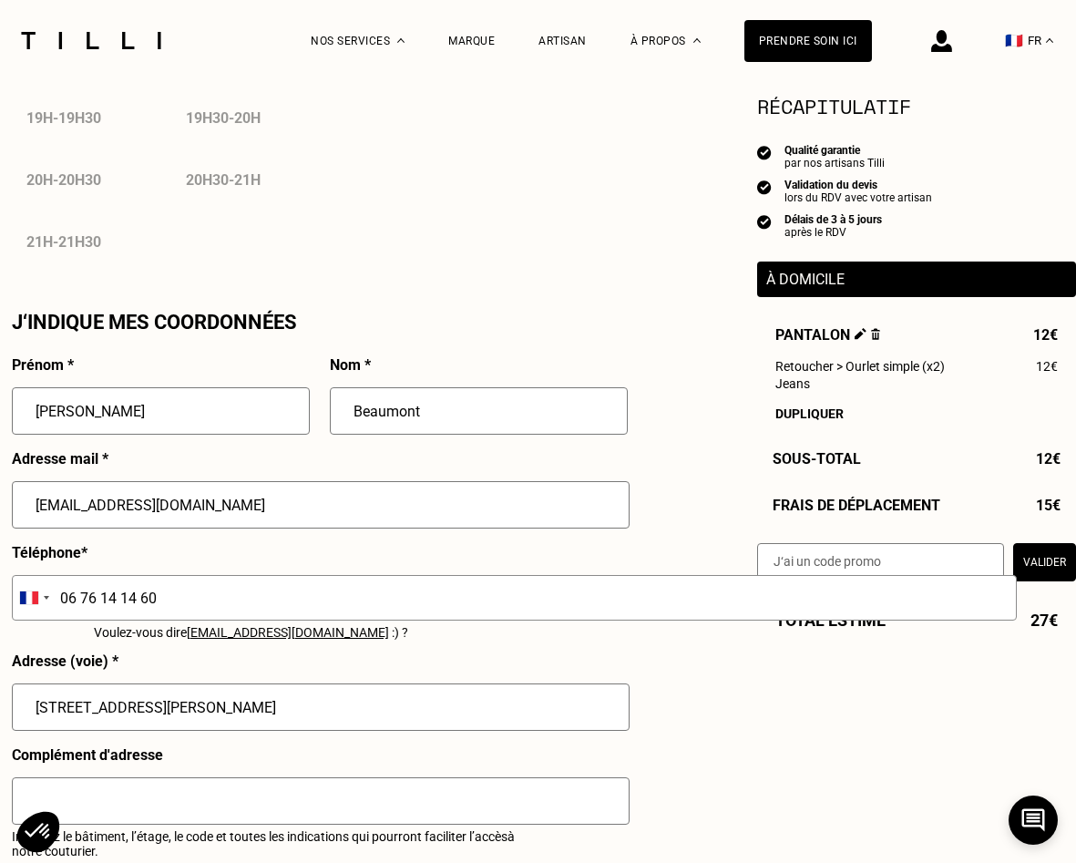
scroll to position [1382, 0]
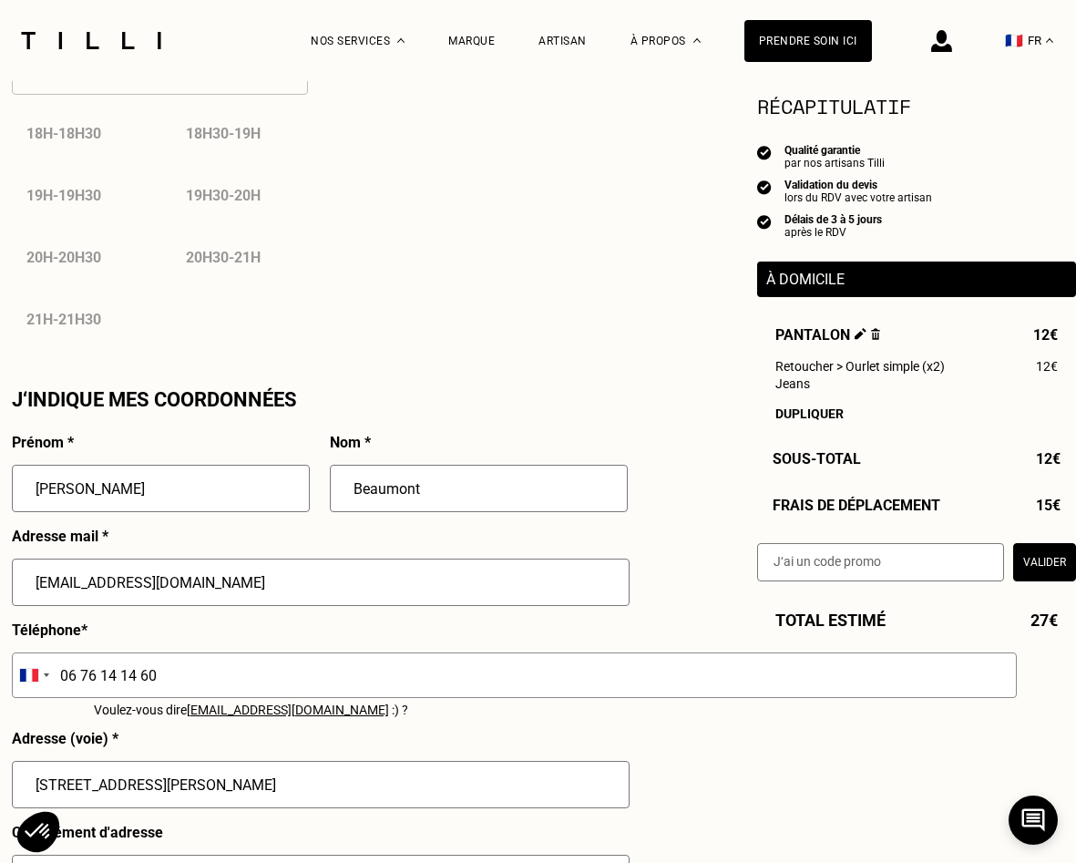
click at [254, 491] on input "[PERSON_NAME]" at bounding box center [161, 488] width 298 height 47
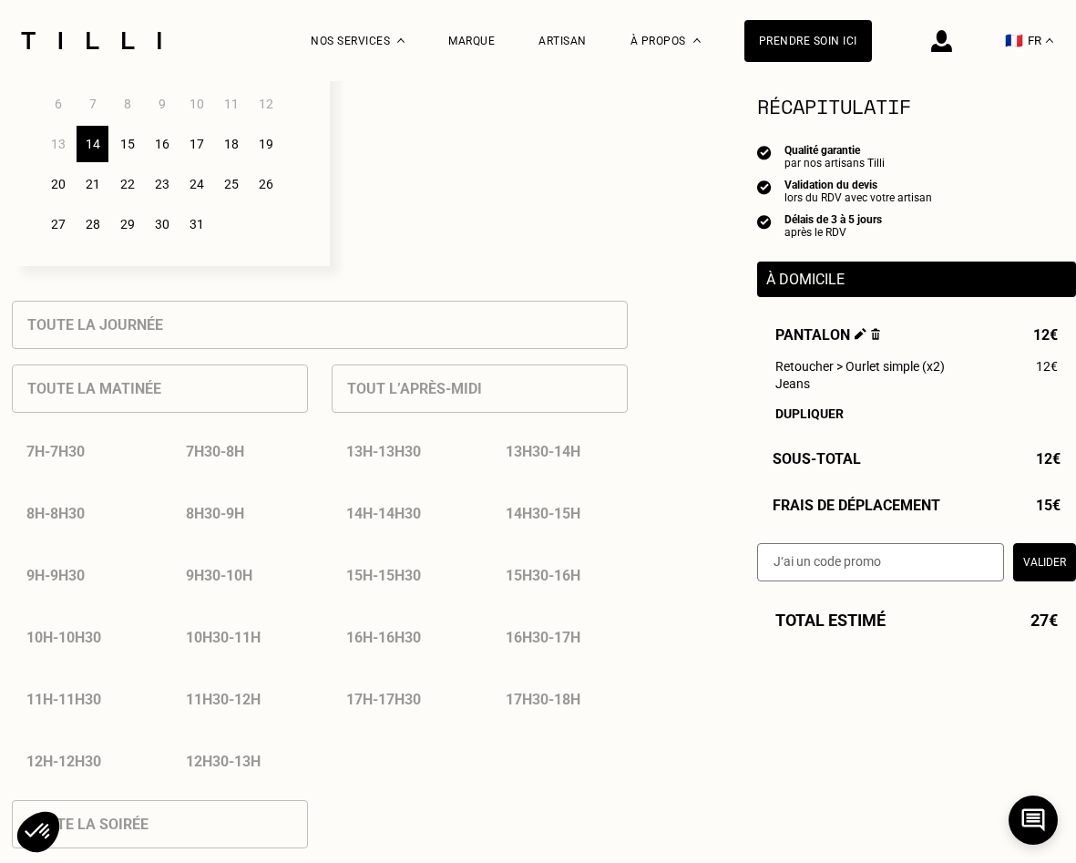
scroll to position [302, 0]
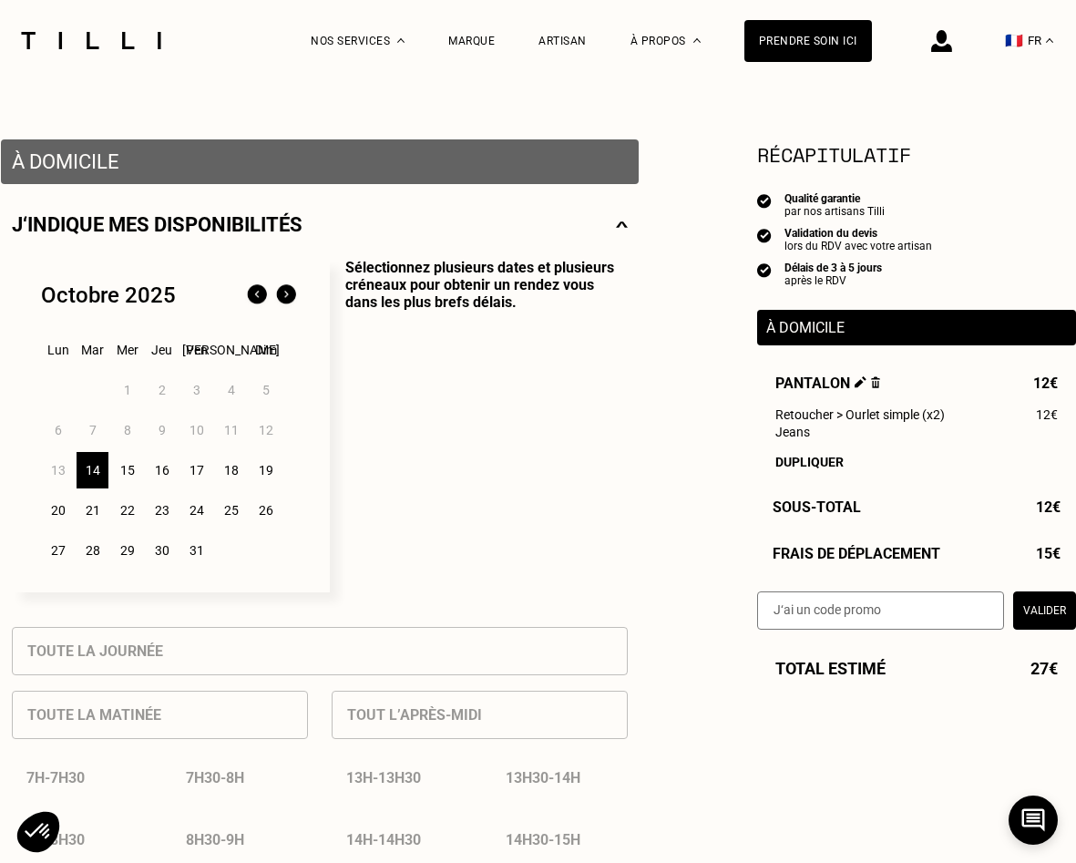
click at [82, 465] on div "14" at bounding box center [93, 470] width 32 height 36
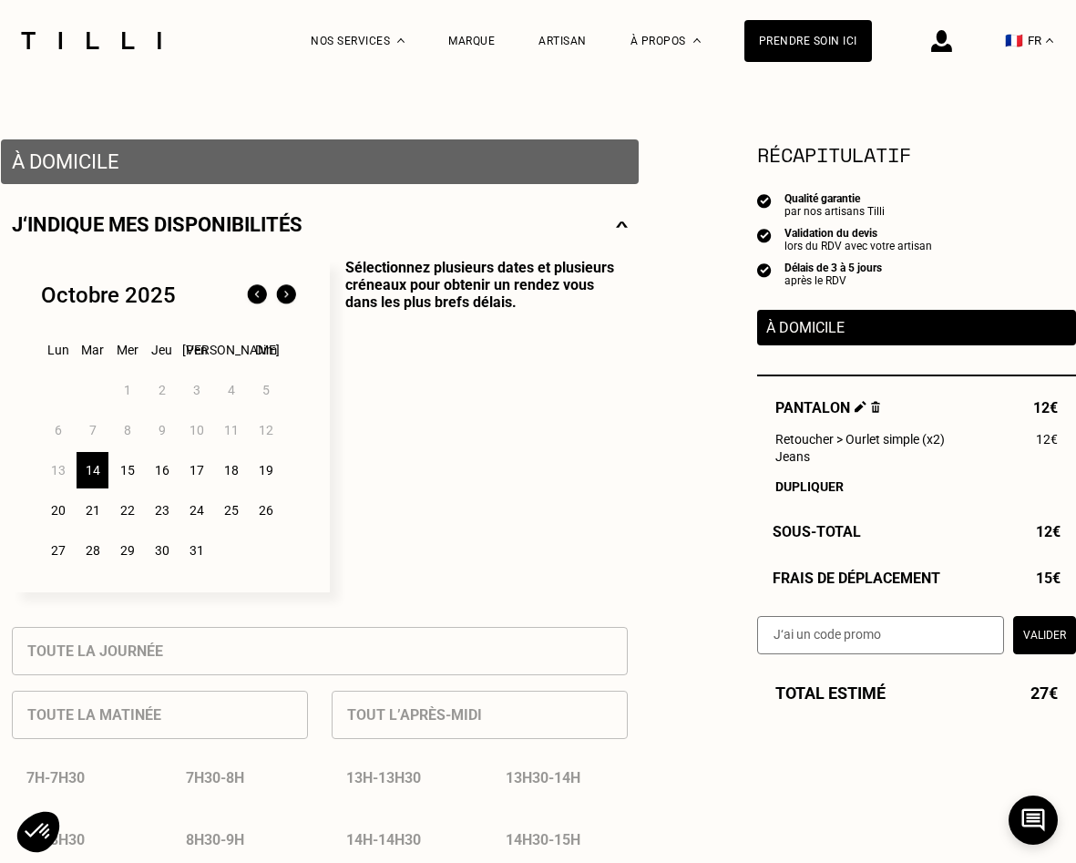
click at [130, 478] on div "15" at bounding box center [127, 470] width 32 height 36
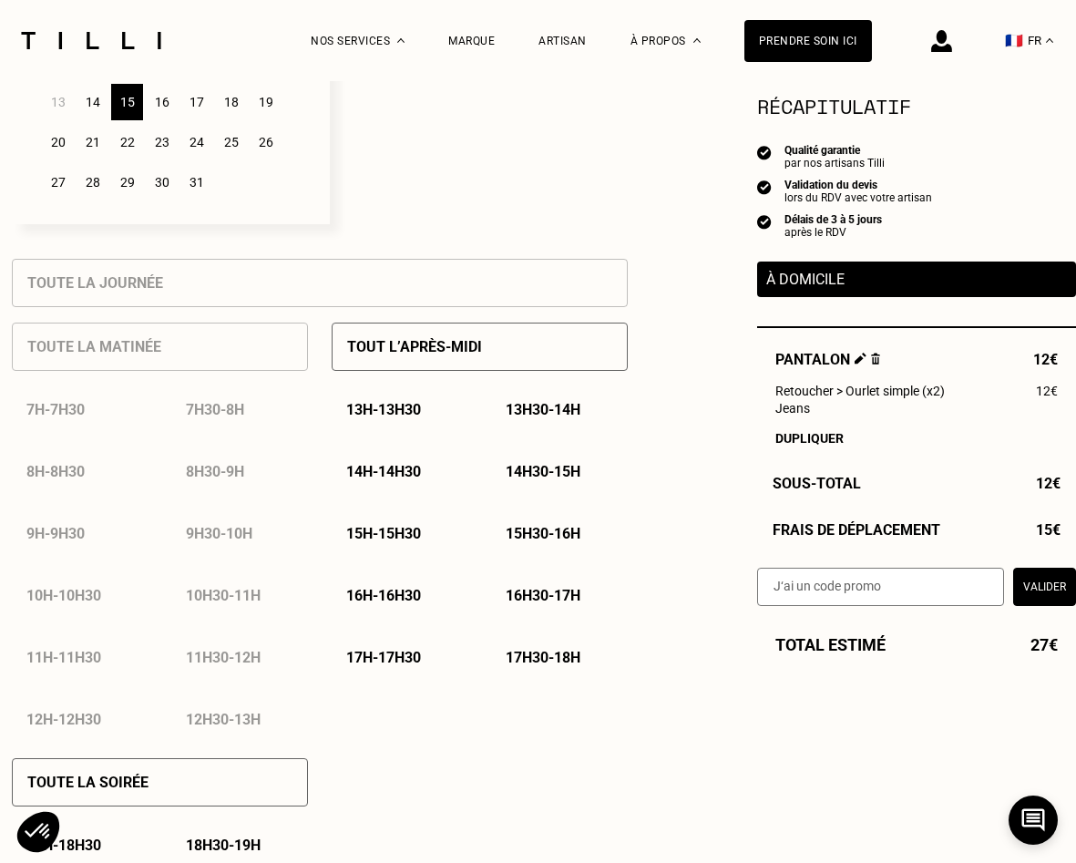
scroll to position [819, 0]
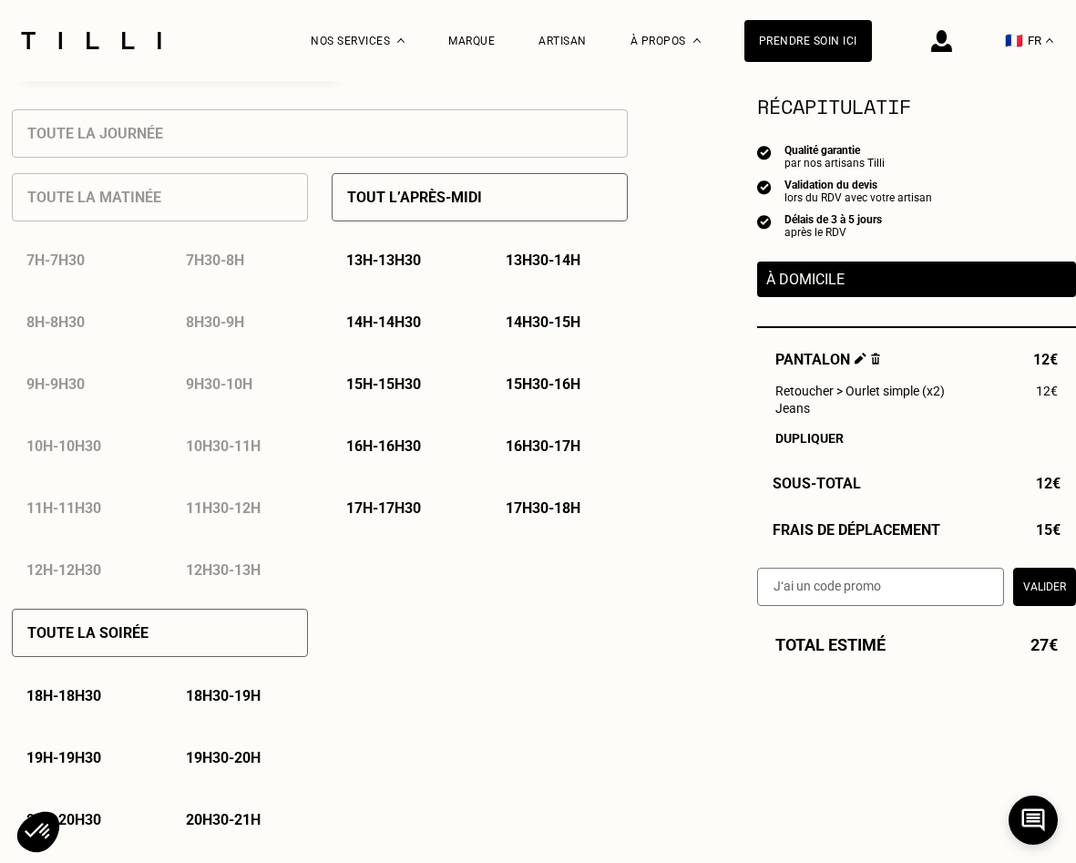
click at [432, 221] on div "Tout l’après-midi" at bounding box center [480, 197] width 296 height 48
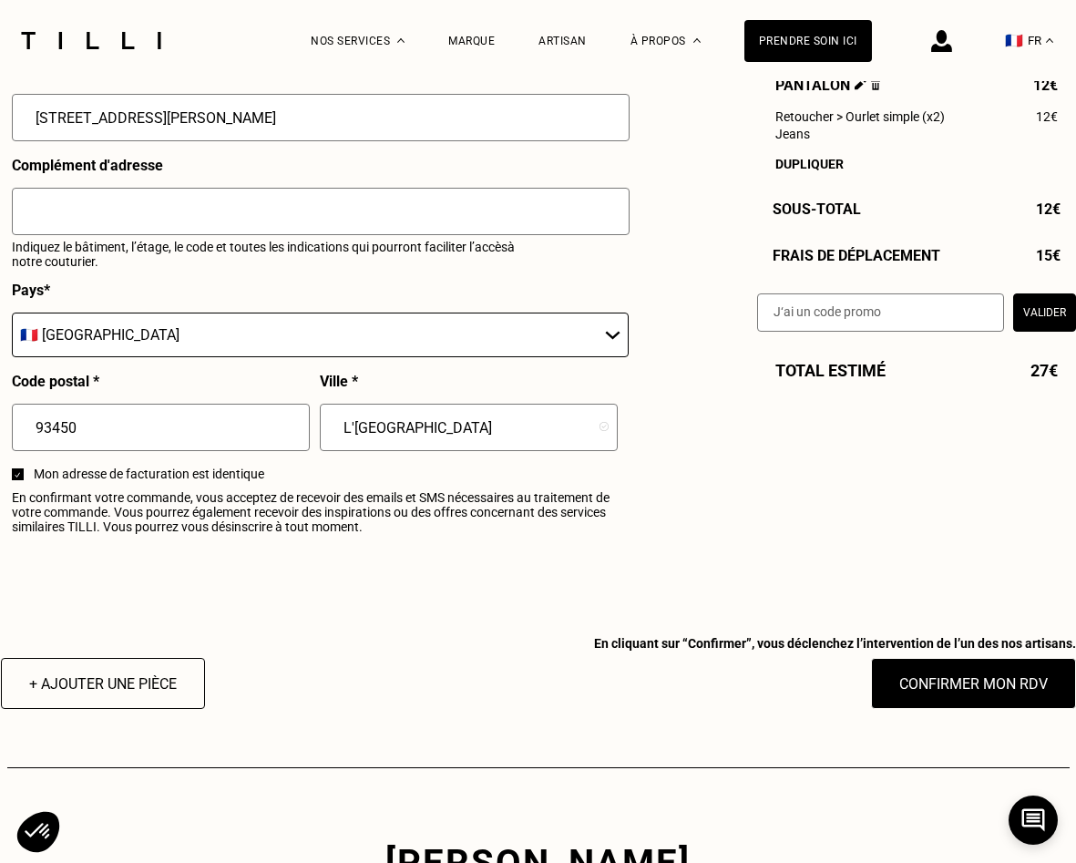
scroll to position [2150, 0]
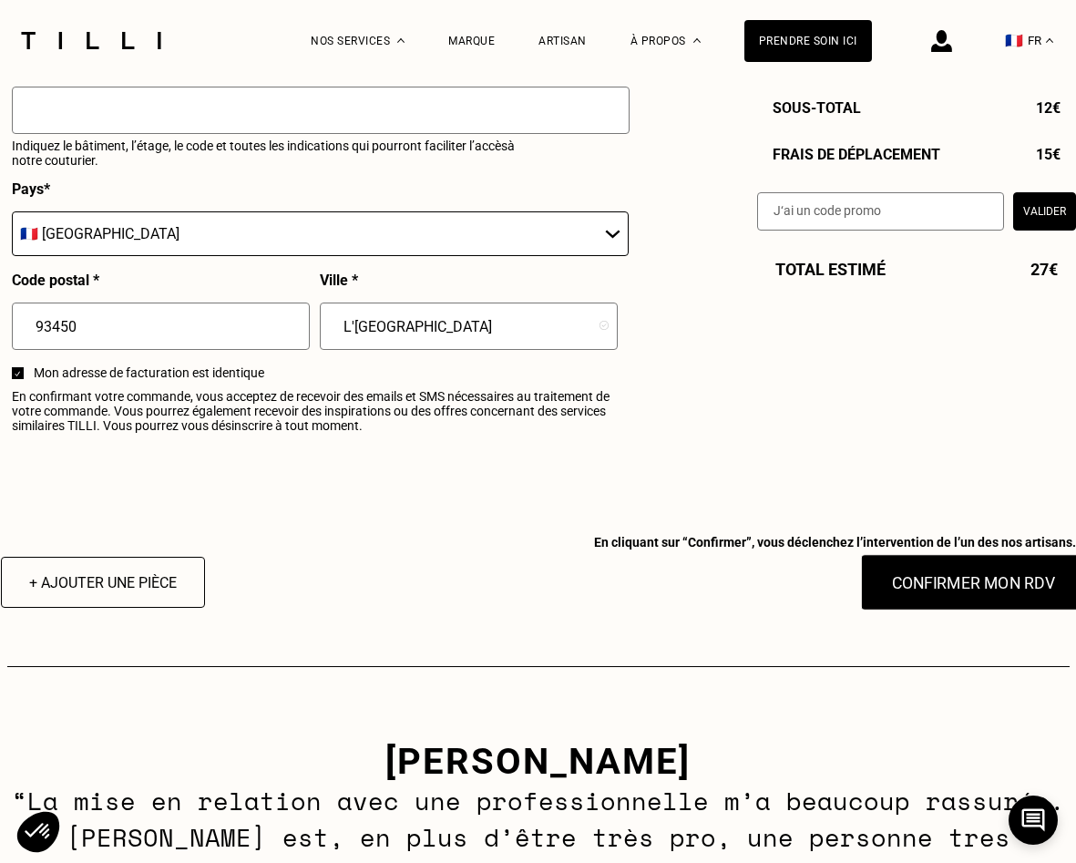
click at [893, 583] on button "Confirmer mon RDV" at bounding box center [973, 582] width 226 height 57
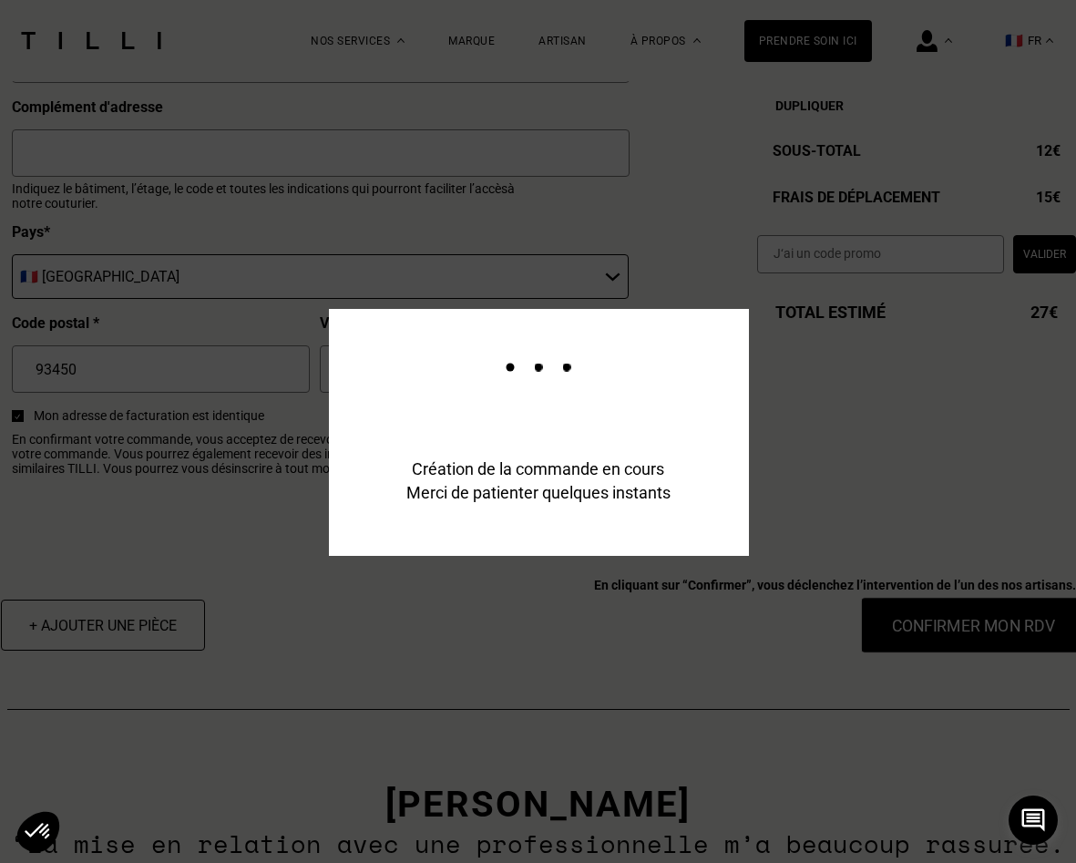
scroll to position [0, 0]
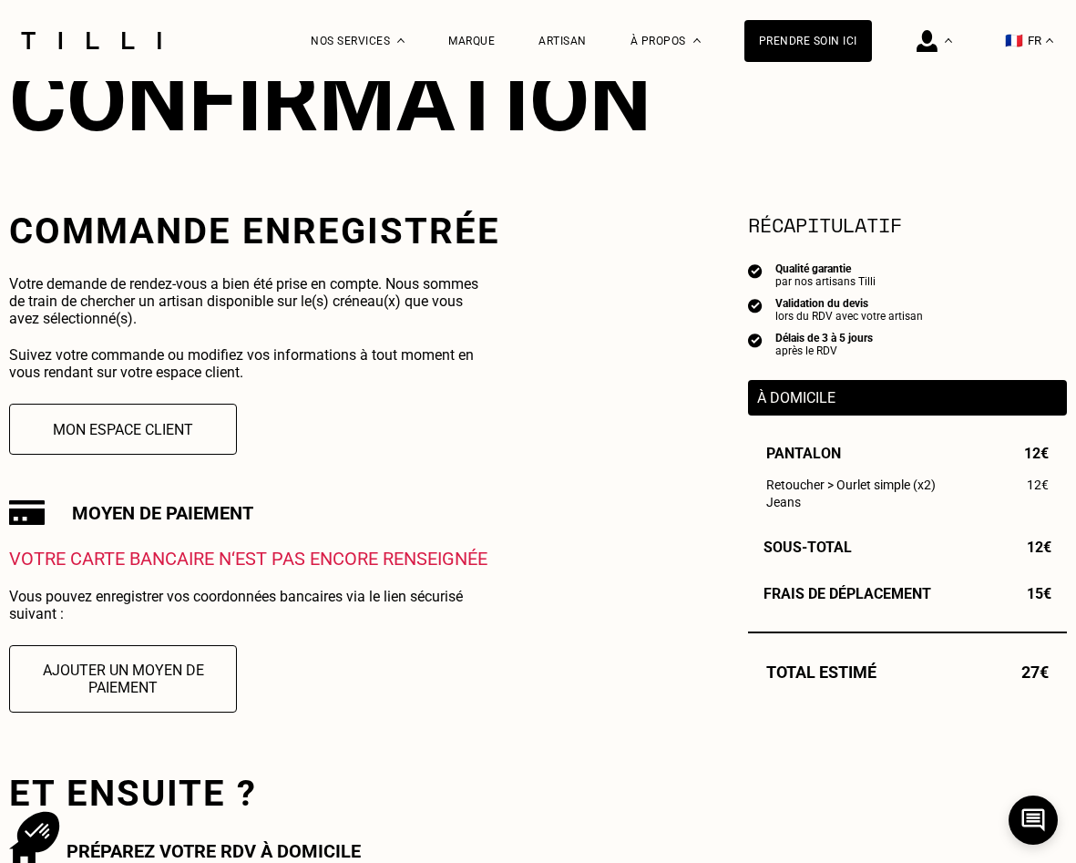
scroll to position [451, 0]
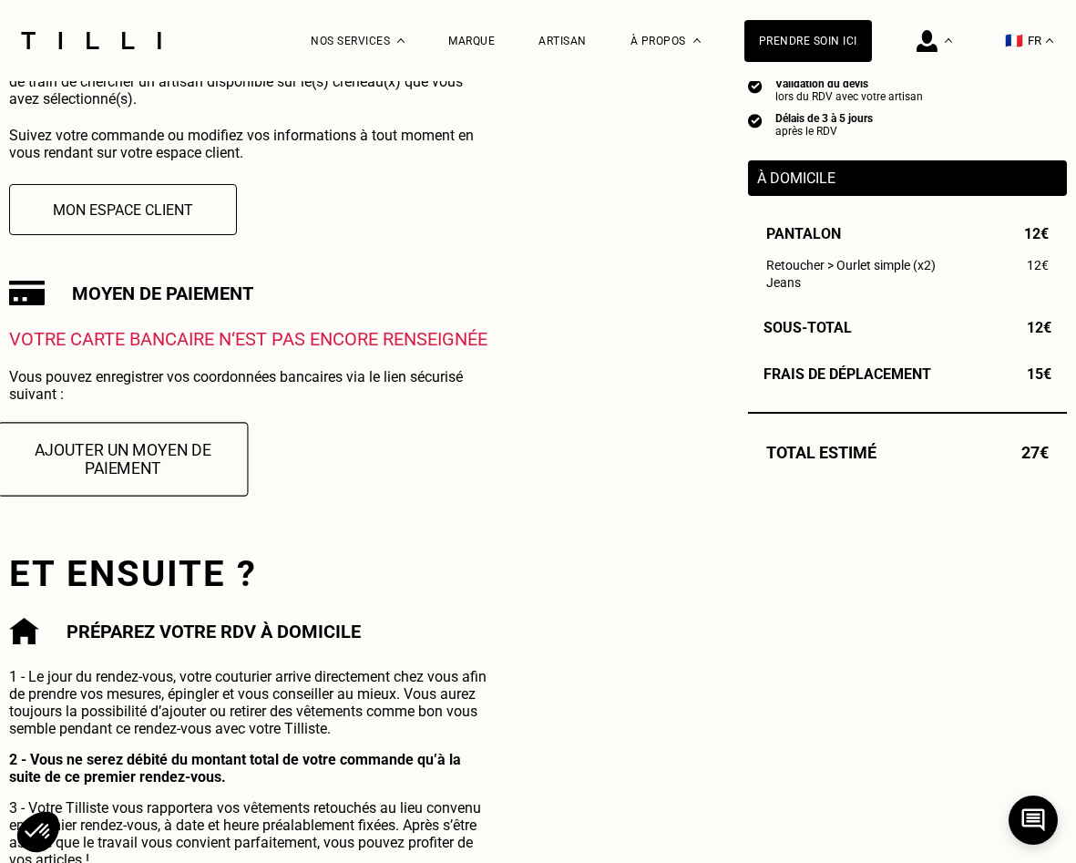
click at [150, 468] on button "Ajouter un moyen de paiement" at bounding box center [123, 459] width 251 height 74
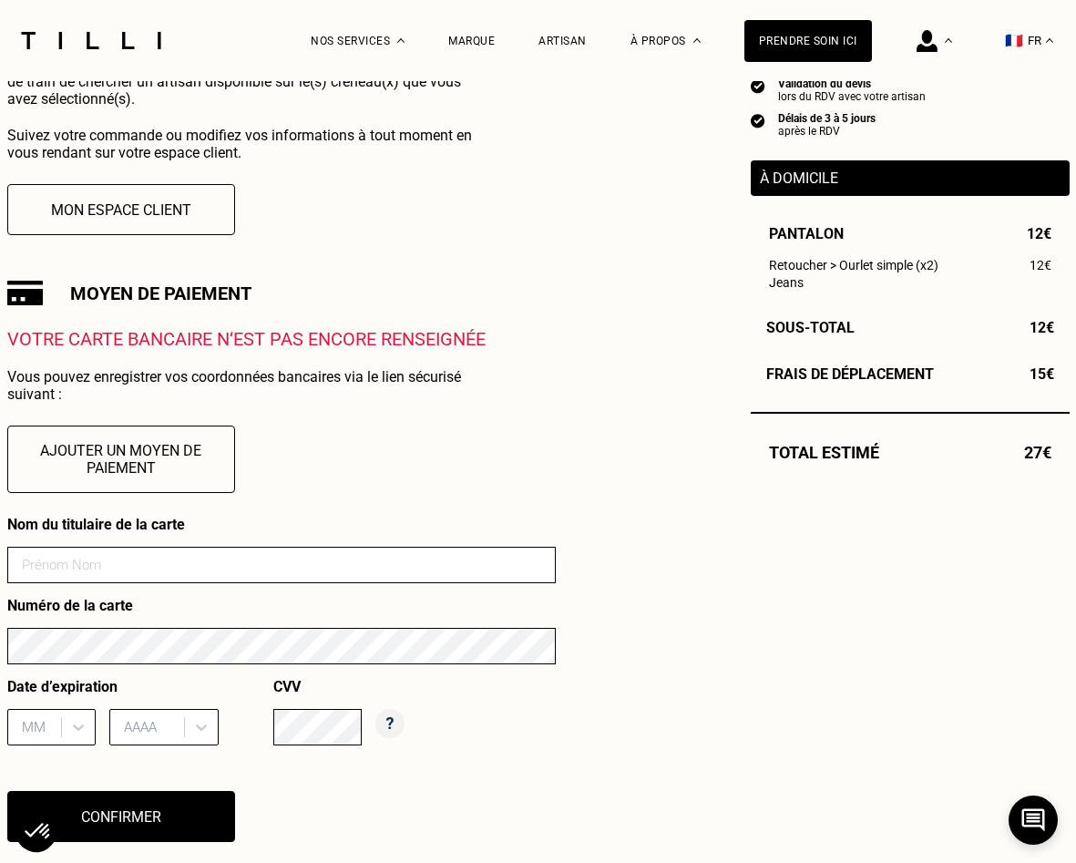
click at [208, 564] on input at bounding box center [281, 565] width 549 height 36
type input "[PERSON_NAME]"
type input "09"
type input "2028"
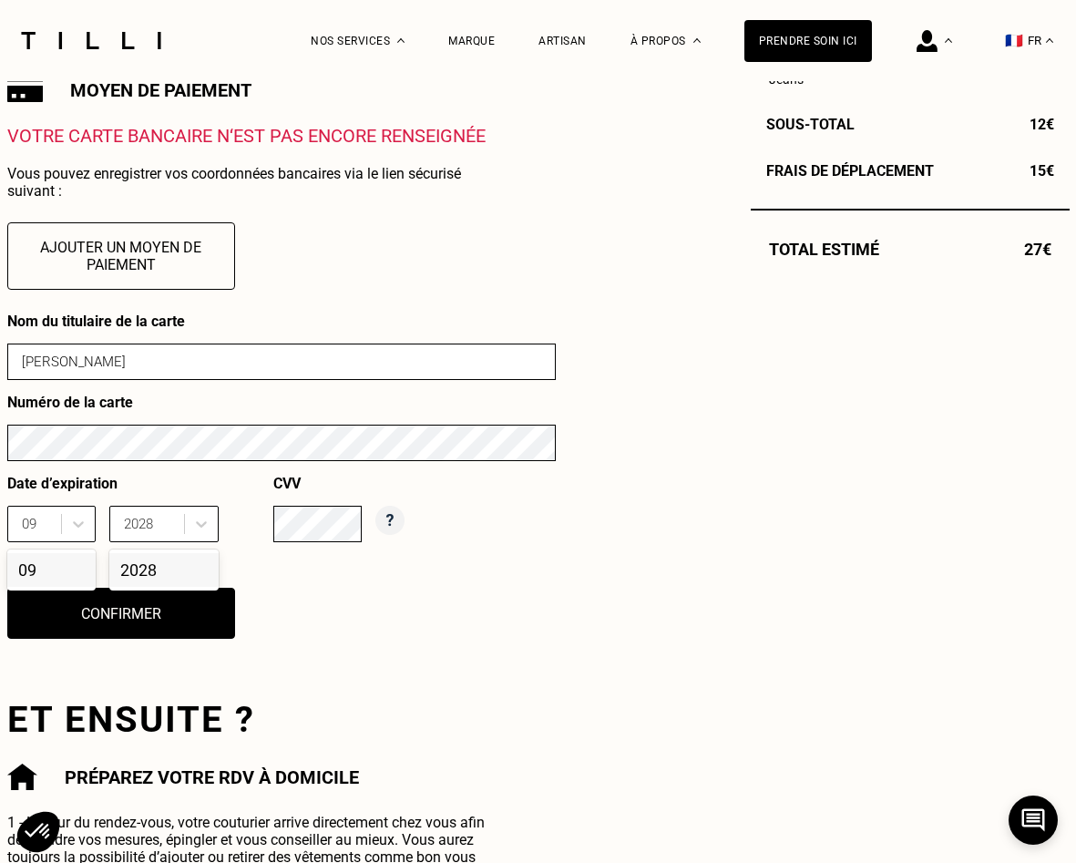
scroll to position [682, 0]
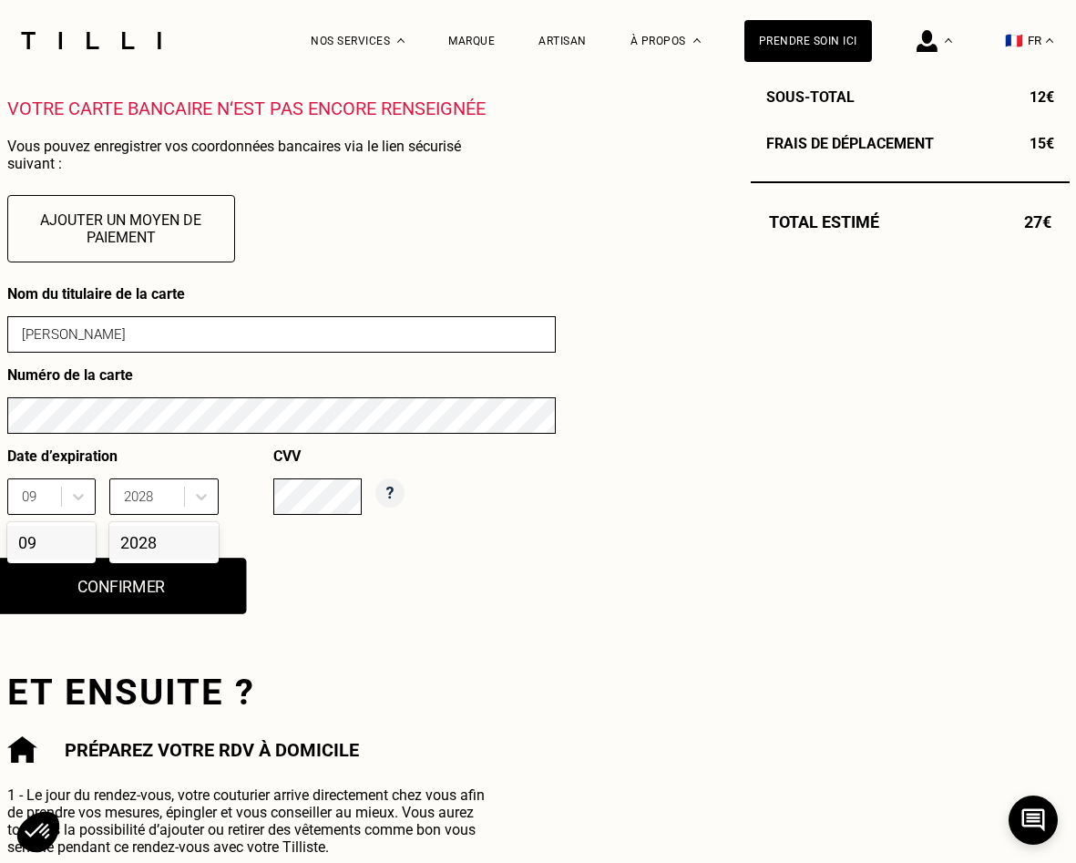
click at [157, 596] on button "Confirmer" at bounding box center [120, 586] width 251 height 57
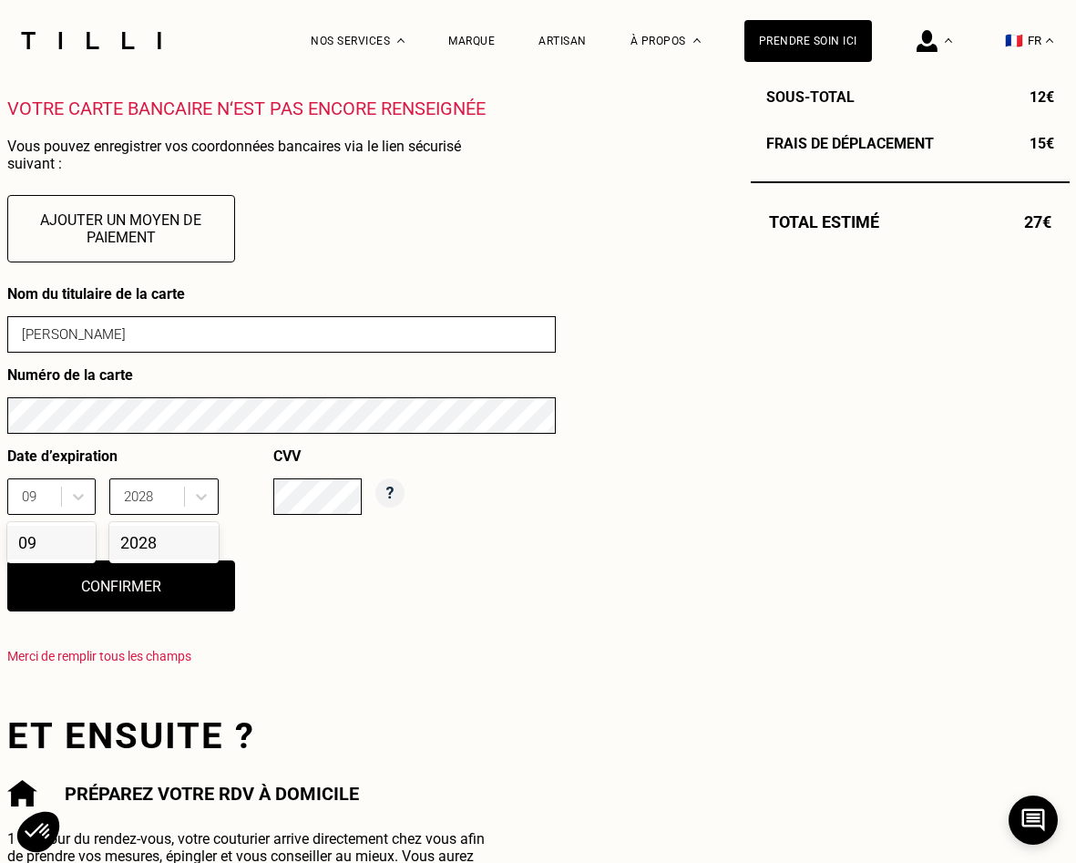
click at [60, 541] on div "09" at bounding box center [51, 543] width 88 height 34
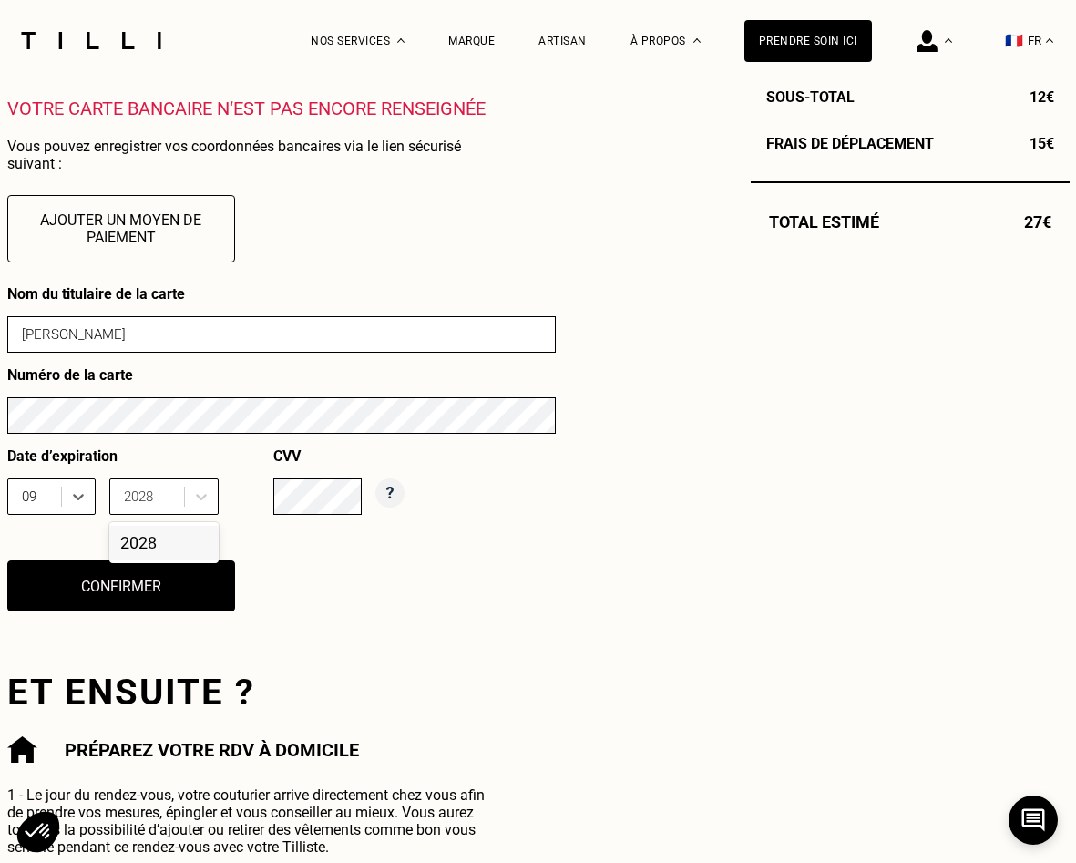
click at [139, 541] on div "2028" at bounding box center [163, 543] width 109 height 34
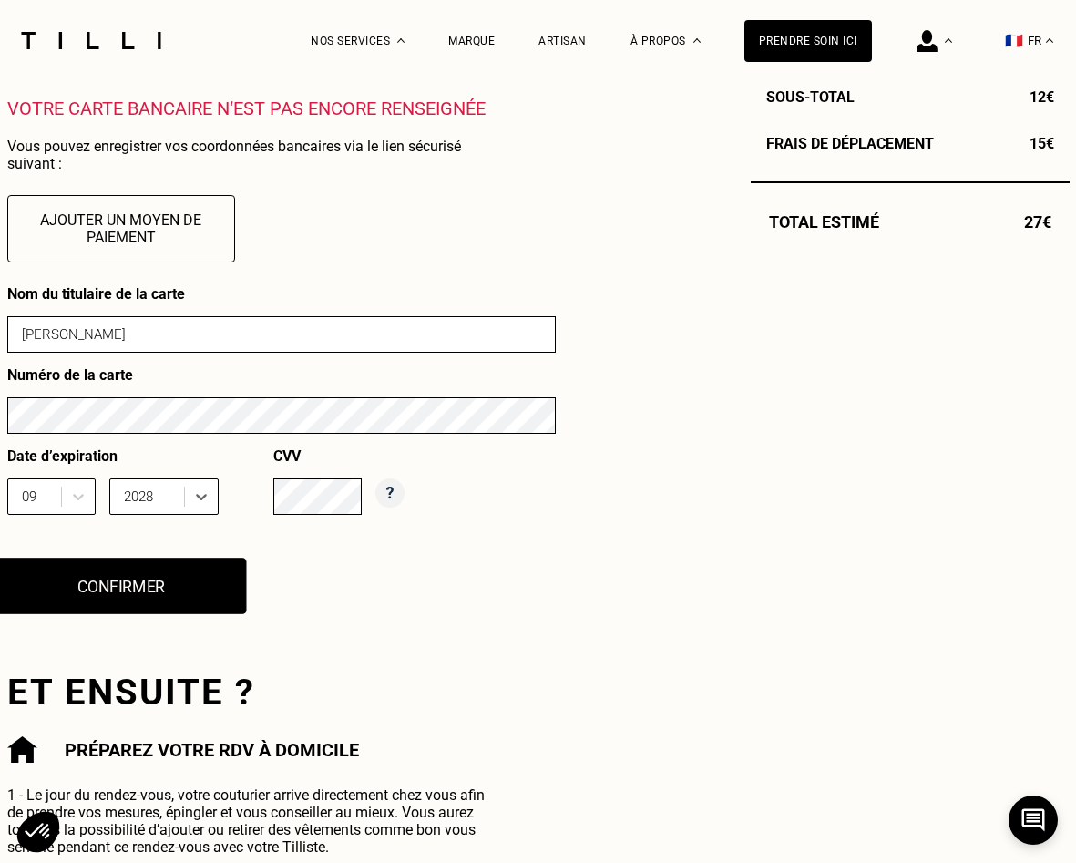
click at [149, 578] on button "Confirmer" at bounding box center [120, 586] width 251 height 57
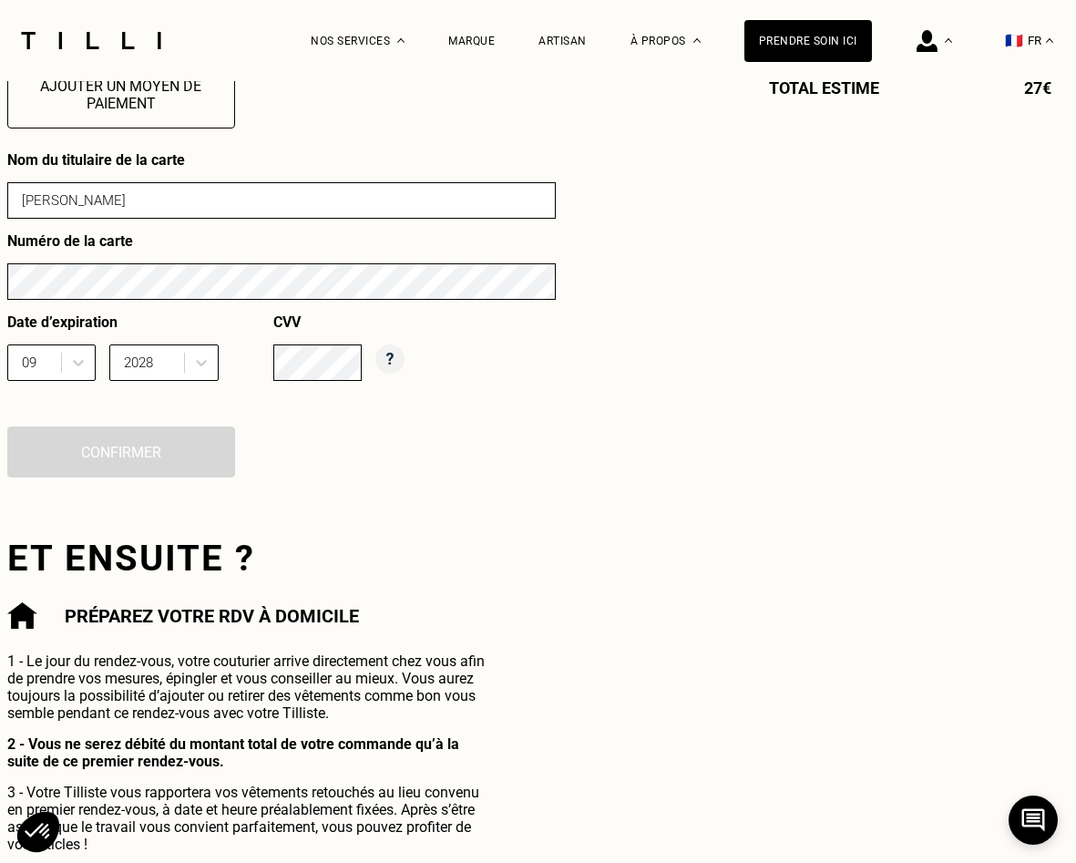
scroll to position [818, 0]
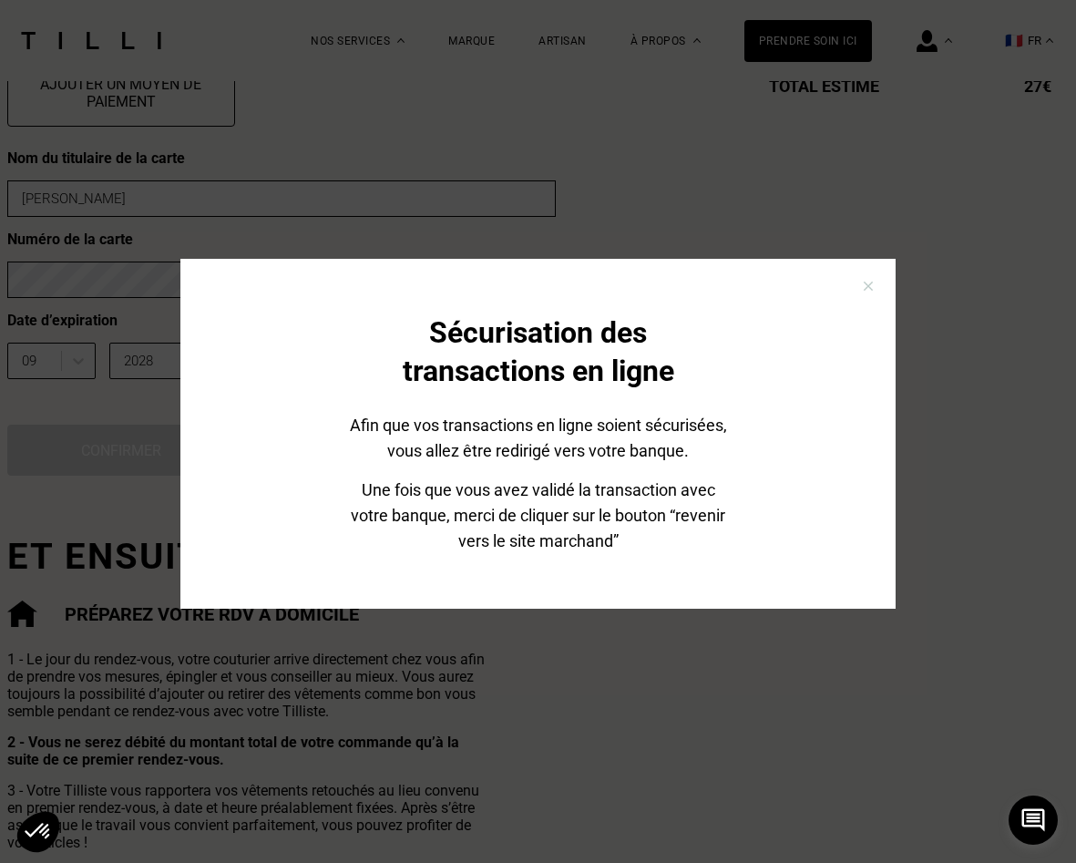
click at [567, 789] on div "Sécurisation des transactions en ligne Afin que vos transactions en ligne soien…" at bounding box center [538, 431] width 1076 height 863
